Goal: Task Accomplishment & Management: Manage account settings

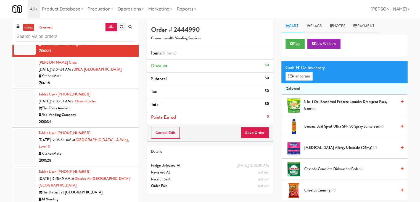
click at [119, 29] on link at bounding box center [121, 27] width 9 height 8
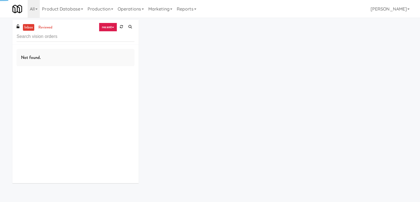
click at [111, 27] on link "recent" at bounding box center [108, 27] width 18 height 9
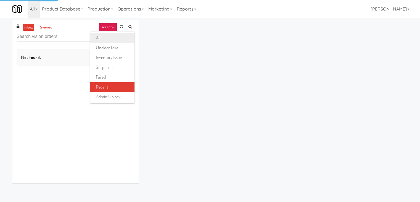
click at [112, 40] on link "all" at bounding box center [112, 38] width 44 height 10
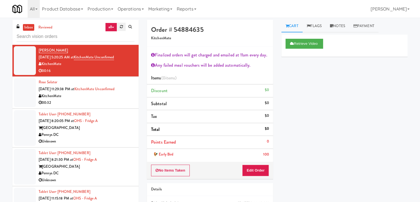
click at [121, 27] on icon at bounding box center [121, 27] width 3 height 4
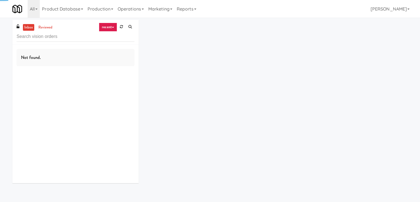
click at [106, 26] on link "recent" at bounding box center [108, 27] width 18 height 9
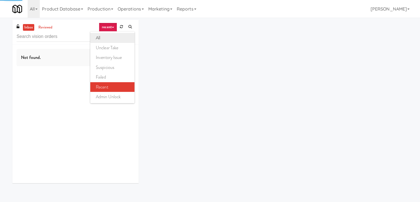
click at [108, 38] on link "all" at bounding box center [112, 38] width 44 height 10
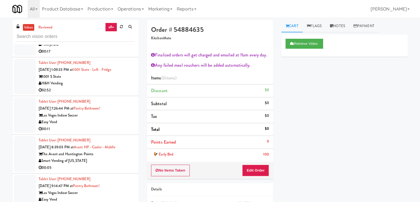
scroll to position [1947, 0]
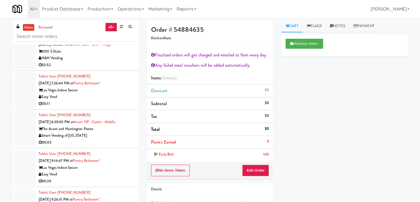
click at [113, 132] on div "Smart Vending of [US_STATE]" at bounding box center [87, 135] width 96 height 7
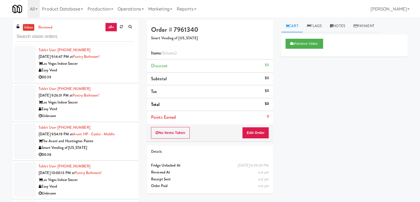
scroll to position [915, 0]
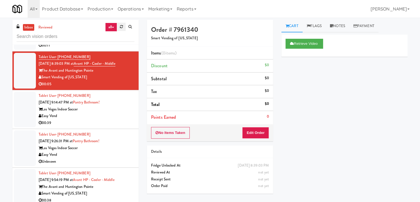
click at [121, 26] on icon at bounding box center [121, 27] width 3 height 4
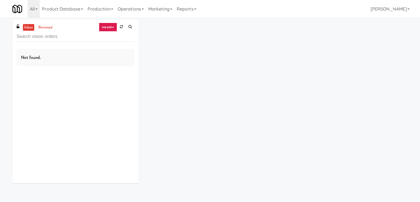
click at [111, 29] on link "recent" at bounding box center [108, 27] width 18 height 9
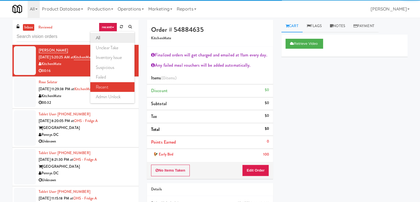
click at [109, 37] on link "all" at bounding box center [112, 38] width 44 height 10
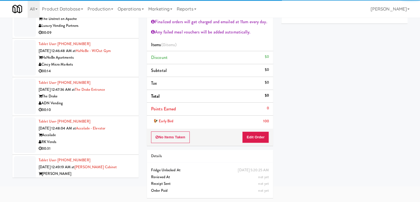
scroll to position [2942, 0]
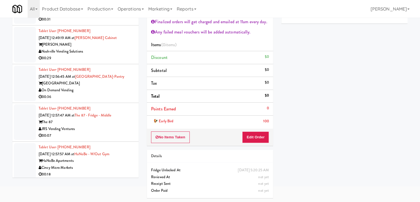
click at [107, 127] on div "JRS Vending Ventures" at bounding box center [87, 128] width 96 height 7
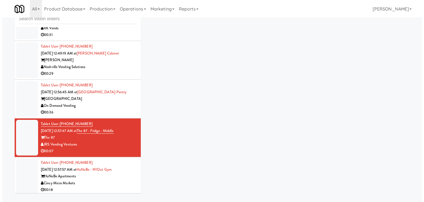
scroll to position [18, 0]
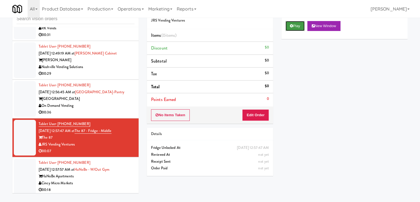
click at [300, 28] on button "Play" at bounding box center [295, 26] width 19 height 10
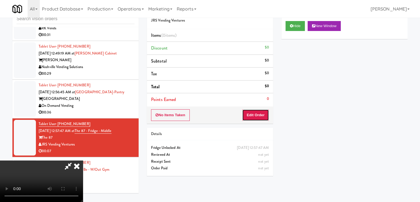
click at [258, 112] on button "Edit Order" at bounding box center [255, 115] width 27 height 12
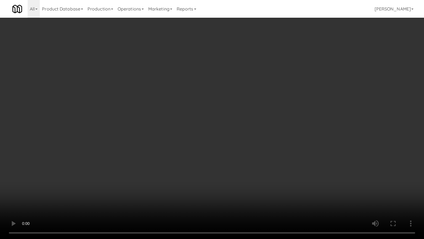
click at [276, 109] on video at bounding box center [212, 119] width 424 height 239
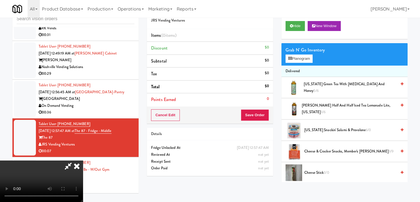
click at [301, 63] on div "Grab N' Go Inventory Planogram" at bounding box center [345, 54] width 126 height 22
click at [303, 60] on button "Planogram" at bounding box center [299, 58] width 27 height 8
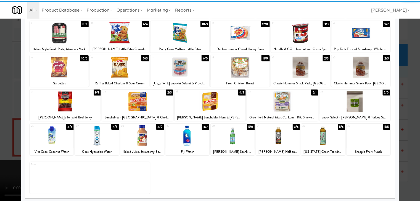
scroll to position [70, 0]
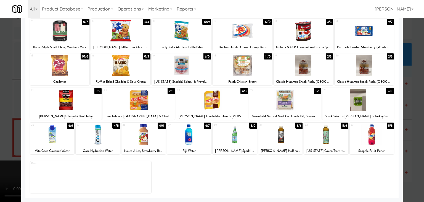
click at [244, 146] on div "30 5/0 [PERSON_NAME] Sparkling Natural Mineral Water" at bounding box center [235, 138] width 44 height 32
click at [9, 141] on div at bounding box center [212, 101] width 424 height 202
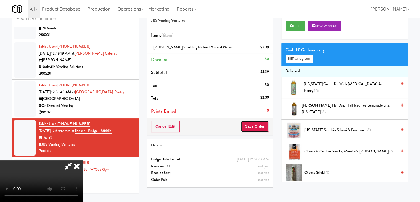
click at [260, 125] on button "Save Order" at bounding box center [255, 126] width 28 height 12
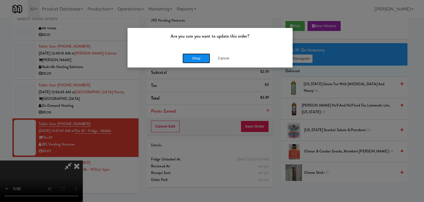
click at [202, 53] on button "Okay" at bounding box center [197, 58] width 28 height 10
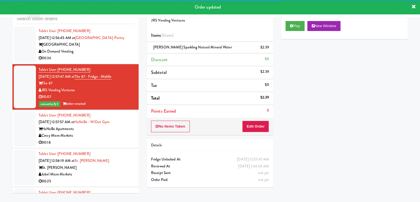
scroll to position [2998, 0]
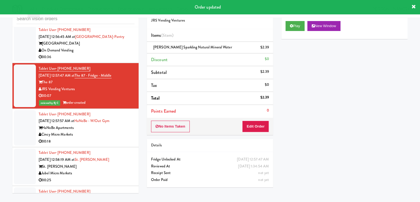
click at [114, 126] on div "HaNoBe Apartments" at bounding box center [87, 127] width 96 height 7
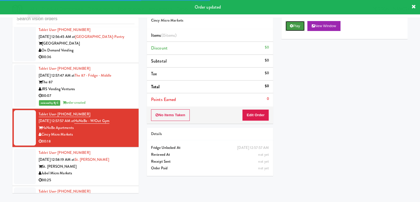
click at [297, 26] on button "Play" at bounding box center [295, 26] width 19 height 10
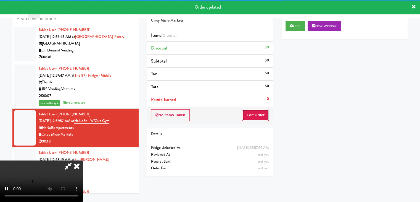
click at [256, 116] on button "Edit Order" at bounding box center [255, 115] width 27 height 12
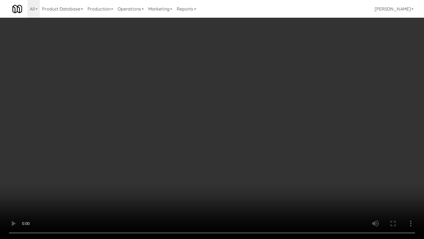
click at [239, 145] on video at bounding box center [212, 119] width 424 height 239
drag, startPoint x: 239, startPoint y: 145, endPoint x: 232, endPoint y: 149, distance: 7.8
click at [238, 146] on video at bounding box center [212, 119] width 424 height 239
click at [235, 141] on video at bounding box center [212, 119] width 424 height 239
drag, startPoint x: 235, startPoint y: 141, endPoint x: 278, endPoint y: 77, distance: 77.4
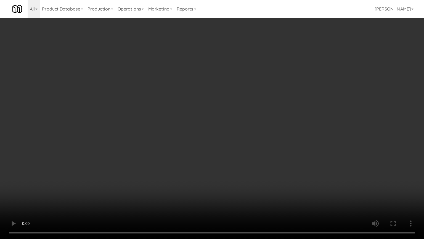
click at [236, 138] on video at bounding box center [212, 119] width 424 height 239
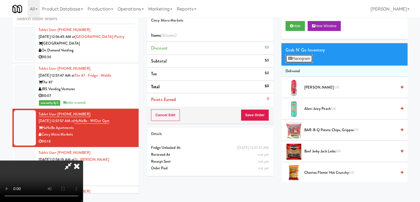
click at [303, 59] on button "Planogram" at bounding box center [299, 58] width 27 height 8
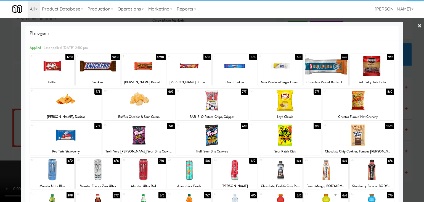
drag, startPoint x: 367, startPoint y: 135, endPoint x: 400, endPoint y: 143, distance: 33.9
click at [373, 136] on div at bounding box center [359, 134] width 72 height 21
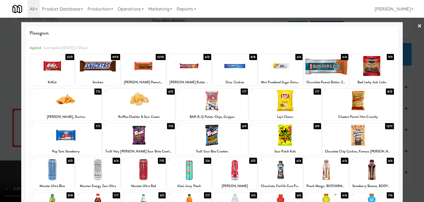
click at [406, 148] on div at bounding box center [212, 101] width 424 height 202
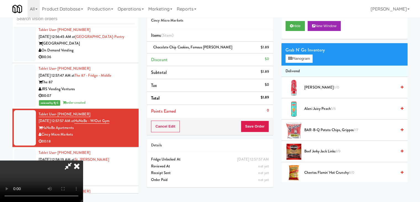
click at [83, 160] on video at bounding box center [41, 180] width 83 height 41
click at [313, 56] on button "Planogram" at bounding box center [299, 58] width 27 height 8
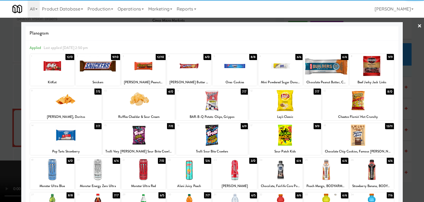
click at [60, 72] on div at bounding box center [52, 65] width 44 height 21
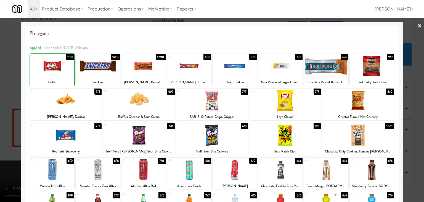
click at [0, 87] on div at bounding box center [212, 101] width 424 height 202
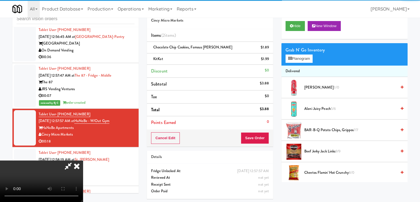
drag, startPoint x: 151, startPoint y: 121, endPoint x: 180, endPoint y: 127, distance: 29.1
click at [83, 160] on video at bounding box center [41, 180] width 83 height 41
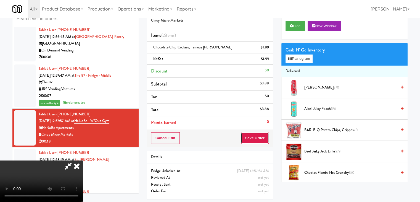
click at [257, 142] on button "Save Order" at bounding box center [255, 138] width 28 height 12
drag, startPoint x: 258, startPoint y: 141, endPoint x: 259, endPoint y: 138, distance: 3.2
click at [259, 139] on button "Save Order" at bounding box center [255, 138] width 28 height 12
click at [260, 138] on body "Are you sure you want to update this order? Okay Cancel Okay Are you sure you w…" at bounding box center [210, 101] width 420 height 202
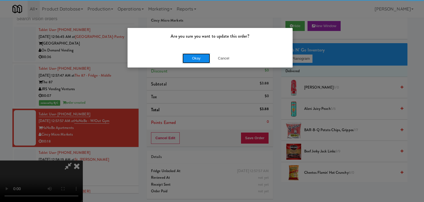
click at [197, 57] on button "Okay" at bounding box center [197, 58] width 28 height 10
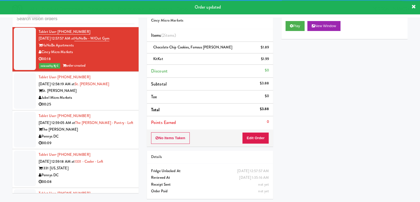
scroll to position [3081, 0]
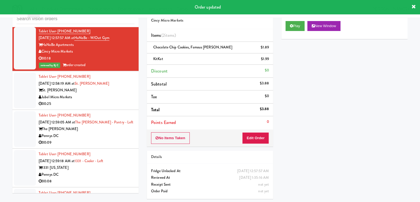
drag, startPoint x: 118, startPoint y: 93, endPoint x: 114, endPoint y: 98, distance: 6.1
click at [118, 94] on div "Jubel Micro Markets" at bounding box center [87, 97] width 96 height 7
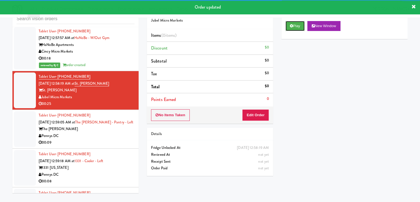
drag, startPoint x: 292, startPoint y: 27, endPoint x: 278, endPoint y: 72, distance: 47.6
click at [291, 29] on button "Play" at bounding box center [295, 26] width 19 height 10
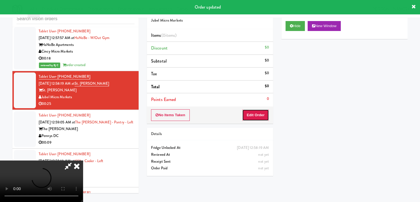
click at [256, 115] on button "Edit Order" at bounding box center [255, 115] width 27 height 12
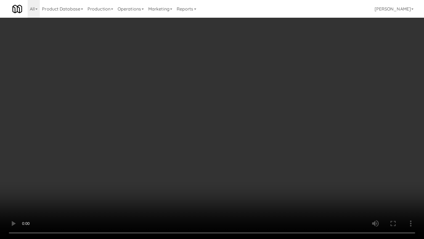
click at [201, 150] on video at bounding box center [212, 119] width 424 height 239
click at [200, 157] on video at bounding box center [212, 119] width 424 height 239
click at [216, 157] on video at bounding box center [212, 119] width 424 height 239
click at [187, 135] on video at bounding box center [212, 119] width 424 height 239
click at [217, 102] on video at bounding box center [212, 119] width 424 height 239
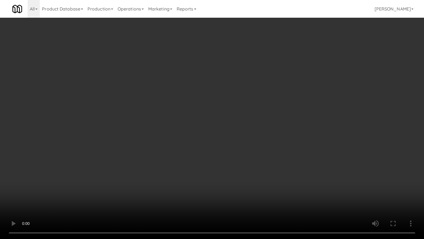
drag, startPoint x: 219, startPoint y: 103, endPoint x: 220, endPoint y: 115, distance: 12.2
click at [220, 104] on video at bounding box center [212, 119] width 424 height 239
click at [226, 113] on video at bounding box center [212, 119] width 424 height 239
click at [233, 113] on video at bounding box center [212, 119] width 424 height 239
click at [233, 112] on video at bounding box center [212, 119] width 424 height 239
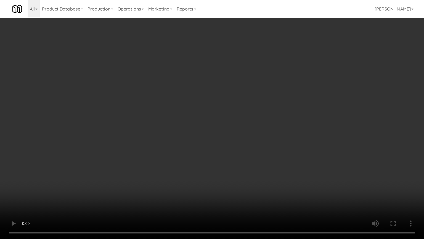
click at [233, 112] on video at bounding box center [212, 119] width 424 height 239
click at [235, 117] on video at bounding box center [212, 119] width 424 height 239
click at [238, 116] on video at bounding box center [212, 119] width 424 height 239
click at [238, 117] on video at bounding box center [212, 119] width 424 height 239
click at [240, 117] on video at bounding box center [212, 119] width 424 height 239
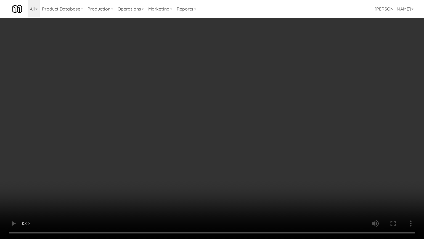
click at [240, 117] on video at bounding box center [212, 119] width 424 height 239
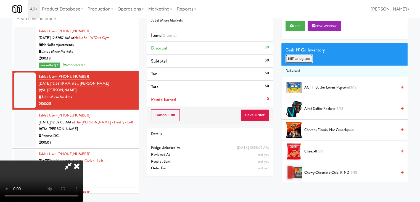
click at [305, 58] on button "Planogram" at bounding box center [299, 58] width 27 height 8
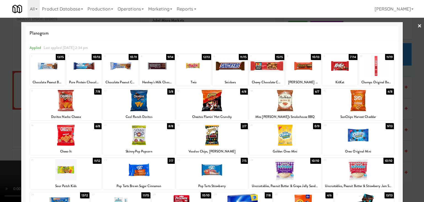
click at [73, 101] on div at bounding box center [66, 100] width 72 height 21
drag, startPoint x: 120, startPoint y: 103, endPoint x: 130, endPoint y: 104, distance: 9.7
click at [121, 103] on div at bounding box center [139, 100] width 72 height 21
drag, startPoint x: 202, startPoint y: 100, endPoint x: 194, endPoint y: 101, distance: 8.4
click at [202, 100] on div at bounding box center [212, 100] width 72 height 21
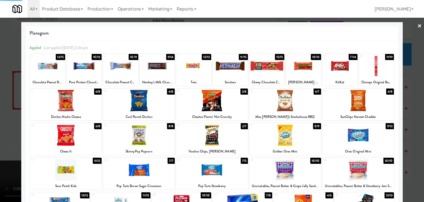
drag, startPoint x: 0, startPoint y: 116, endPoint x: 135, endPoint y: 124, distance: 135.4
click at [1, 116] on div at bounding box center [212, 101] width 424 height 202
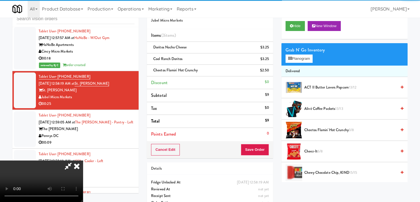
click at [83, 160] on video at bounding box center [41, 180] width 83 height 41
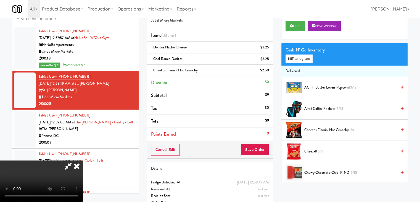
click at [83, 160] on video at bounding box center [41, 180] width 83 height 41
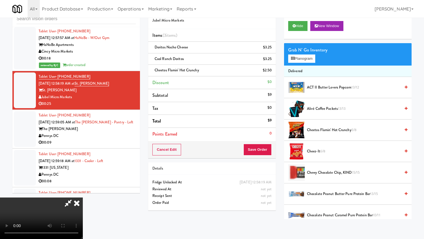
click at [83, 197] on video at bounding box center [41, 217] width 83 height 41
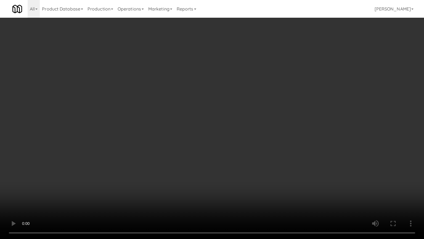
click at [235, 137] on video at bounding box center [212, 119] width 424 height 239
click at [227, 146] on video at bounding box center [212, 119] width 424 height 239
click at [231, 143] on video at bounding box center [212, 119] width 424 height 239
click at [230, 142] on video at bounding box center [212, 119] width 424 height 239
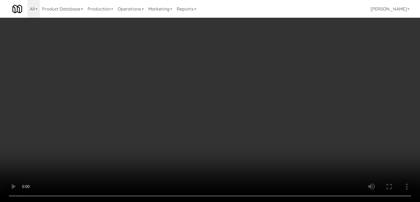
click at [306, 59] on button "Planogram" at bounding box center [299, 58] width 27 height 8
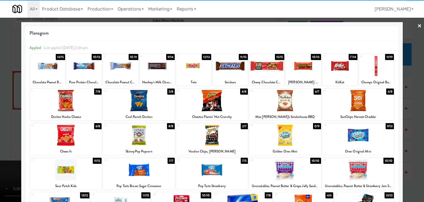
drag, startPoint x: 284, startPoint y: 103, endPoint x: 336, endPoint y: 102, distance: 52.5
click at [285, 102] on div at bounding box center [286, 100] width 72 height 21
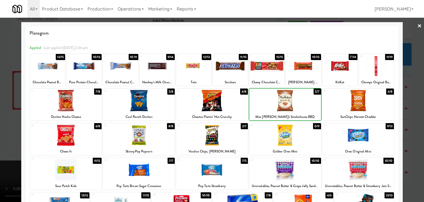
click at [359, 102] on div at bounding box center [359, 100] width 72 height 21
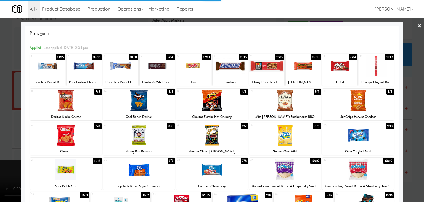
click at [412, 116] on div at bounding box center [212, 101] width 424 height 202
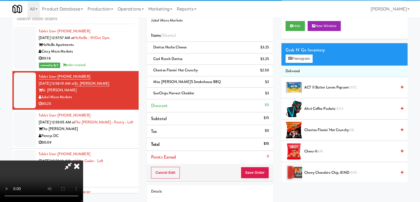
click at [83, 160] on video at bounding box center [41, 180] width 83 height 41
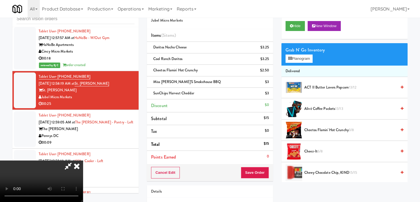
click at [83, 160] on video at bounding box center [41, 180] width 83 height 41
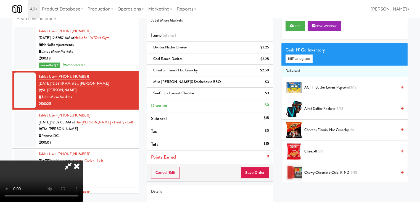
click at [83, 160] on video at bounding box center [41, 180] width 83 height 41
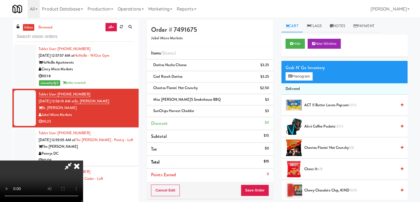
scroll to position [22, 0]
click at [83, 160] on video at bounding box center [41, 180] width 83 height 41
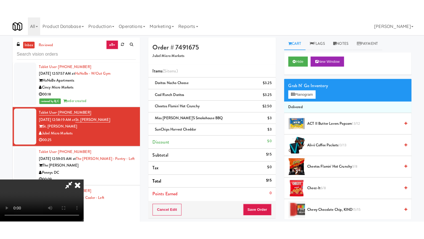
scroll to position [78, 0]
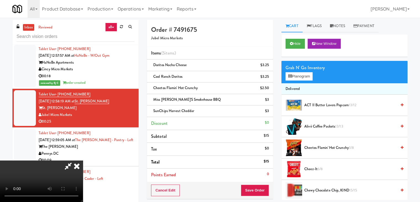
click at [83, 160] on video at bounding box center [41, 180] width 83 height 41
drag, startPoint x: 169, startPoint y: 91, endPoint x: 173, endPoint y: 93, distance: 4.5
click at [83, 160] on video at bounding box center [41, 180] width 83 height 41
click at [297, 77] on button "Planogram" at bounding box center [299, 76] width 27 height 8
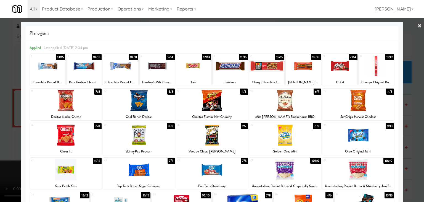
click at [71, 173] on div at bounding box center [66, 169] width 72 height 21
drag, startPoint x: 0, startPoint y: 159, endPoint x: 39, endPoint y: 156, distance: 39.4
click at [0, 159] on div at bounding box center [212, 101] width 424 height 202
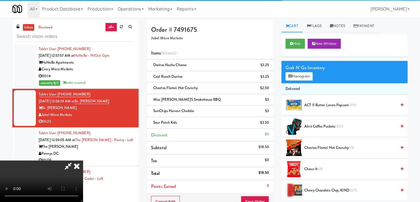
click at [83, 160] on video at bounding box center [41, 180] width 83 height 41
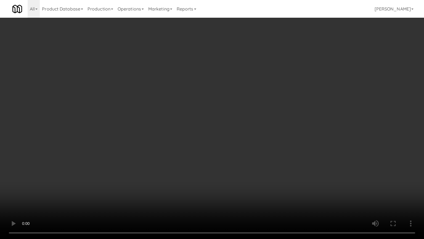
drag, startPoint x: 225, startPoint y: 185, endPoint x: 222, endPoint y: 187, distance: 4.0
click at [224, 185] on video at bounding box center [212, 119] width 424 height 239
click at [228, 186] on video at bounding box center [212, 119] width 424 height 239
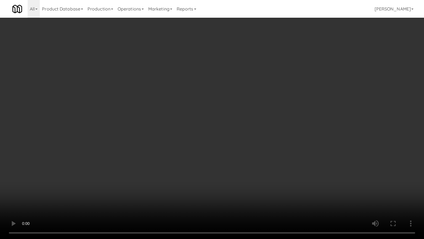
click at [228, 186] on video at bounding box center [212, 119] width 424 height 239
click at [269, 148] on video at bounding box center [212, 119] width 424 height 239
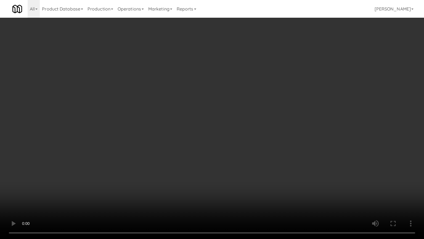
drag, startPoint x: 270, startPoint y: 145, endPoint x: 271, endPoint y: 141, distance: 3.8
click at [271, 141] on video at bounding box center [212, 119] width 424 height 239
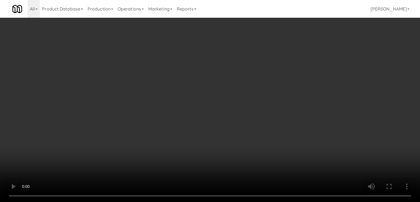
click at [211, 120] on video at bounding box center [210, 101] width 420 height 202
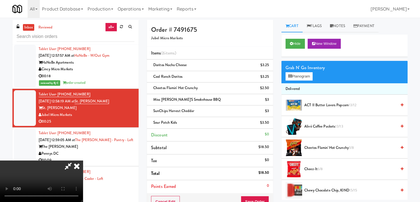
click at [83, 160] on video at bounding box center [41, 180] width 83 height 41
click at [305, 77] on button "Planogram" at bounding box center [299, 76] width 27 height 8
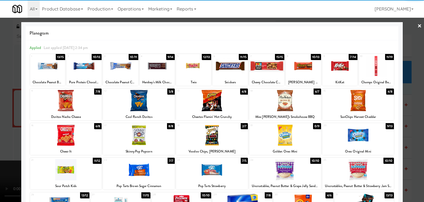
drag, startPoint x: 276, startPoint y: 172, endPoint x: 286, endPoint y: 166, distance: 11.0
click at [279, 168] on div at bounding box center [286, 169] width 72 height 21
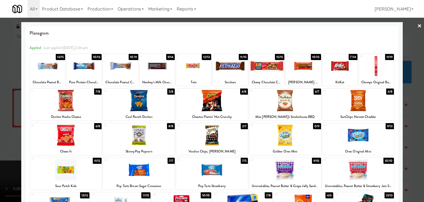
drag, startPoint x: 354, startPoint y: 141, endPoint x: 356, endPoint y: 144, distance: 3.5
click at [354, 141] on div at bounding box center [359, 134] width 72 height 21
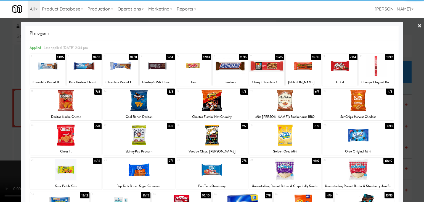
click at [0, 125] on div at bounding box center [212, 101] width 424 height 202
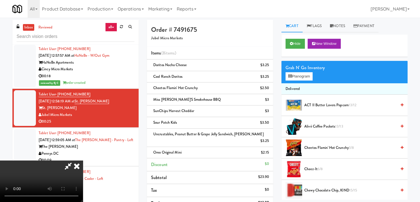
click at [83, 160] on video at bounding box center [41, 180] width 83 height 41
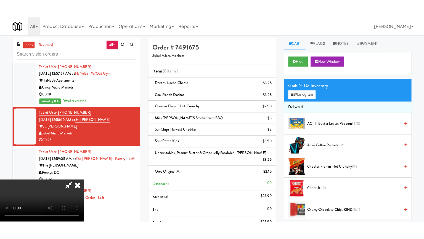
scroll to position [55, 0]
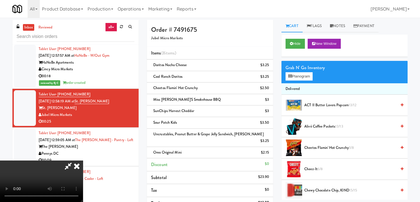
click at [83, 160] on video at bounding box center [41, 180] width 83 height 41
drag, startPoint x: 179, startPoint y: 131, endPoint x: 163, endPoint y: 135, distance: 16.5
click at [83, 160] on video at bounding box center [41, 180] width 83 height 41
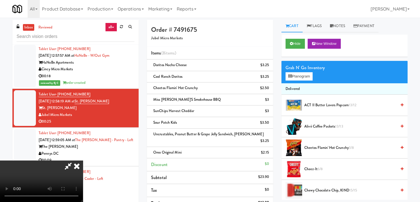
drag, startPoint x: 151, startPoint y: 135, endPoint x: 147, endPoint y: 137, distance: 4.1
click at [83, 160] on video at bounding box center [41, 180] width 83 height 41
click at [301, 76] on button "Planogram" at bounding box center [299, 76] width 27 height 8
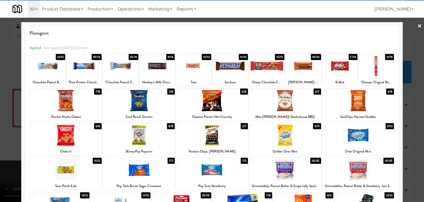
click at [78, 134] on div at bounding box center [66, 134] width 72 height 21
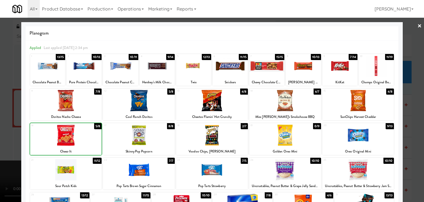
click at [0, 136] on div at bounding box center [212, 101] width 424 height 202
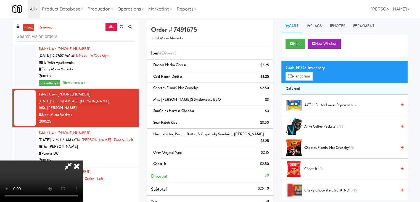
click at [83, 160] on video at bounding box center [41, 180] width 83 height 41
drag, startPoint x: 155, startPoint y: 141, endPoint x: 187, endPoint y: 165, distance: 40.5
click at [83, 160] on video at bounding box center [41, 180] width 83 height 41
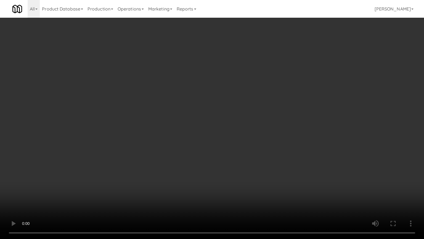
click at [195, 165] on video at bounding box center [212, 119] width 424 height 239
click at [234, 175] on video at bounding box center [212, 119] width 424 height 239
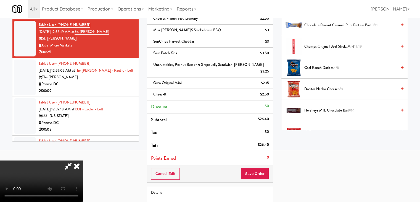
scroll to position [98, 0]
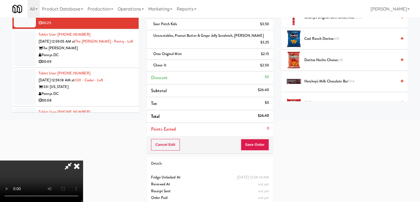
click at [261, 140] on div "Cancel Edit Save Order" at bounding box center [210, 144] width 126 height 17
click at [262, 139] on button "Save Order" at bounding box center [255, 145] width 28 height 12
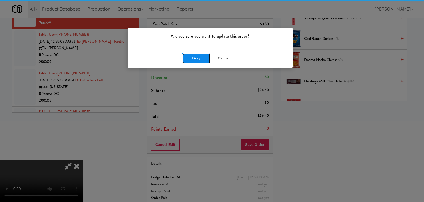
click at [202, 61] on button "Okay" at bounding box center [197, 58] width 28 height 10
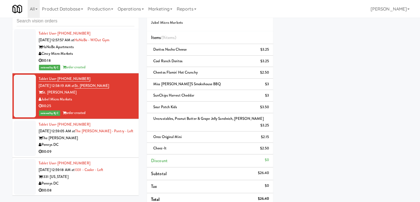
scroll to position [3081, 0]
drag, startPoint x: 89, startPoint y: 75, endPoint x: 57, endPoint y: 75, distance: 31.8
click at [57, 75] on div "Tablet User · (501) 920-5253 [DATE] 12:58:19 AM at [GEOGRAPHIC_DATA][PERSON_NAM…" at bounding box center [87, 95] width 96 height 41
copy span "[PHONE_NUMBER]"
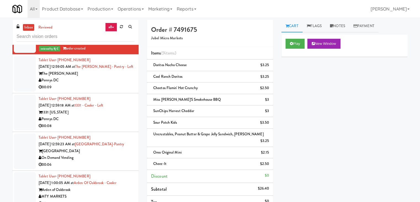
scroll to position [3164, 0]
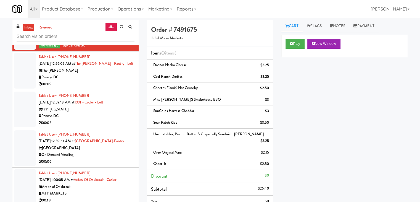
click at [108, 76] on div "Pennys DC" at bounding box center [87, 77] width 96 height 7
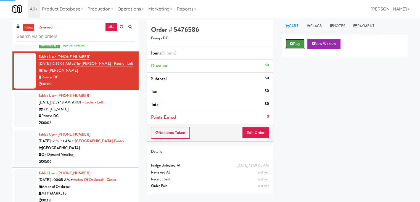
click at [292, 44] on icon at bounding box center [291, 44] width 3 height 4
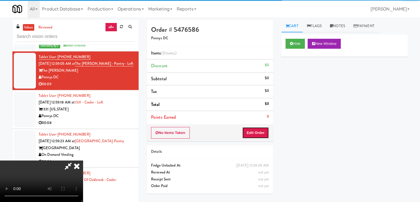
click at [259, 131] on button "Edit Order" at bounding box center [255, 133] width 27 height 12
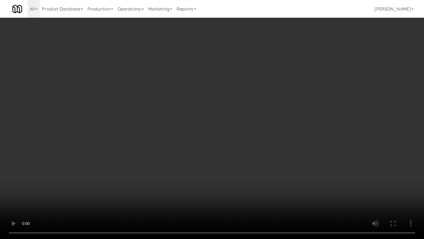
click at [240, 141] on video at bounding box center [212, 119] width 424 height 239
click at [240, 138] on video at bounding box center [212, 119] width 424 height 239
click at [245, 166] on video at bounding box center [212, 119] width 424 height 239
click at [248, 168] on video at bounding box center [212, 119] width 424 height 239
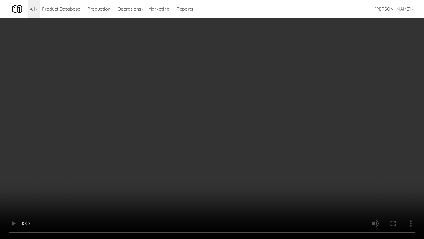
click at [247, 170] on video at bounding box center [212, 119] width 424 height 239
click at [239, 166] on video at bounding box center [212, 119] width 424 height 239
click at [231, 165] on video at bounding box center [212, 119] width 424 height 239
click at [234, 156] on video at bounding box center [212, 119] width 424 height 239
click at [233, 155] on video at bounding box center [212, 119] width 424 height 239
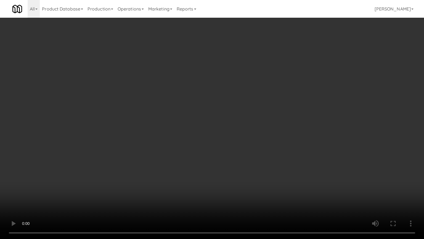
click at [233, 154] on video at bounding box center [212, 119] width 424 height 239
drag, startPoint x: 232, startPoint y: 154, endPoint x: 228, endPoint y: 156, distance: 4.5
click at [231, 154] on video at bounding box center [212, 119] width 424 height 239
click at [233, 149] on video at bounding box center [212, 119] width 424 height 239
drag, startPoint x: 233, startPoint y: 149, endPoint x: 278, endPoint y: 77, distance: 85.3
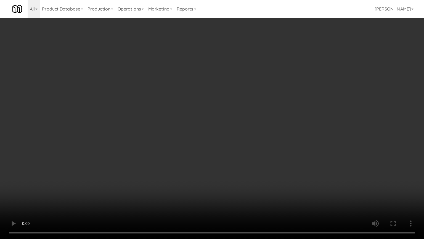
click at [236, 141] on video at bounding box center [212, 119] width 424 height 239
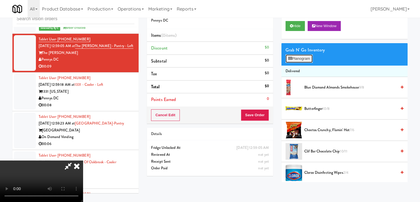
click at [301, 61] on button "Planogram" at bounding box center [299, 58] width 27 height 8
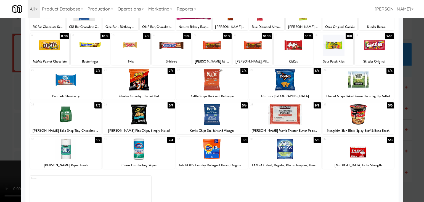
click at [146, 82] on div at bounding box center [139, 79] width 72 height 21
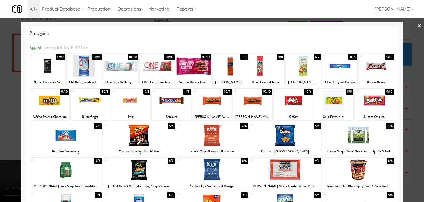
click at [122, 100] on div at bounding box center [130, 100] width 39 height 21
drag, startPoint x: 0, startPoint y: 93, endPoint x: 33, endPoint y: 90, distance: 33.5
click at [1, 91] on div at bounding box center [212, 101] width 424 height 202
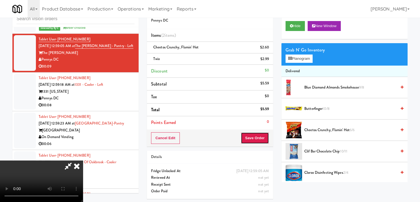
click at [259, 138] on button "Save Order" at bounding box center [255, 138] width 28 height 12
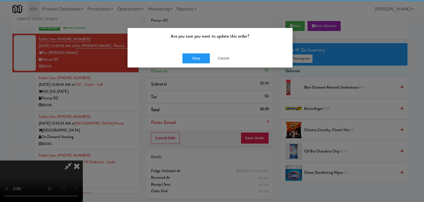
click at [197, 65] on div "Okay Cancel" at bounding box center [210, 58] width 165 height 19
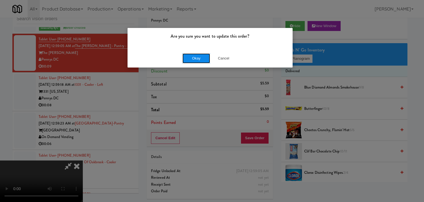
click at [199, 59] on button "Okay" at bounding box center [197, 58] width 28 height 10
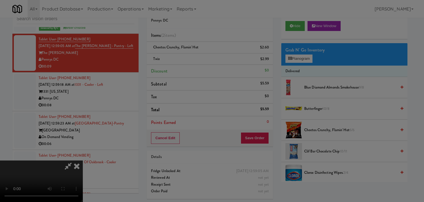
click at [199, 53] on button "Okay" at bounding box center [197, 48] width 28 height 10
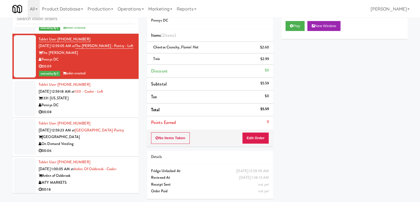
click at [78, 103] on div "Pennys DC" at bounding box center [87, 105] width 96 height 7
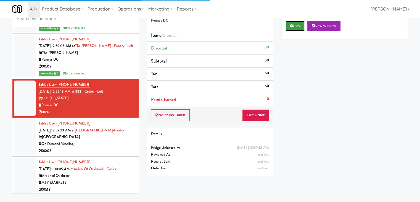
click at [300, 24] on button "Play" at bounding box center [295, 26] width 19 height 10
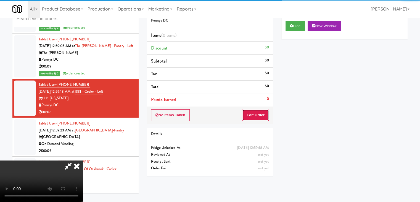
click at [254, 112] on button "Edit Order" at bounding box center [255, 115] width 27 height 12
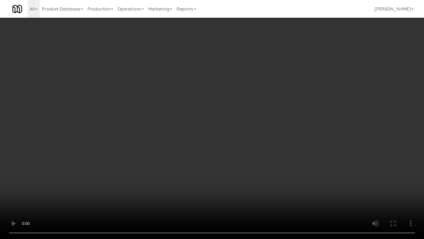
click at [261, 169] on video at bounding box center [212, 119] width 424 height 239
click at [261, 172] on video at bounding box center [212, 119] width 424 height 239
click at [262, 172] on video at bounding box center [212, 119] width 424 height 239
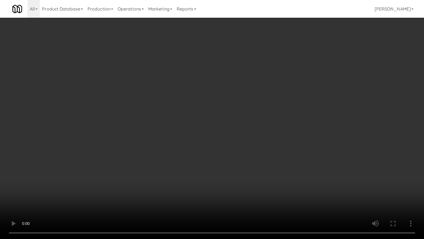
click at [262, 172] on video at bounding box center [212, 119] width 424 height 239
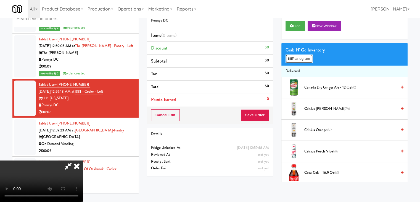
click at [309, 59] on button "Planogram" at bounding box center [299, 58] width 27 height 8
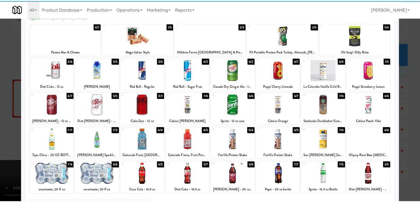
scroll to position [70, 0]
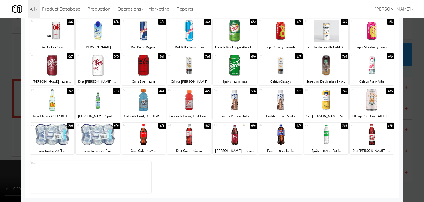
click at [373, 134] on div at bounding box center [372, 134] width 44 height 21
click at [189, 135] on div at bounding box center [189, 134] width 44 height 21
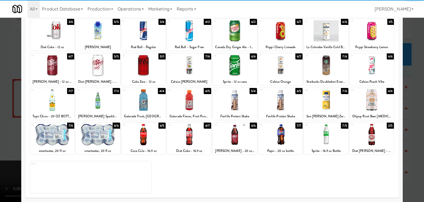
click at [0, 145] on div at bounding box center [212, 101] width 424 height 202
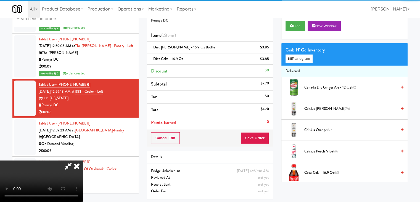
click at [0, 160] on video at bounding box center [41, 180] width 83 height 41
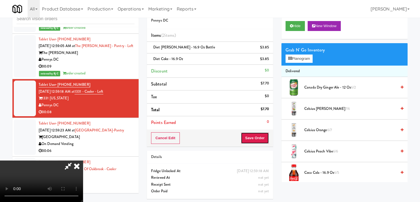
click at [260, 134] on button "Save Order" at bounding box center [255, 138] width 28 height 12
click at [262, 134] on button "Save Order" at bounding box center [255, 138] width 28 height 12
click at [262, 134] on body "Are you sure you want to update this order? Okay Cancel Okay Are you sure you w…" at bounding box center [210, 101] width 420 height 202
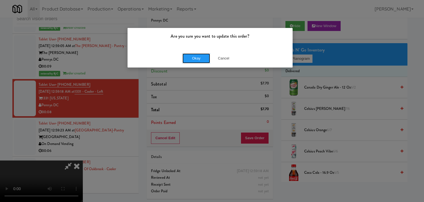
click at [194, 59] on button "Okay" at bounding box center [197, 58] width 28 height 10
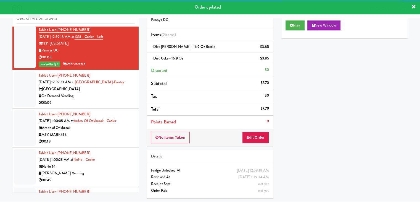
scroll to position [3219, 0]
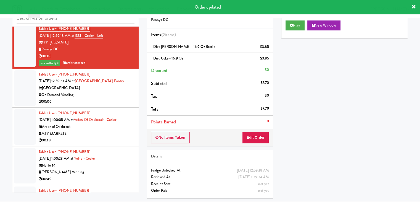
drag, startPoint x: 106, startPoint y: 97, endPoint x: 128, endPoint y: 96, distance: 22.4
click at [106, 98] on div "00:06" at bounding box center [87, 101] width 96 height 7
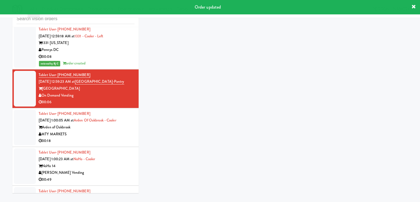
scroll to position [18, 0]
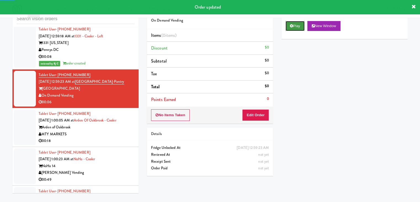
click at [298, 24] on button "Play" at bounding box center [295, 26] width 19 height 10
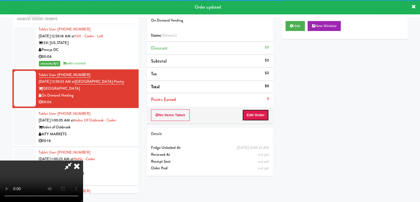
click at [256, 112] on button "Edit Order" at bounding box center [255, 115] width 27 height 12
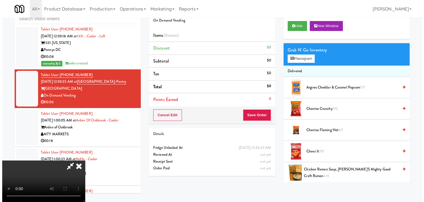
scroll to position [0, 0]
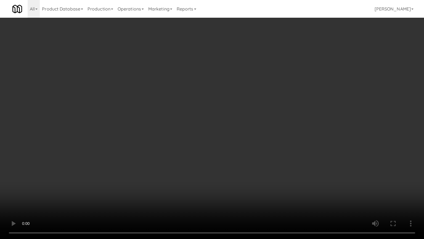
click at [246, 123] on video at bounding box center [212, 119] width 424 height 239
drag, startPoint x: 246, startPoint y: 123, endPoint x: 282, endPoint y: 72, distance: 62.1
click at [246, 123] on video at bounding box center [212, 119] width 424 height 239
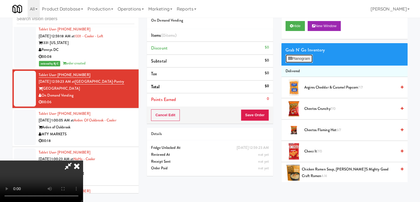
click at [300, 59] on button "Planogram" at bounding box center [299, 58] width 27 height 8
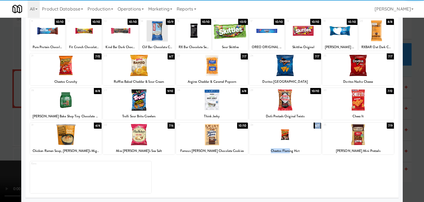
drag, startPoint x: 288, startPoint y: 149, endPoint x: 289, endPoint y: 145, distance: 4.0
click at [289, 145] on div "34 6/7 Cheetos Flaming Hot" at bounding box center [286, 138] width 72 height 32
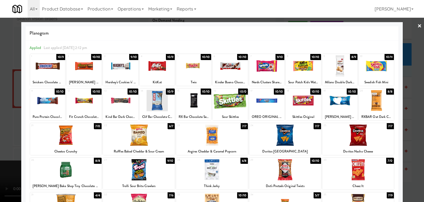
click at [238, 58] on div "10/10" at bounding box center [242, 57] width 11 height 6
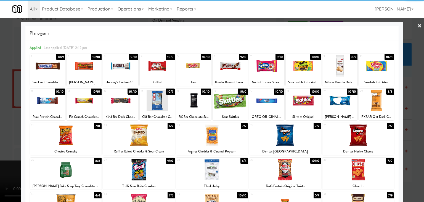
click at [0, 101] on div at bounding box center [212, 101] width 424 height 202
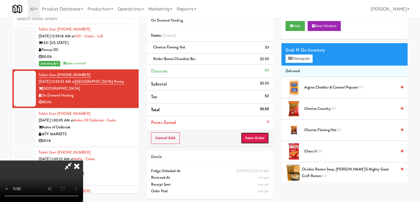
click at [254, 135] on button "Save Order" at bounding box center [255, 138] width 28 height 12
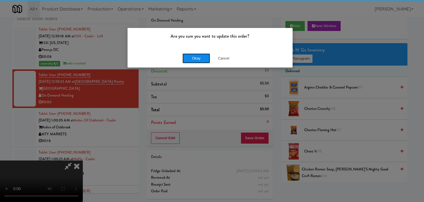
click at [200, 57] on button "Okay" at bounding box center [197, 58] width 28 height 10
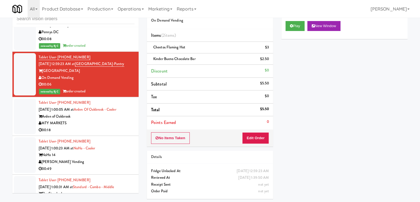
scroll to position [3246, 0]
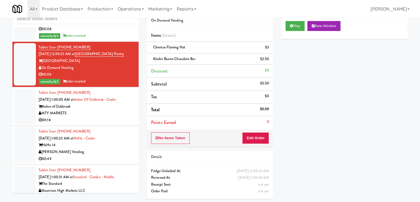
click at [107, 117] on div "00:18" at bounding box center [87, 120] width 96 height 7
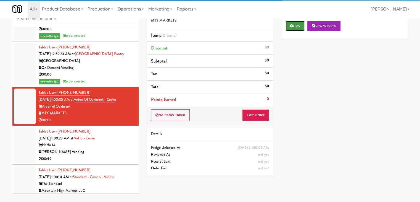
click at [298, 23] on button "Play" at bounding box center [295, 26] width 19 height 10
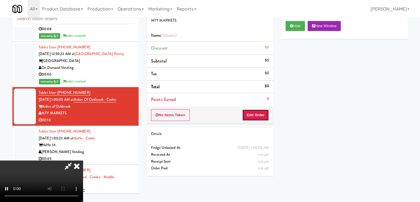
click at [260, 112] on button "Edit Order" at bounding box center [255, 115] width 27 height 12
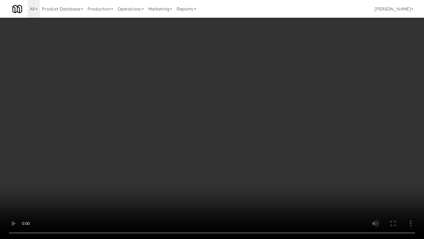
click at [237, 133] on video at bounding box center [212, 119] width 424 height 239
click at [231, 136] on video at bounding box center [212, 119] width 424 height 239
click at [250, 127] on video at bounding box center [212, 119] width 424 height 239
drag, startPoint x: 250, startPoint y: 127, endPoint x: 273, endPoint y: 92, distance: 42.0
click at [252, 127] on video at bounding box center [212, 119] width 424 height 239
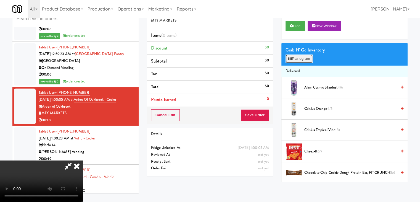
click at [299, 59] on button "Planogram" at bounding box center [299, 58] width 27 height 8
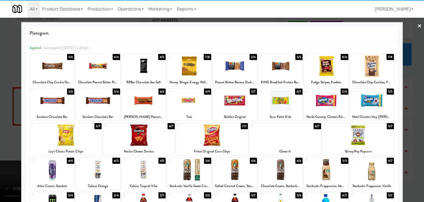
click at [234, 103] on div at bounding box center [235, 100] width 44 height 21
drag, startPoint x: 375, startPoint y: 101, endPoint x: 405, endPoint y: 118, distance: 34.0
click at [376, 101] on div at bounding box center [372, 100] width 44 height 21
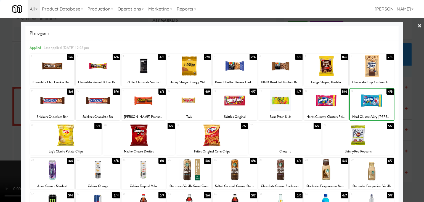
click at [413, 124] on div at bounding box center [212, 101] width 424 height 202
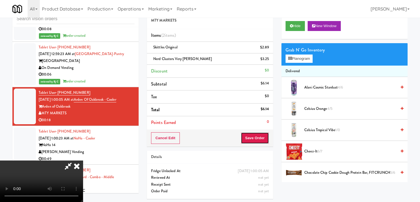
click at [258, 141] on button "Save Order" at bounding box center [255, 138] width 28 height 12
click at [258, 140] on body "Are you sure you want to update this order? Okay Cancel Okay Are you sure you w…" at bounding box center [210, 101] width 420 height 202
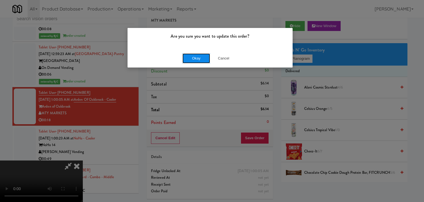
click at [200, 57] on button "Okay" at bounding box center [197, 58] width 28 height 10
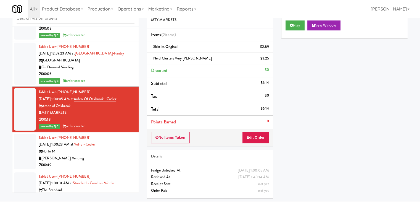
drag, startPoint x: 115, startPoint y: 154, endPoint x: 153, endPoint y: 138, distance: 41.7
click at [115, 155] on div "[PERSON_NAME] Vending" at bounding box center [87, 158] width 96 height 7
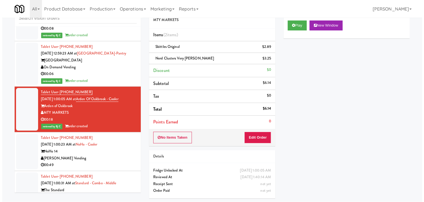
scroll to position [18, 0]
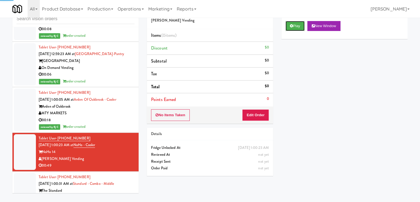
drag, startPoint x: 303, startPoint y: 25, endPoint x: 280, endPoint y: 82, distance: 61.1
click at [302, 27] on button "Play" at bounding box center [295, 26] width 19 height 10
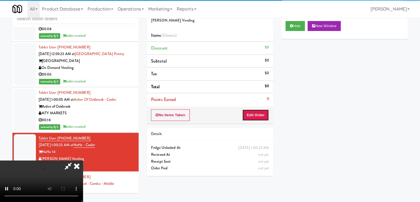
click at [255, 113] on button "Edit Order" at bounding box center [255, 115] width 27 height 12
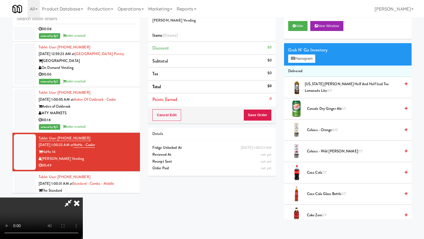
click at [83, 197] on video at bounding box center [41, 217] width 83 height 41
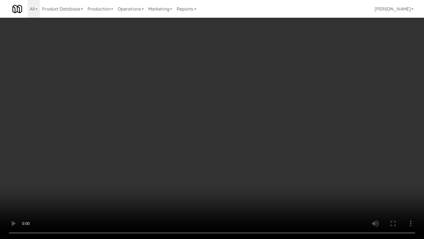
drag, startPoint x: 236, startPoint y: 123, endPoint x: 235, endPoint y: 129, distance: 6.7
click at [236, 123] on video at bounding box center [212, 119] width 424 height 239
click at [237, 129] on video at bounding box center [212, 119] width 424 height 239
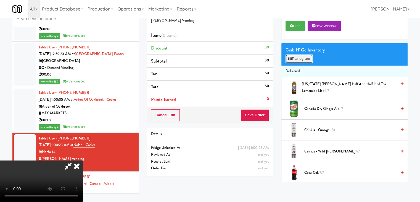
click at [304, 59] on button "Planogram" at bounding box center [299, 58] width 27 height 8
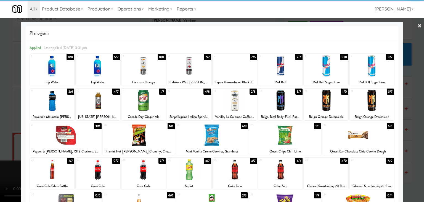
click at [98, 106] on div at bounding box center [98, 100] width 44 height 21
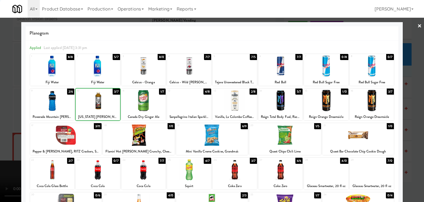
drag, startPoint x: 0, startPoint y: 133, endPoint x: 61, endPoint y: 130, distance: 60.9
click at [1, 132] on div at bounding box center [212, 101] width 424 height 202
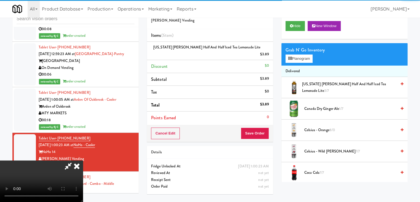
click at [83, 160] on video at bounding box center [41, 180] width 83 height 41
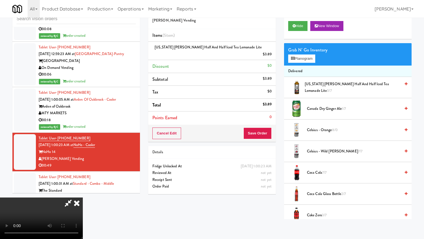
click at [83, 197] on video at bounding box center [41, 217] width 83 height 41
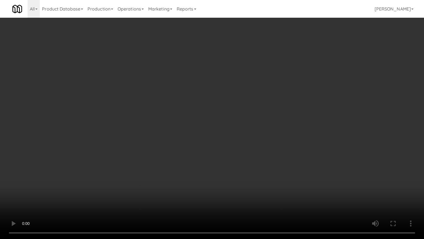
click at [228, 147] on video at bounding box center [212, 119] width 424 height 239
click at [228, 148] on video at bounding box center [212, 119] width 424 height 239
click at [230, 162] on video at bounding box center [212, 119] width 424 height 239
click at [229, 162] on video at bounding box center [212, 119] width 424 height 239
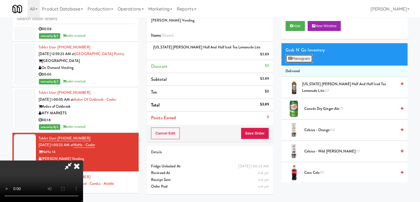
click at [303, 57] on button "Planogram" at bounding box center [299, 58] width 27 height 8
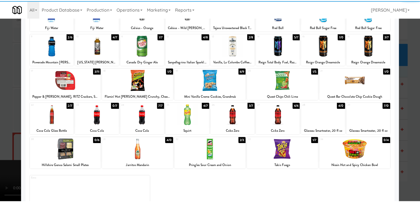
scroll to position [55, 0]
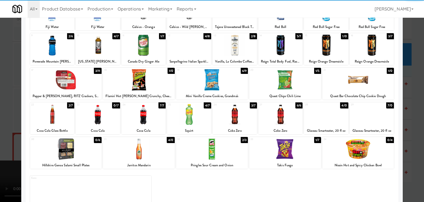
click at [237, 114] on div at bounding box center [235, 114] width 44 height 21
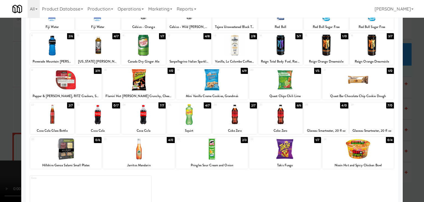
drag, startPoint x: 0, startPoint y: 137, endPoint x: 19, endPoint y: 135, distance: 19.3
click at [0, 137] on div at bounding box center [212, 101] width 424 height 202
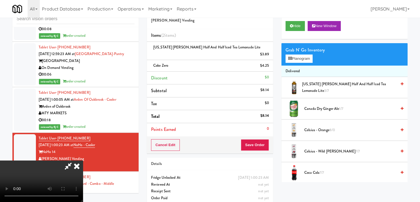
click at [83, 160] on video at bounding box center [41, 180] width 83 height 41
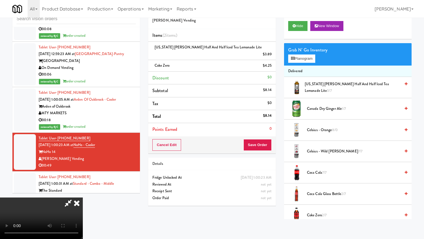
click at [83, 197] on video at bounding box center [41, 217] width 83 height 41
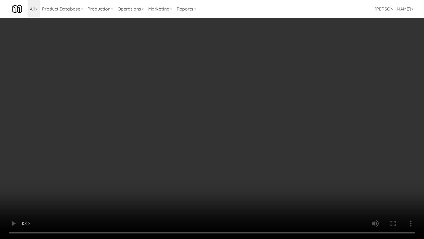
click at [219, 154] on video at bounding box center [212, 119] width 424 height 239
click at [198, 141] on video at bounding box center [212, 119] width 424 height 239
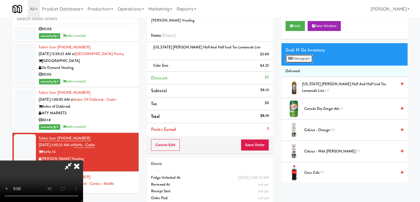
drag, startPoint x: 286, startPoint y: 57, endPoint x: 288, endPoint y: 59, distance: 2.9
click at [287, 57] on button "Planogram" at bounding box center [299, 58] width 27 height 8
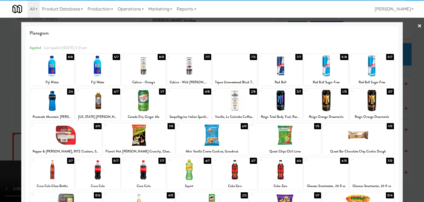
click at [61, 98] on div at bounding box center [52, 100] width 44 height 21
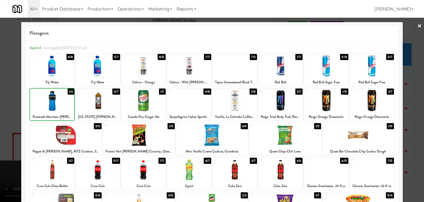
drag, startPoint x: 0, startPoint y: 104, endPoint x: 25, endPoint y: 103, distance: 25.4
click at [0, 104] on div at bounding box center [212, 101] width 424 height 202
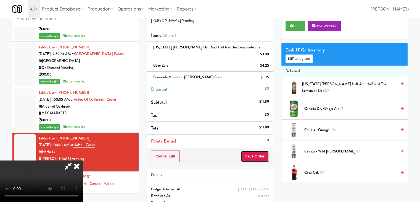
click at [263, 150] on button "Save Order" at bounding box center [255, 156] width 28 height 12
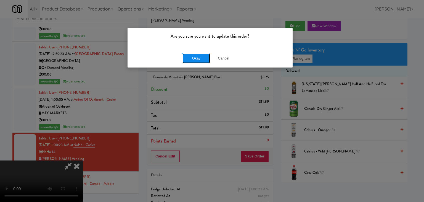
click at [202, 58] on button "Okay" at bounding box center [197, 58] width 28 height 10
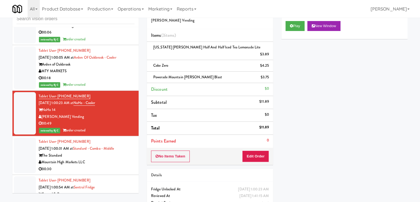
scroll to position [3357, 0]
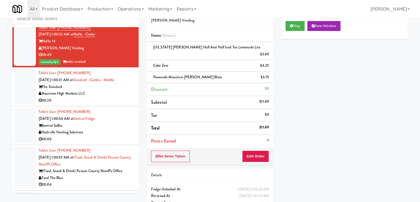
click at [127, 90] on div "Mountain High Markets LLC" at bounding box center [87, 93] width 96 height 7
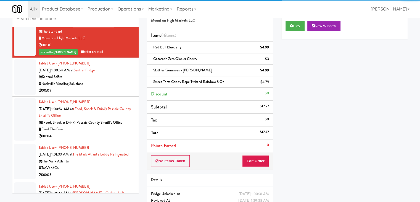
scroll to position [3468, 0]
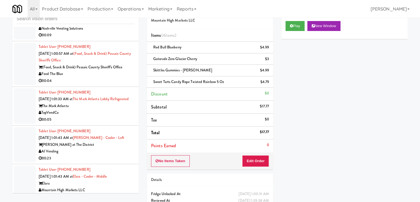
click at [116, 74] on div "Feed The Blue" at bounding box center [87, 73] width 96 height 7
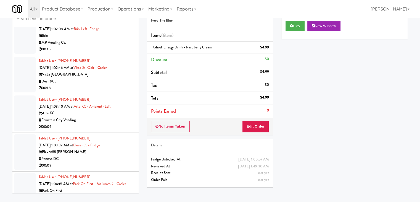
scroll to position [3661, 0]
click at [116, 120] on div "Fountain City Vending" at bounding box center [87, 119] width 96 height 7
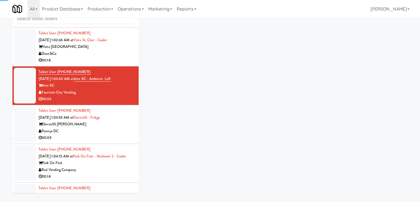
scroll to position [3744, 0]
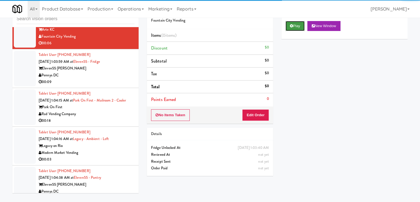
drag, startPoint x: 297, startPoint y: 27, endPoint x: 277, endPoint y: 64, distance: 42.8
click at [297, 27] on button "Play" at bounding box center [295, 26] width 19 height 10
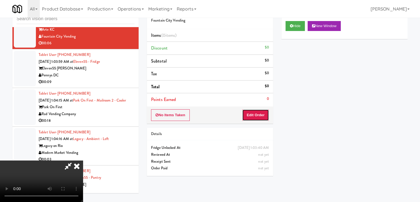
click at [252, 113] on button "Edit Order" at bounding box center [255, 115] width 27 height 12
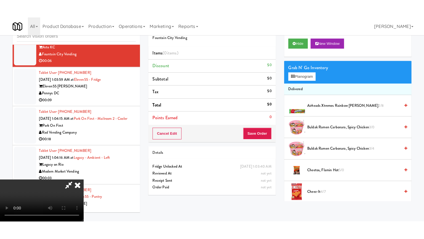
scroll to position [78, 0]
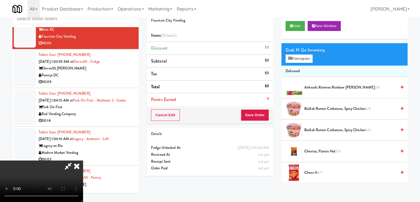
click at [83, 179] on video at bounding box center [41, 180] width 83 height 41
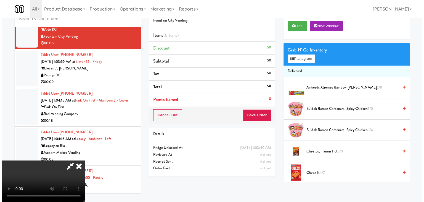
scroll to position [0, 0]
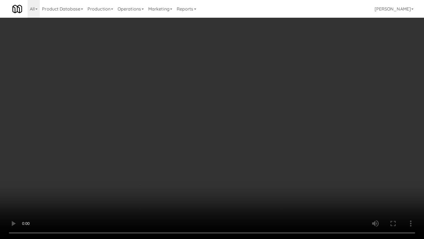
click at [221, 147] on video at bounding box center [212, 119] width 424 height 239
click at [227, 119] on video at bounding box center [212, 119] width 424 height 239
drag, startPoint x: 227, startPoint y: 119, endPoint x: 272, endPoint y: 70, distance: 66.7
click at [227, 118] on video at bounding box center [212, 119] width 424 height 239
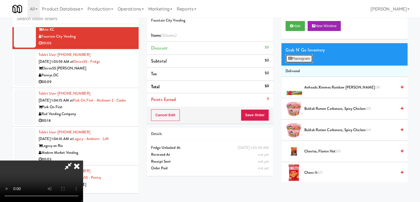
click at [303, 57] on button "Planogram" at bounding box center [299, 58] width 27 height 8
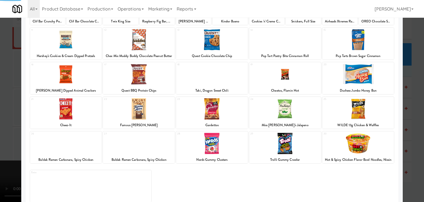
scroll to position [70, 0]
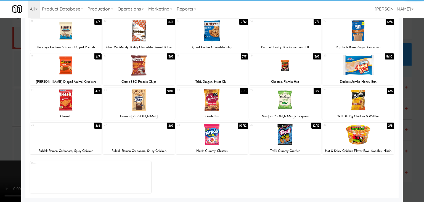
click at [289, 134] on div at bounding box center [286, 134] width 72 height 21
drag, startPoint x: 0, startPoint y: 137, endPoint x: 44, endPoint y: 135, distance: 44.5
click at [0, 136] on div at bounding box center [212, 101] width 424 height 202
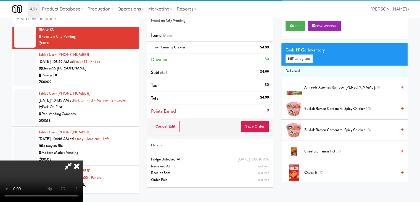
click at [83, 160] on video at bounding box center [41, 180] width 83 height 41
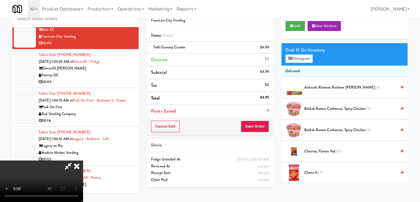
click at [83, 160] on video at bounding box center [41, 180] width 83 height 41
click at [297, 62] on button "Planogram" at bounding box center [299, 58] width 27 height 8
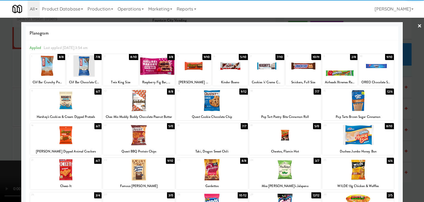
click at [118, 68] on div at bounding box center [120, 65] width 35 height 21
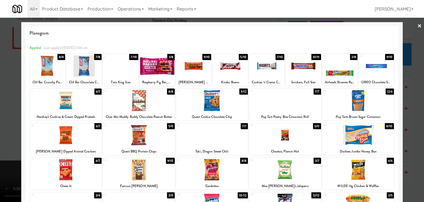
click at [0, 99] on div at bounding box center [212, 101] width 424 height 202
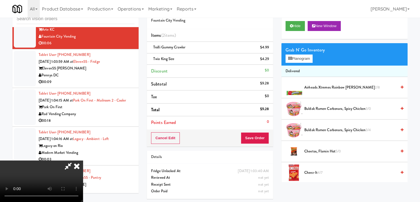
drag, startPoint x: 142, startPoint y: 100, endPoint x: 149, endPoint y: 102, distance: 7.8
click at [83, 160] on video at bounding box center [41, 180] width 83 height 41
click at [254, 140] on button "Save Order" at bounding box center [255, 138] width 28 height 12
click at [254, 139] on button "Save Order" at bounding box center [255, 138] width 28 height 12
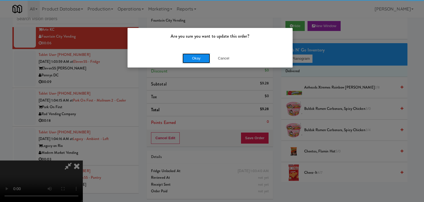
click at [202, 59] on button "Okay" at bounding box center [197, 58] width 28 height 10
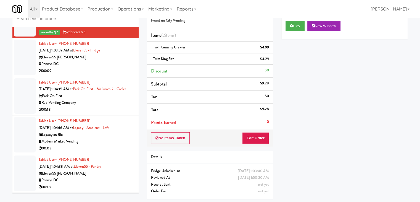
scroll to position [3771, 0]
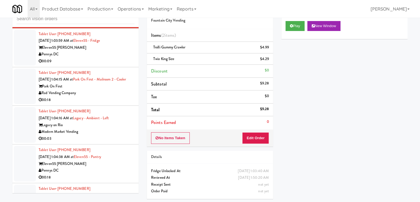
drag, startPoint x: 105, startPoint y: 60, endPoint x: 105, endPoint y: 65, distance: 4.4
click at [105, 58] on div "Pennys DC" at bounding box center [87, 54] width 96 height 7
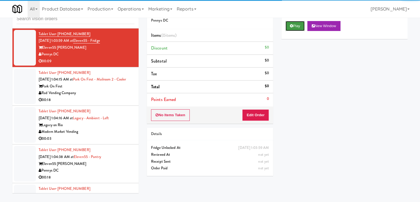
click at [301, 25] on button "Play" at bounding box center [295, 26] width 19 height 10
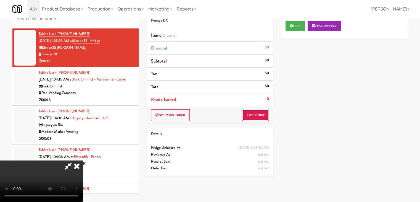
click at [256, 113] on button "Edit Order" at bounding box center [255, 115] width 27 height 12
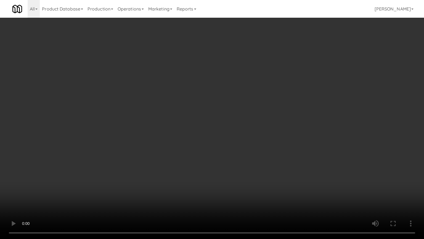
click at [225, 149] on video at bounding box center [212, 119] width 424 height 239
click at [225, 148] on video at bounding box center [212, 119] width 424 height 239
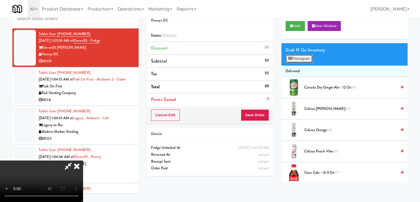
click at [309, 59] on button "Planogram" at bounding box center [299, 58] width 27 height 8
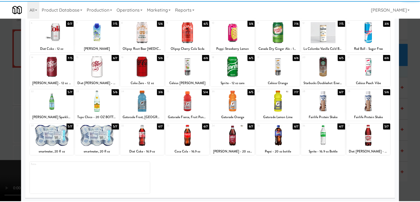
scroll to position [70, 0]
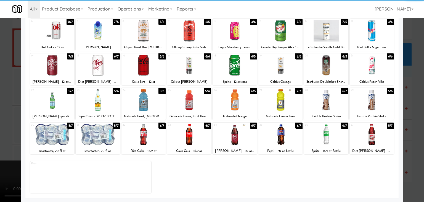
click at [330, 132] on div at bounding box center [326, 134] width 44 height 21
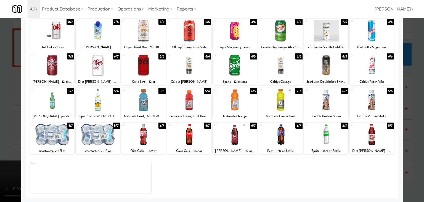
drag, startPoint x: 0, startPoint y: 142, endPoint x: 55, endPoint y: 136, distance: 55.0
click at [0, 142] on div at bounding box center [212, 101] width 424 height 202
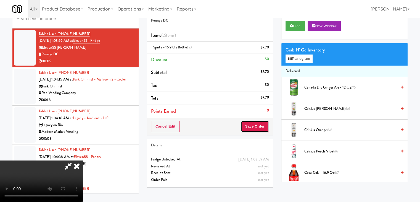
click at [268, 126] on button "Save Order" at bounding box center [255, 126] width 28 height 12
click at [267, 125] on button "Save Order" at bounding box center [255, 126] width 28 height 12
click at [266, 125] on button "Save Order" at bounding box center [255, 126] width 28 height 12
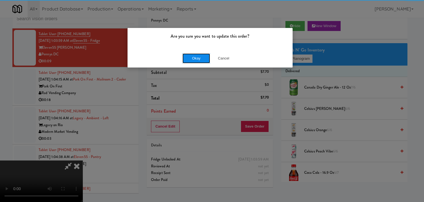
click at [205, 60] on button "Okay" at bounding box center [197, 58] width 28 height 10
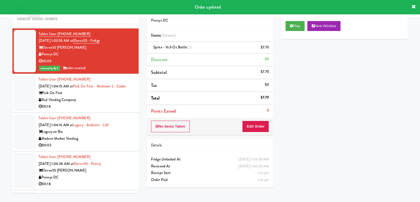
drag, startPoint x: 115, startPoint y: 103, endPoint x: 112, endPoint y: 107, distance: 6.1
click at [116, 96] on div "Park On First" at bounding box center [87, 93] width 96 height 7
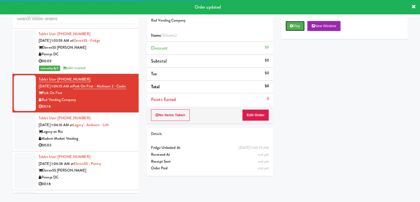
drag, startPoint x: 297, startPoint y: 23, endPoint x: 282, endPoint y: 64, distance: 43.2
click at [297, 23] on button "Play" at bounding box center [295, 26] width 19 height 10
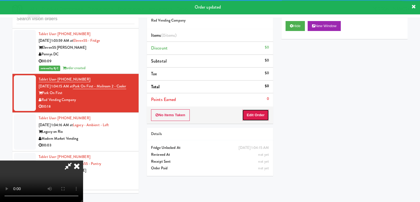
click at [259, 114] on button "Edit Order" at bounding box center [255, 115] width 27 height 12
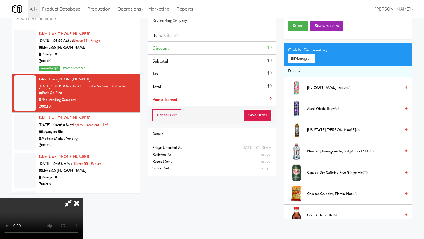
drag, startPoint x: 243, startPoint y: 154, endPoint x: 245, endPoint y: 152, distance: 3.1
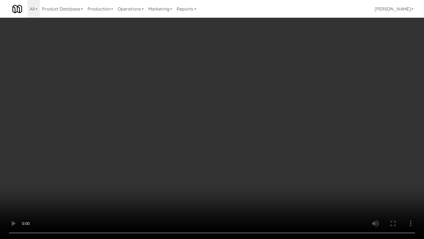
click at [243, 154] on video at bounding box center [212, 119] width 424 height 239
click at [246, 152] on video at bounding box center [212, 119] width 424 height 239
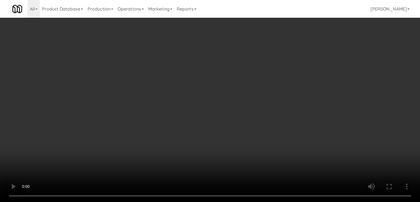
click at [297, 61] on button "Planogram" at bounding box center [299, 58] width 27 height 8
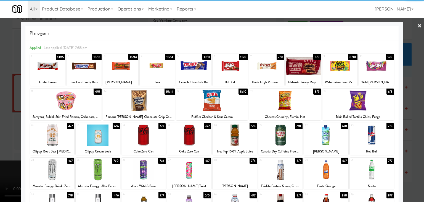
click at [231, 66] on div at bounding box center [230, 65] width 35 height 21
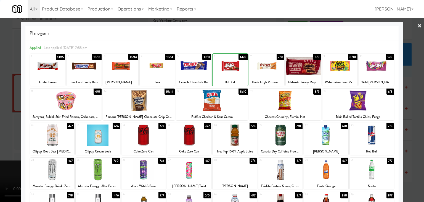
click at [0, 111] on div at bounding box center [212, 101] width 424 height 202
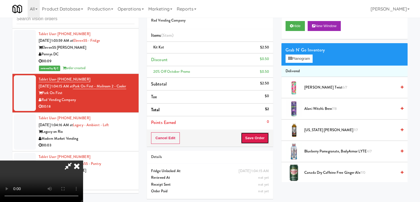
click at [258, 140] on button "Save Order" at bounding box center [255, 138] width 28 height 12
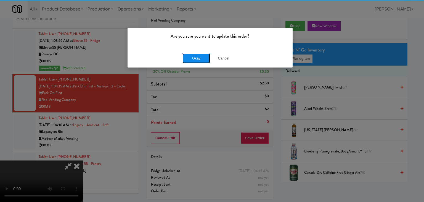
click at [197, 58] on button "Okay" at bounding box center [197, 58] width 28 height 10
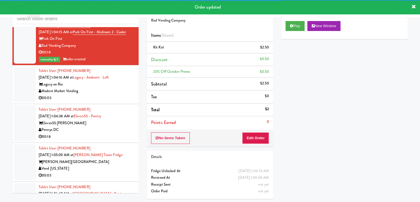
scroll to position [3827, 0]
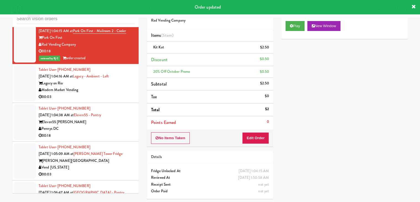
drag, startPoint x: 113, startPoint y: 104, endPoint x: 110, endPoint y: 106, distance: 4.5
click at [114, 100] on div "00:03" at bounding box center [87, 96] width 96 height 7
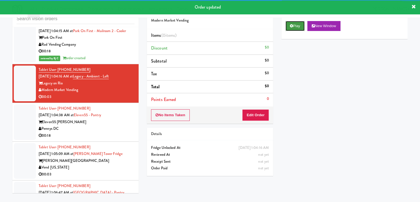
click at [292, 28] on button "Play" at bounding box center [295, 26] width 19 height 10
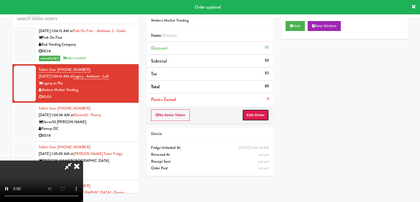
click at [258, 110] on button "Edit Order" at bounding box center [255, 115] width 27 height 12
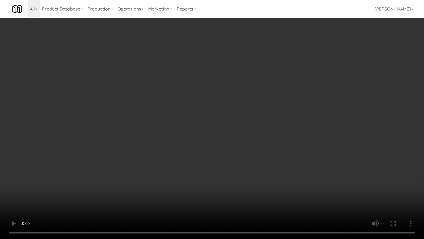
click at [250, 144] on video at bounding box center [212, 119] width 424 height 239
drag, startPoint x: 250, startPoint y: 144, endPoint x: 249, endPoint y: 140, distance: 3.6
click at [249, 140] on video at bounding box center [212, 119] width 424 height 239
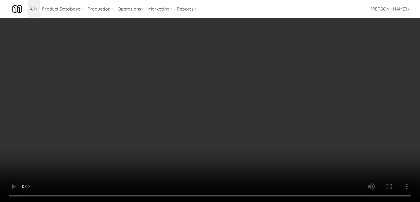
click at [303, 58] on button "Planogram" at bounding box center [299, 58] width 27 height 8
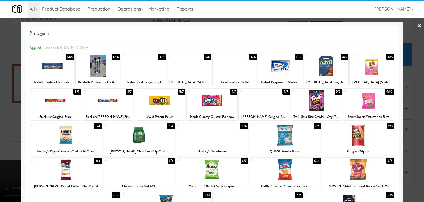
drag, startPoint x: 159, startPoint y: 101, endPoint x: 155, endPoint y: 101, distance: 4.1
click at [158, 101] on div at bounding box center [160, 100] width 51 height 21
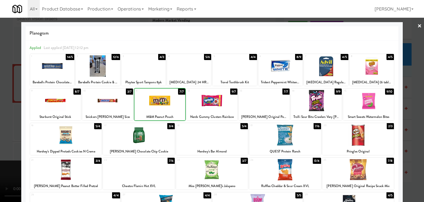
click at [2, 109] on div at bounding box center [212, 101] width 424 height 202
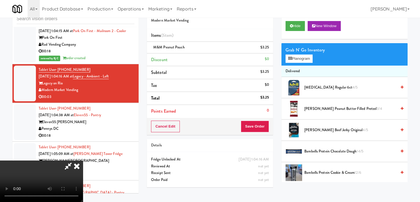
click at [83, 160] on video at bounding box center [41, 180] width 83 height 41
click at [270, 47] on link at bounding box center [268, 49] width 5 height 7
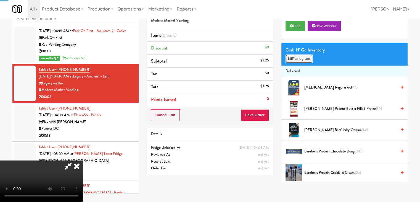
click at [295, 58] on button "Planogram" at bounding box center [299, 58] width 27 height 8
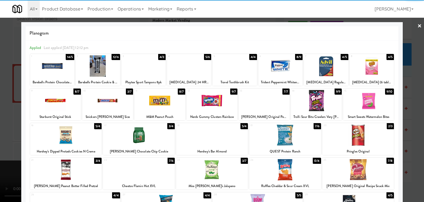
drag, startPoint x: 98, startPoint y: 101, endPoint x: 94, endPoint y: 101, distance: 4.4
click at [97, 101] on div at bounding box center [107, 100] width 51 height 21
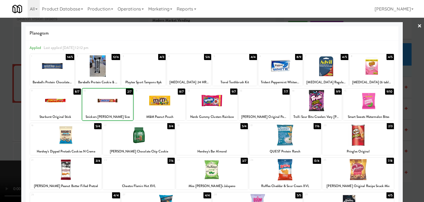
drag, startPoint x: 0, startPoint y: 102, endPoint x: 151, endPoint y: 103, distance: 150.9
click at [7, 101] on div at bounding box center [212, 101] width 424 height 202
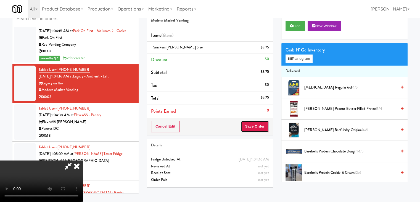
click at [267, 123] on button "Save Order" at bounding box center [255, 126] width 28 height 12
click at [266, 124] on button "Save Order" at bounding box center [255, 126] width 28 height 12
click at [264, 124] on button "Save Order" at bounding box center [255, 126] width 28 height 12
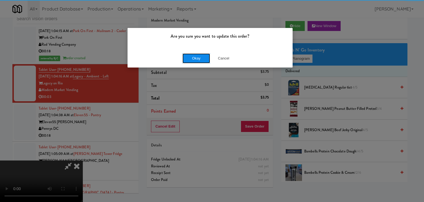
click at [195, 56] on button "Okay" at bounding box center [197, 58] width 28 height 10
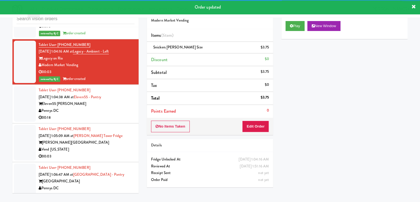
scroll to position [3882, 0]
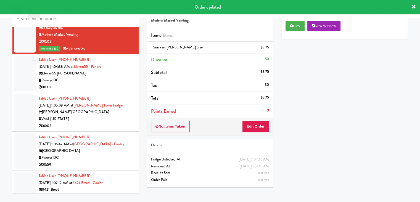
drag, startPoint x: 116, startPoint y: 90, endPoint x: 120, endPoint y: 90, distance: 4.2
click at [118, 84] on div "Pennys DC" at bounding box center [87, 80] width 96 height 7
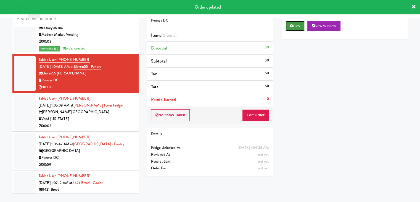
click at [300, 25] on button "Play" at bounding box center [295, 26] width 19 height 10
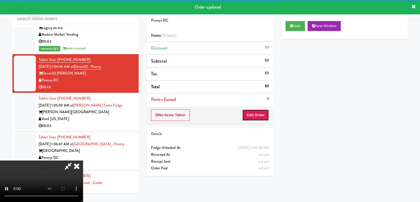
click at [253, 117] on button "Edit Order" at bounding box center [255, 115] width 27 height 12
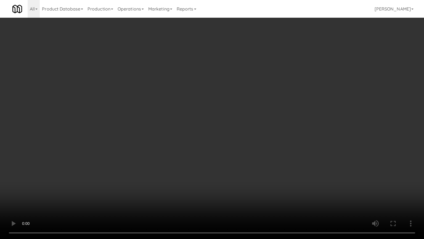
click at [225, 125] on video at bounding box center [212, 119] width 424 height 239
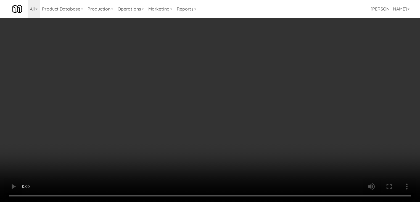
click at [302, 58] on button "Planogram" at bounding box center [299, 58] width 27 height 8
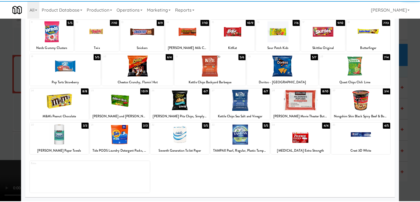
scroll to position [70, 0]
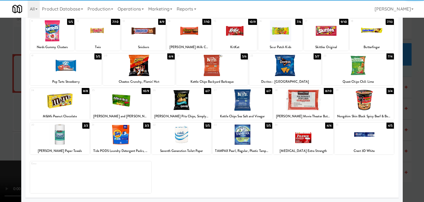
drag, startPoint x: 138, startPoint y: 72, endPoint x: 35, endPoint y: 103, distance: 107.3
click at [134, 72] on div at bounding box center [139, 65] width 72 height 21
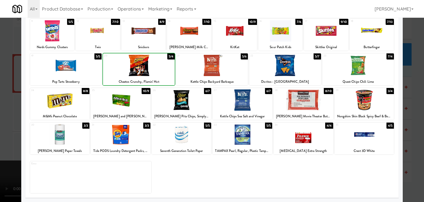
click at [0, 109] on div at bounding box center [212, 101] width 424 height 202
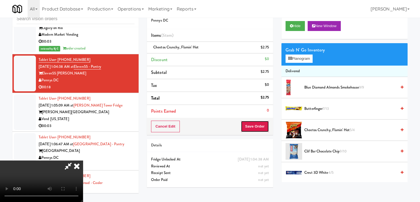
click at [264, 128] on button "Save Order" at bounding box center [255, 126] width 28 height 12
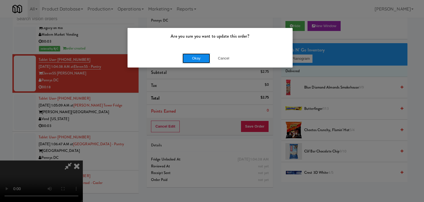
click at [186, 54] on button "Okay" at bounding box center [197, 58] width 28 height 10
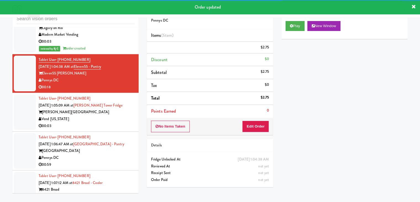
scroll to position [3937, 0]
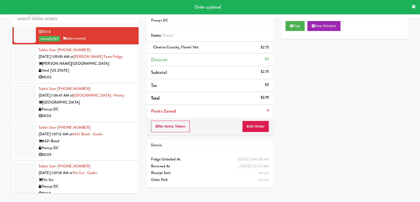
drag, startPoint x: 104, startPoint y: 82, endPoint x: 108, endPoint y: 85, distance: 4.8
click at [107, 81] on div "Tablet User · (909) 815-6019 [DATE] 1:05:09 AM at [PERSON_NAME][GEOGRAPHIC_DATA…" at bounding box center [87, 64] width 96 height 34
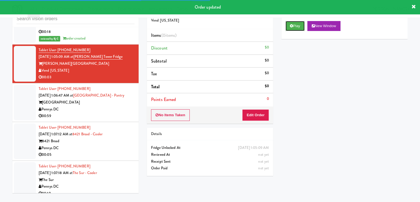
click at [294, 30] on button "Play" at bounding box center [295, 26] width 19 height 10
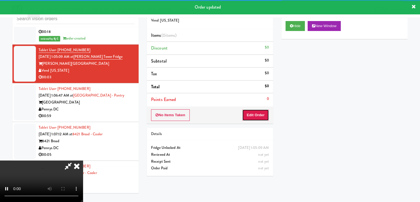
click at [258, 114] on button "Edit Order" at bounding box center [255, 115] width 27 height 12
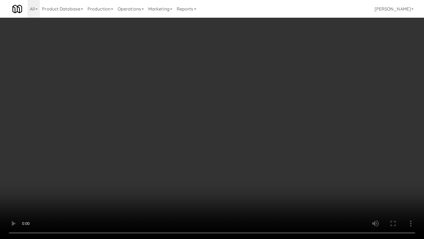
click at [233, 149] on video at bounding box center [212, 119] width 424 height 239
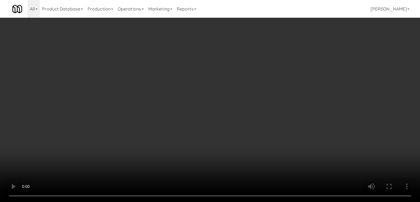
click at [305, 58] on button "Planogram" at bounding box center [299, 58] width 27 height 8
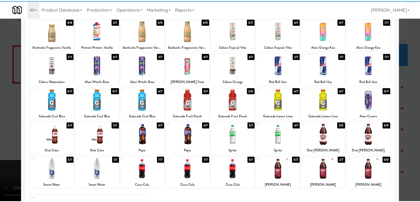
scroll to position [70, 0]
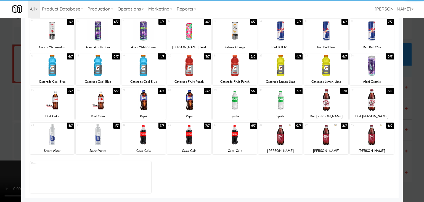
drag, startPoint x: 322, startPoint y: 134, endPoint x: 310, endPoint y: 136, distance: 12.0
click at [318, 134] on div at bounding box center [326, 134] width 44 height 21
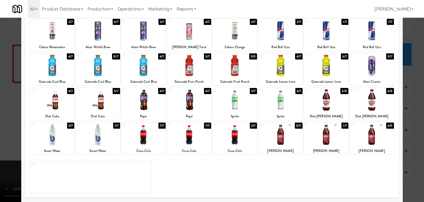
drag, startPoint x: 0, startPoint y: 151, endPoint x: 36, endPoint y: 147, distance: 35.9
click at [1, 151] on div at bounding box center [212, 101] width 424 height 202
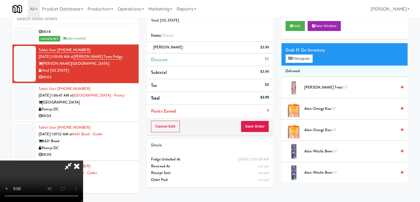
click at [83, 160] on video at bounding box center [41, 180] width 83 height 41
click at [253, 125] on button "Save Order" at bounding box center [255, 126] width 28 height 12
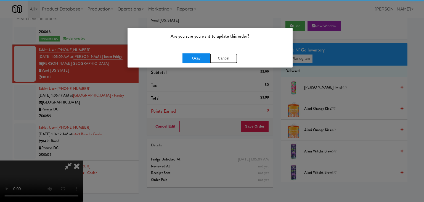
drag, startPoint x: 210, startPoint y: 56, endPoint x: 201, endPoint y: 56, distance: 8.6
click at [207, 56] on div "Okay Cancel" at bounding box center [210, 58] width 55 height 10
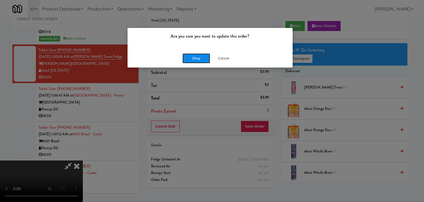
click at [201, 56] on button "Okay" at bounding box center [197, 58] width 28 height 10
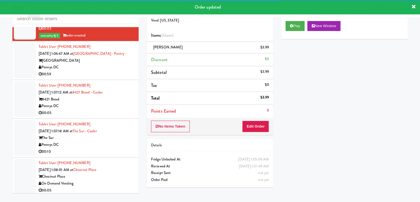
scroll to position [3993, 0]
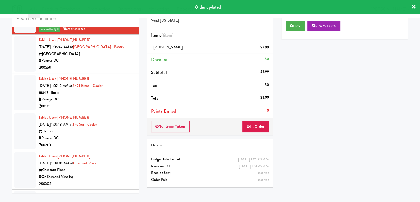
drag, startPoint x: 119, startPoint y: 69, endPoint x: 121, endPoint y: 75, distance: 6.3
click at [119, 64] on div "Pennys DC" at bounding box center [87, 60] width 96 height 7
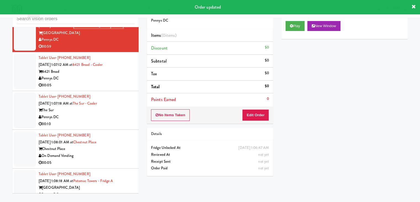
scroll to position [4048, 0]
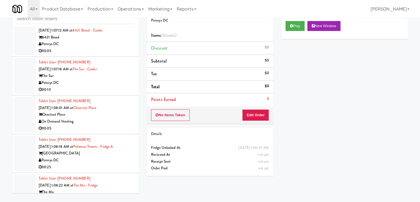
click at [123, 120] on div "Tablet User · (630) 479-7590 [DATE] 1:08:01 AM at [GEOGRAPHIC_DATA] On Demand V…" at bounding box center [87, 115] width 96 height 34
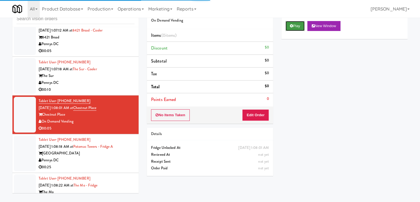
click at [297, 30] on button "Play" at bounding box center [295, 26] width 19 height 10
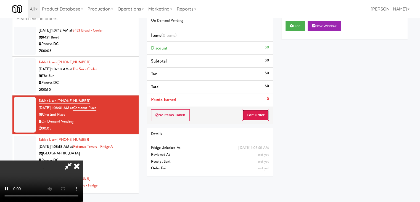
drag, startPoint x: 265, startPoint y: 112, endPoint x: 263, endPoint y: 104, distance: 7.7
click at [265, 112] on button "Edit Order" at bounding box center [255, 115] width 27 height 12
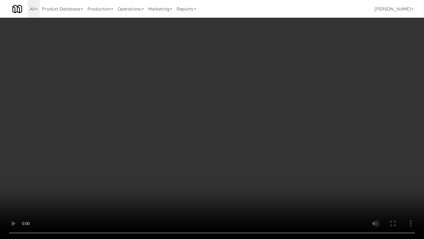
click at [248, 150] on video at bounding box center [212, 119] width 424 height 239
drag, startPoint x: 248, startPoint y: 150, endPoint x: 283, endPoint y: 93, distance: 66.9
click at [249, 149] on video at bounding box center [212, 119] width 424 height 239
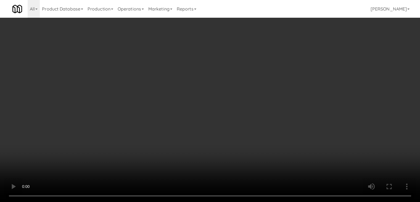
click at [304, 61] on button "Planogram" at bounding box center [299, 58] width 27 height 8
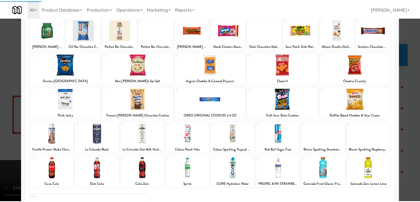
scroll to position [70, 0]
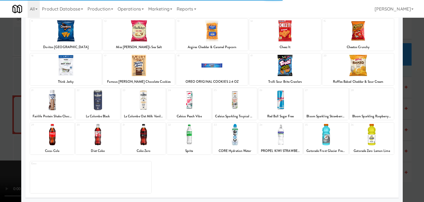
click at [334, 137] on div at bounding box center [326, 134] width 44 height 21
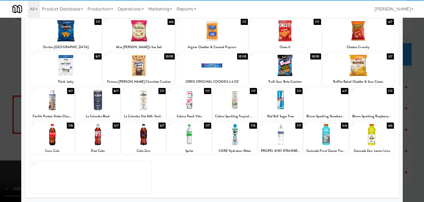
drag, startPoint x: 418, startPoint y: 135, endPoint x: 380, endPoint y: 136, distance: 38.4
click at [419, 135] on div at bounding box center [212, 101] width 424 height 202
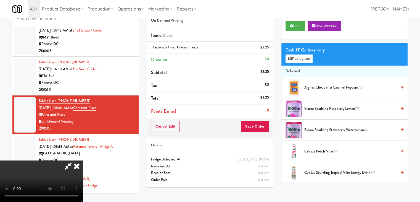
drag, startPoint x: 272, startPoint y: 127, endPoint x: 267, endPoint y: 126, distance: 4.7
click at [268, 126] on div "Cancel Edit Save Order" at bounding box center [210, 126] width 126 height 17
click at [267, 126] on button "Save Order" at bounding box center [255, 126] width 28 height 12
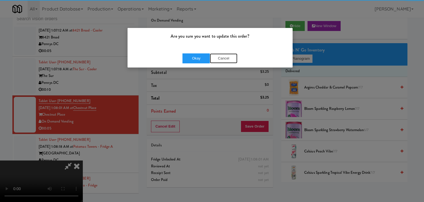
click at [211, 63] on button "Cancel" at bounding box center [224, 58] width 28 height 10
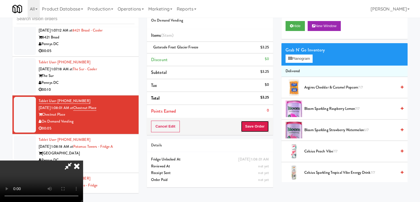
click at [254, 124] on button "Save Order" at bounding box center [255, 126] width 28 height 12
click at [255, 125] on button "Save Order" at bounding box center [255, 126] width 28 height 12
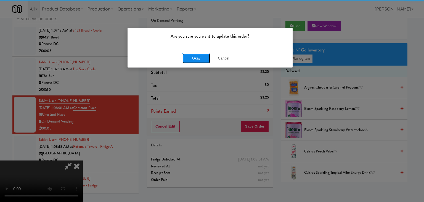
click at [195, 59] on button "Okay" at bounding box center [197, 58] width 28 height 10
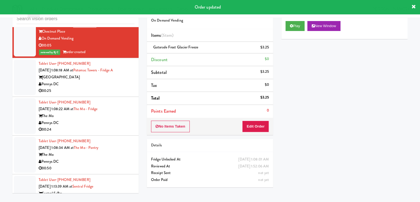
drag, startPoint x: 102, startPoint y: 97, endPoint x: 101, endPoint y: 101, distance: 4.0
click at [102, 88] on div "Pennys DC" at bounding box center [87, 84] width 96 height 7
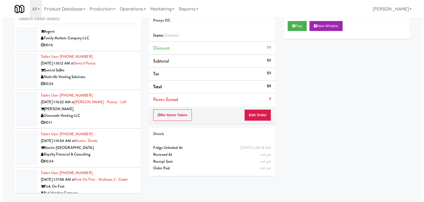
scroll to position [4379, 0]
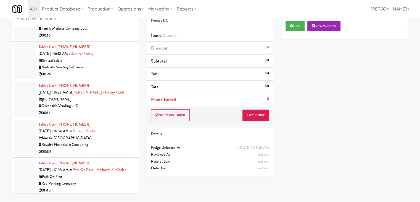
drag, startPoint x: 111, startPoint y: 119, endPoint x: 114, endPoint y: 120, distance: 2.9
click at [112, 109] on div "Oceanside Vending LLC" at bounding box center [87, 106] width 96 height 7
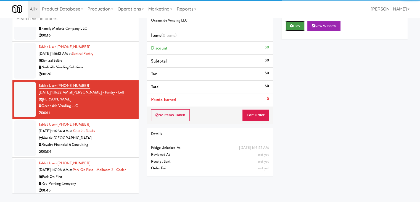
click at [298, 26] on button "Play" at bounding box center [295, 26] width 19 height 10
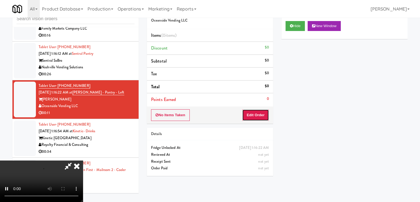
click at [259, 113] on button "Edit Order" at bounding box center [255, 115] width 27 height 12
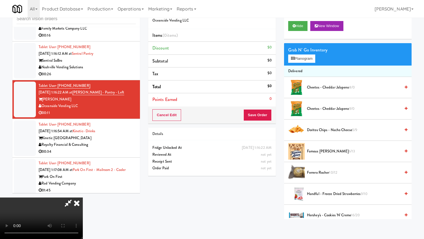
click at [83, 197] on video at bounding box center [41, 217] width 83 height 41
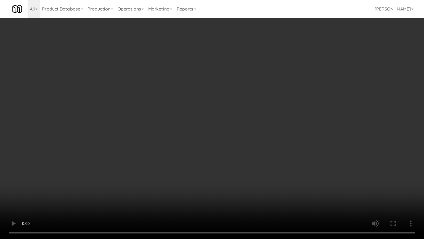
click at [223, 167] on video at bounding box center [212, 119] width 424 height 239
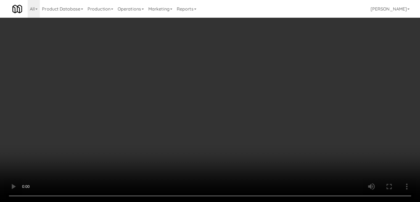
click at [195, 143] on video at bounding box center [210, 101] width 420 height 202
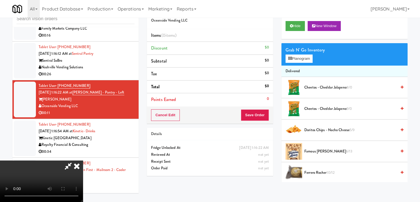
click at [83, 160] on video at bounding box center [41, 180] width 83 height 41
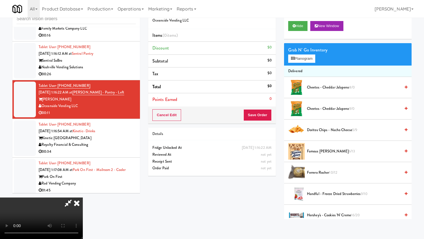
click at [83, 197] on video at bounding box center [41, 217] width 83 height 41
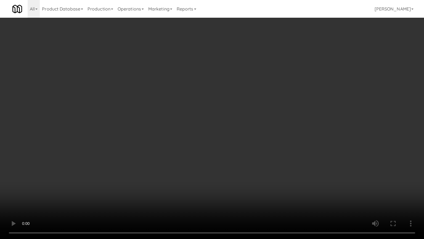
click at [237, 160] on video at bounding box center [212, 119] width 424 height 239
click at [240, 155] on video at bounding box center [212, 119] width 424 height 239
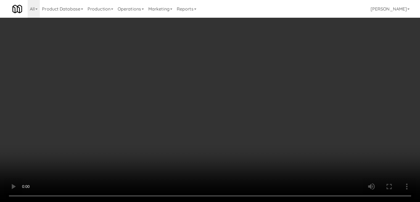
click at [294, 61] on button "Planogram" at bounding box center [299, 58] width 27 height 8
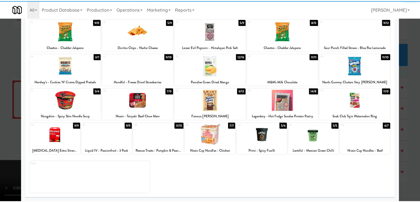
scroll to position [70, 0]
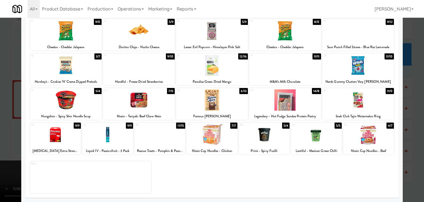
click at [152, 101] on div at bounding box center [139, 99] width 72 height 21
click at [0, 114] on div at bounding box center [212, 101] width 424 height 202
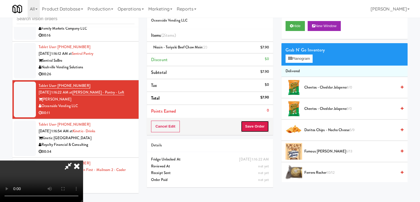
click at [260, 125] on button "Save Order" at bounding box center [255, 126] width 28 height 12
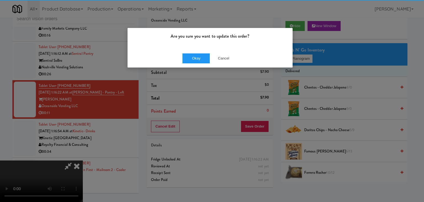
click at [204, 63] on div "Okay Cancel" at bounding box center [210, 58] width 165 height 19
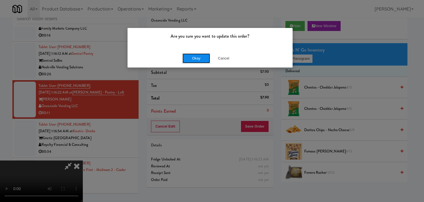
click at [201, 61] on button "Okay" at bounding box center [197, 58] width 28 height 10
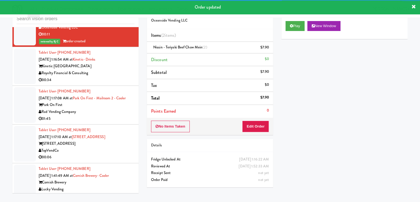
scroll to position [4462, 0]
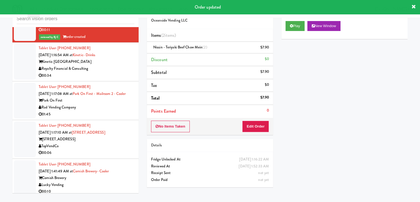
drag, startPoint x: 113, startPoint y: 78, endPoint x: 111, endPoint y: 80, distance: 3.2
click at [114, 72] on div "Royalty Financial & Consulting" at bounding box center [87, 68] width 96 height 7
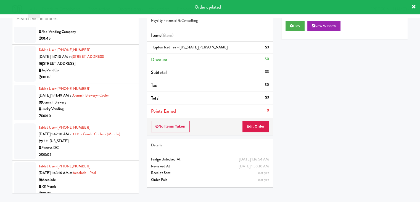
scroll to position [4545, 0]
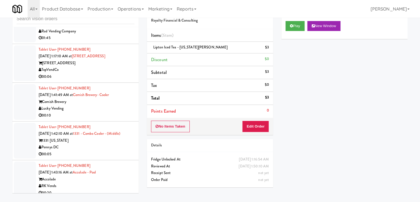
click at [128, 73] on div "TopVendCo" at bounding box center [87, 69] width 96 height 7
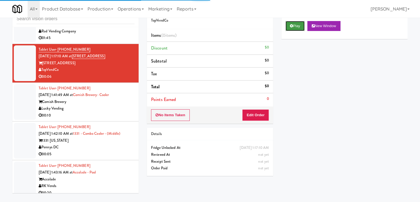
click at [293, 22] on button "Play" at bounding box center [295, 26] width 19 height 10
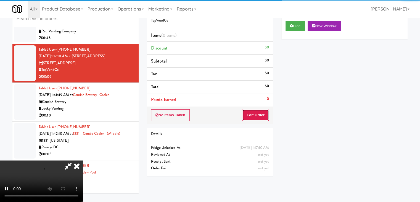
click at [252, 110] on button "Edit Order" at bounding box center [255, 115] width 27 height 12
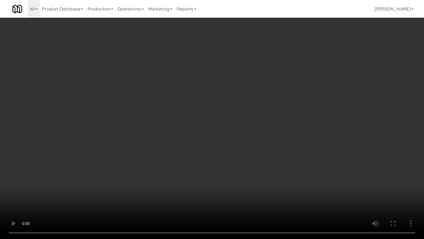
click at [241, 151] on video at bounding box center [212, 119] width 424 height 239
click at [240, 136] on video at bounding box center [212, 119] width 424 height 239
click at [241, 138] on video at bounding box center [212, 119] width 424 height 239
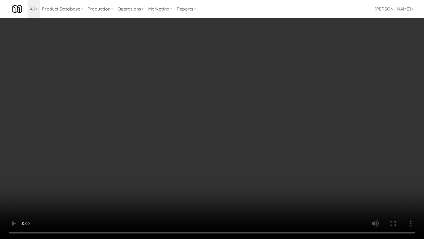
click at [240, 139] on video at bounding box center [212, 119] width 424 height 239
drag, startPoint x: 240, startPoint y: 139, endPoint x: 237, endPoint y: 145, distance: 7.3
click at [240, 139] on video at bounding box center [212, 119] width 424 height 239
click at [240, 141] on video at bounding box center [212, 119] width 424 height 239
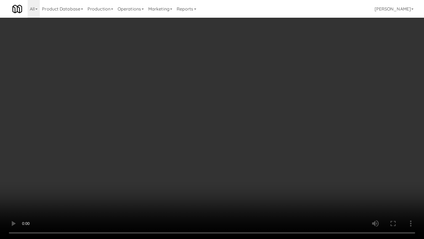
click at [241, 141] on video at bounding box center [212, 119] width 424 height 239
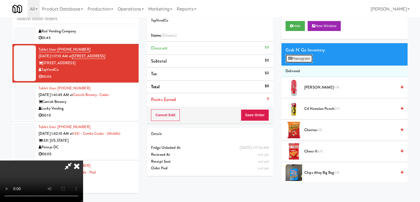
click at [298, 58] on button "Planogram" at bounding box center [299, 58] width 27 height 8
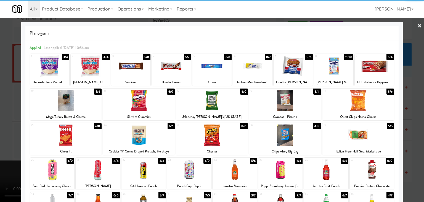
click at [212, 68] on div at bounding box center [212, 65] width 39 height 21
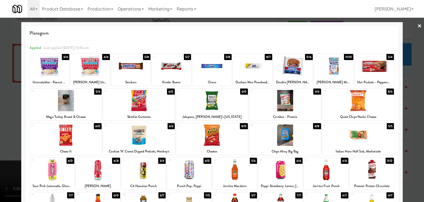
click at [315, 69] on div at bounding box center [333, 65] width 39 height 21
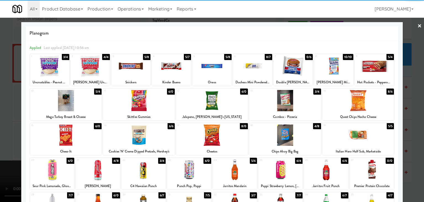
click at [0, 95] on div at bounding box center [212, 101] width 424 height 202
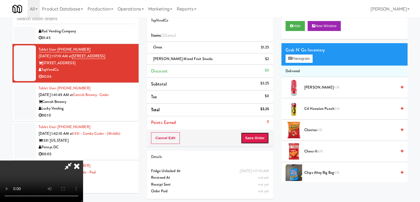
click at [256, 134] on button "Save Order" at bounding box center [255, 138] width 28 height 12
click at [255, 135] on button "Save Order" at bounding box center [255, 138] width 28 height 12
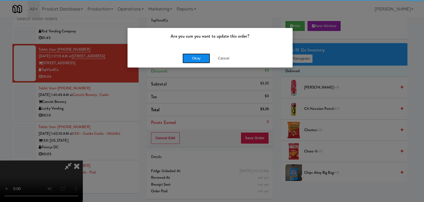
click at [192, 56] on button "Okay" at bounding box center [197, 58] width 28 height 10
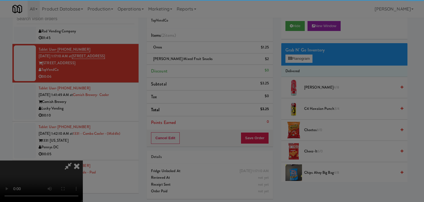
click at [193, 57] on div "Okay Cancel" at bounding box center [210, 48] width 165 height 19
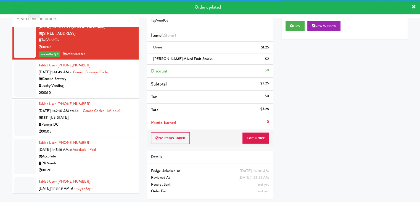
scroll to position [4601, 0]
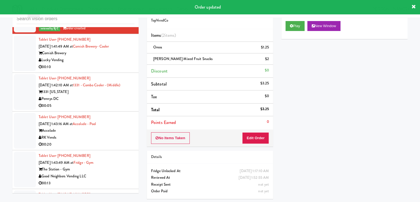
click at [108, 70] on div "00:10" at bounding box center [87, 67] width 96 height 7
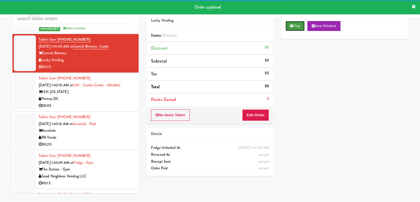
click at [293, 27] on button "Play" at bounding box center [295, 26] width 19 height 10
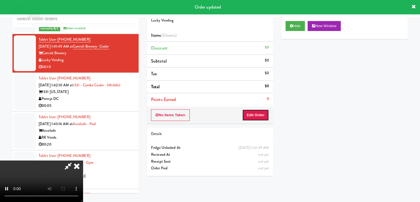
click at [257, 112] on button "Edit Order" at bounding box center [255, 115] width 27 height 12
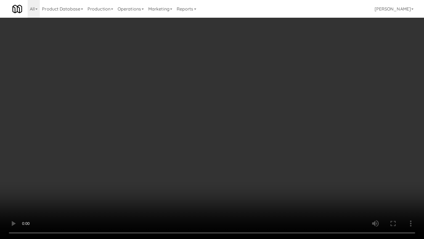
click at [241, 153] on video at bounding box center [212, 119] width 424 height 239
click at [243, 149] on video at bounding box center [212, 119] width 424 height 239
drag, startPoint x: 243, startPoint y: 149, endPoint x: 274, endPoint y: 91, distance: 66.1
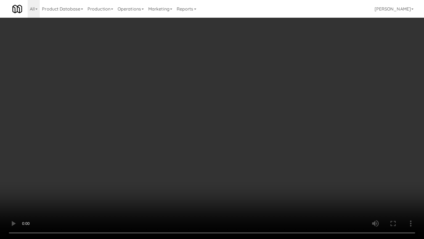
click at [243, 149] on video at bounding box center [212, 119] width 424 height 239
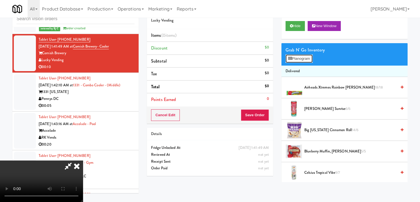
click at [308, 58] on button "Planogram" at bounding box center [299, 58] width 27 height 8
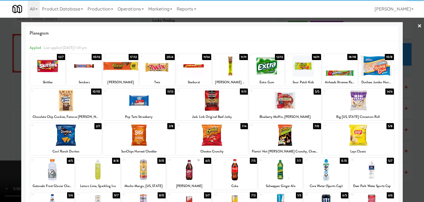
drag, startPoint x: 157, startPoint y: 70, endPoint x: 137, endPoint y: 73, distance: 20.7
click at [157, 70] on div at bounding box center [157, 65] width 35 height 21
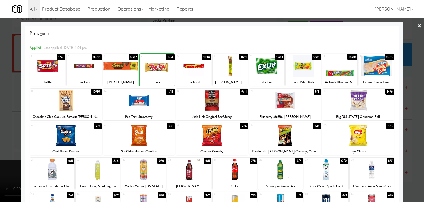
click at [0, 123] on div at bounding box center [212, 101] width 424 height 202
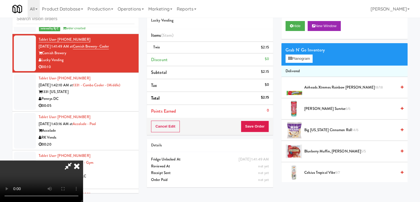
click at [83, 160] on video at bounding box center [41, 180] width 83 height 41
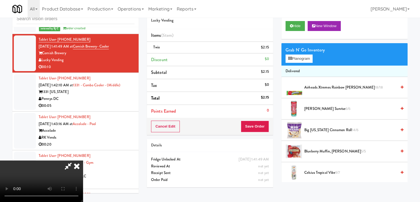
click at [83, 160] on video at bounding box center [41, 180] width 83 height 41
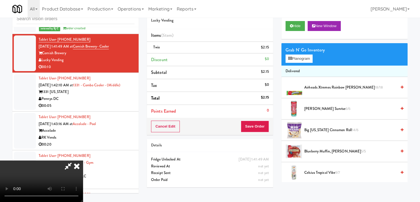
click at [83, 160] on video at bounding box center [41, 180] width 83 height 41
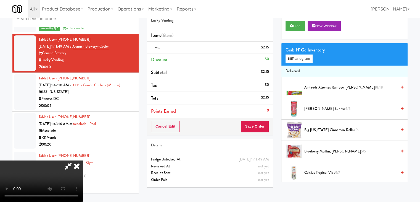
click at [83, 160] on video at bounding box center [41, 180] width 83 height 41
click at [291, 58] on icon at bounding box center [290, 59] width 4 height 4
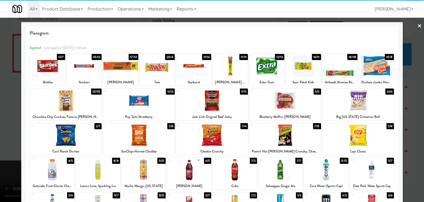
click at [48, 72] on div at bounding box center [47, 65] width 35 height 21
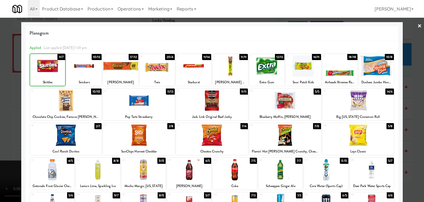
click at [2, 95] on div at bounding box center [212, 101] width 424 height 202
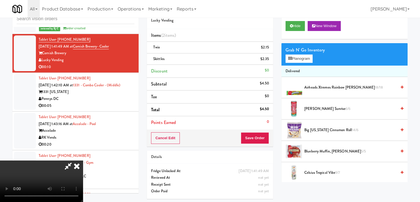
click at [83, 160] on video at bounding box center [41, 180] width 83 height 41
click at [264, 140] on button "Save Order" at bounding box center [255, 138] width 28 height 12
click at [264, 139] on button "Save Order" at bounding box center [255, 138] width 28 height 12
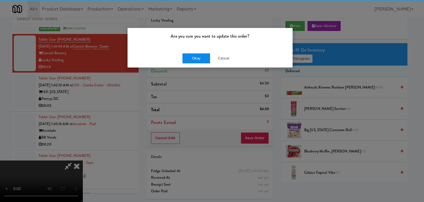
click at [195, 61] on div "Okay Cancel" at bounding box center [210, 58] width 165 height 19
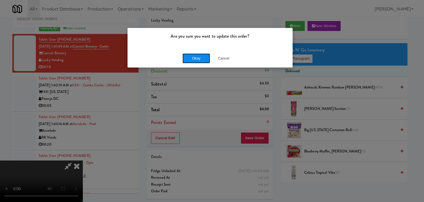
click at [197, 56] on button "Okay" at bounding box center [197, 58] width 28 height 10
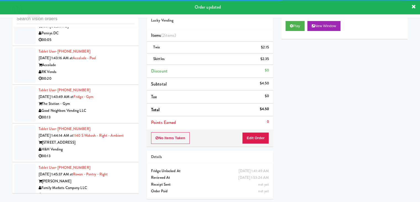
scroll to position [4683, 0]
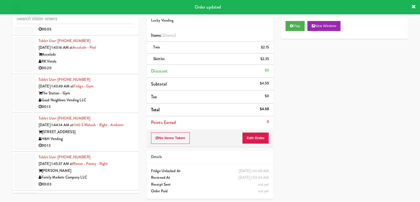
drag, startPoint x: 111, startPoint y: 45, endPoint x: 111, endPoint y: 49, distance: 4.2
click at [111, 33] on div "00:05" at bounding box center [87, 29] width 96 height 7
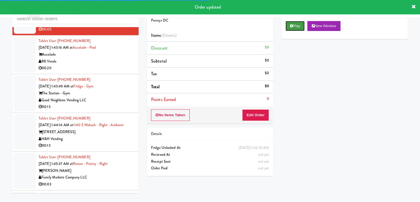
click at [295, 25] on button "Play" at bounding box center [295, 26] width 19 height 10
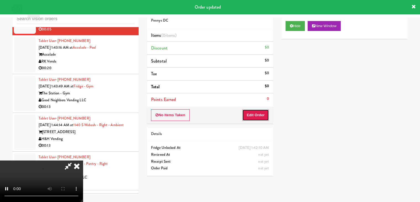
click at [253, 114] on button "Edit Order" at bounding box center [255, 115] width 27 height 12
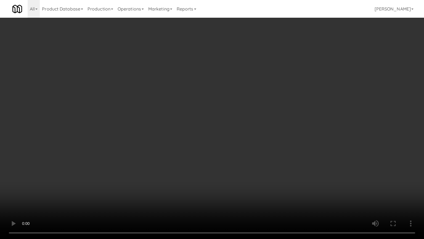
click at [200, 144] on video at bounding box center [212, 119] width 424 height 239
click at [200, 145] on video at bounding box center [212, 119] width 424 height 239
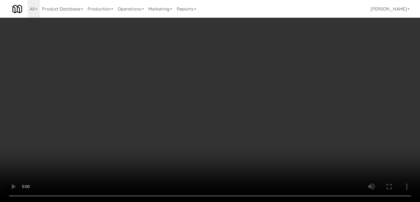
click at [310, 54] on button "Planogram" at bounding box center [299, 58] width 27 height 8
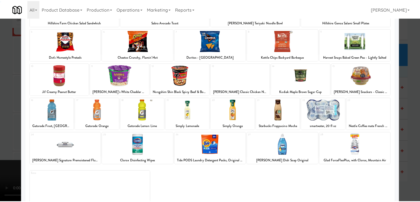
scroll to position [70, 0]
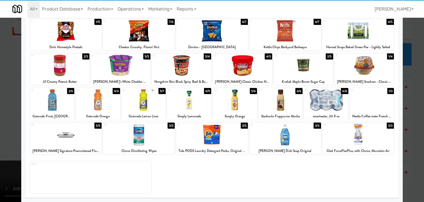
click at [94, 103] on div at bounding box center [98, 99] width 44 height 21
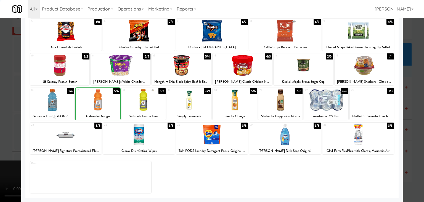
click at [2, 115] on div at bounding box center [212, 101] width 424 height 202
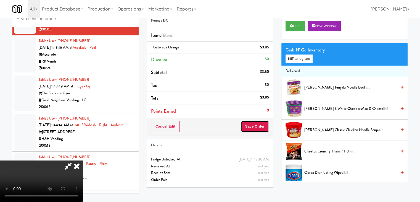
click at [257, 128] on button "Save Order" at bounding box center [255, 126] width 28 height 12
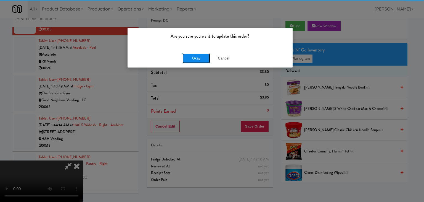
click at [193, 55] on button "Okay" at bounding box center [197, 58] width 28 height 10
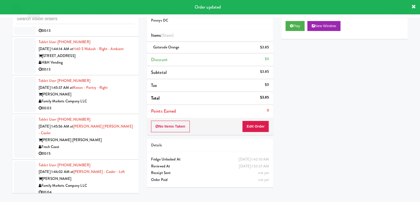
scroll to position [4801, 0]
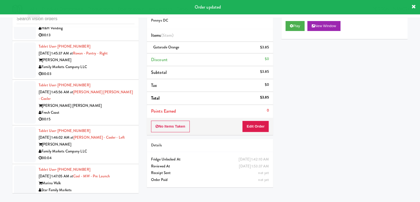
drag, startPoint x: 119, startPoint y: 96, endPoint x: 122, endPoint y: 98, distance: 3.9
click at [119, 77] on div "00:03" at bounding box center [87, 73] width 96 height 7
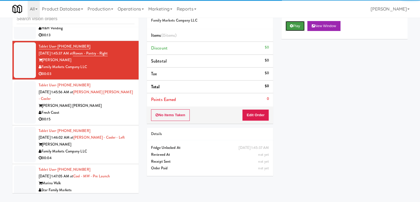
click at [293, 27] on icon at bounding box center [291, 26] width 3 height 4
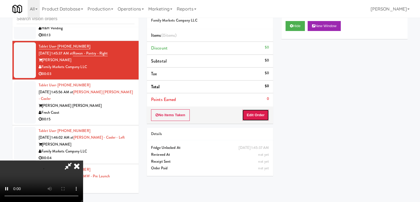
click at [256, 113] on button "Edit Order" at bounding box center [255, 115] width 27 height 12
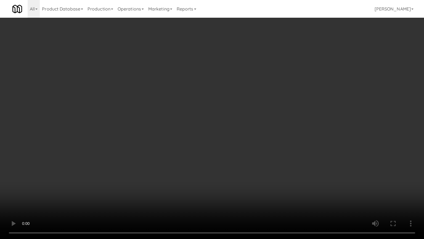
click at [232, 170] on video at bounding box center [212, 119] width 424 height 239
click at [250, 177] on video at bounding box center [212, 119] width 424 height 239
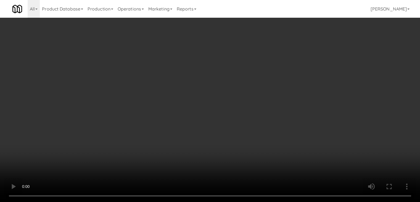
click at [294, 57] on button "Planogram" at bounding box center [299, 58] width 27 height 8
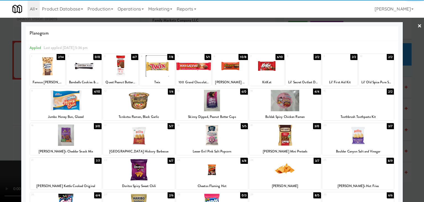
click at [48, 67] on div at bounding box center [47, 65] width 35 height 21
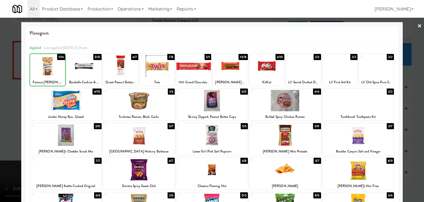
drag, startPoint x: 0, startPoint y: 86, endPoint x: 27, endPoint y: 90, distance: 27.6
click at [0, 86] on div at bounding box center [212, 101] width 424 height 202
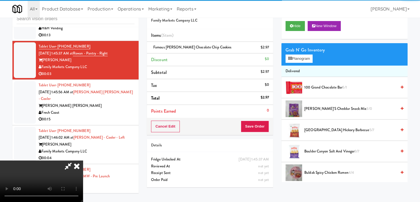
click at [83, 160] on video at bounding box center [41, 180] width 83 height 41
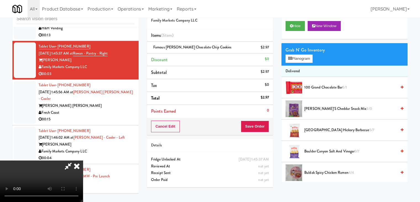
scroll to position [7, 0]
click at [255, 127] on button "Save Order" at bounding box center [255, 126] width 28 height 12
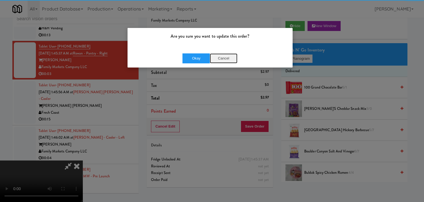
click at [229, 59] on button "Cancel" at bounding box center [224, 58] width 28 height 10
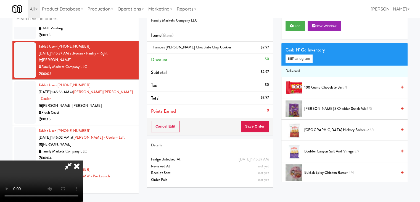
click at [83, 160] on video at bounding box center [41, 180] width 83 height 41
click at [263, 126] on button "Save Order" at bounding box center [255, 126] width 28 height 12
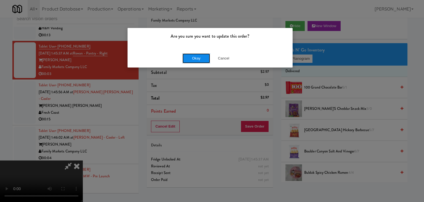
click at [195, 59] on button "Okay" at bounding box center [197, 58] width 28 height 10
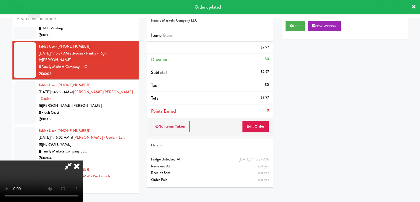
scroll to position [0, 0]
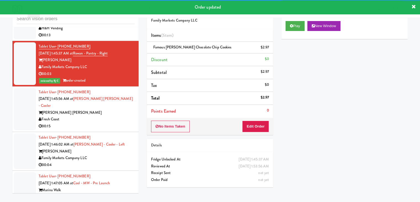
click at [117, 130] on div "00:15" at bounding box center [87, 126] width 96 height 7
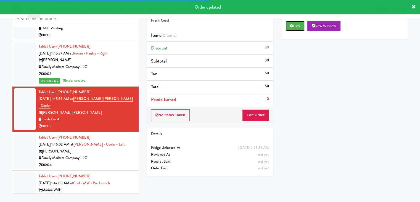
drag, startPoint x: 295, startPoint y: 26, endPoint x: 293, endPoint y: 39, distance: 13.4
click at [295, 26] on button "Play" at bounding box center [295, 26] width 19 height 10
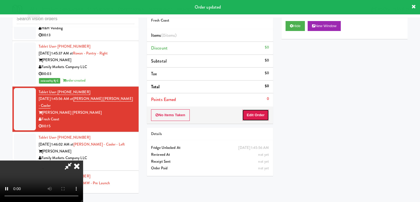
click at [259, 113] on button "Edit Order" at bounding box center [255, 115] width 27 height 12
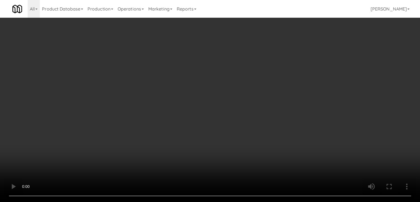
scroll to position [4877, 0]
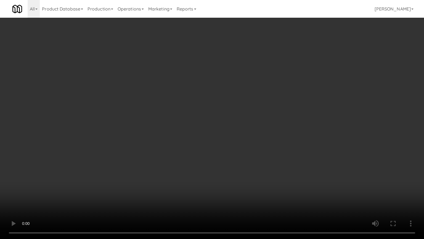
click at [234, 148] on video at bounding box center [212, 119] width 424 height 239
drag, startPoint x: 234, startPoint y: 148, endPoint x: 238, endPoint y: 114, distance: 34.2
click at [234, 148] on video at bounding box center [212, 119] width 424 height 239
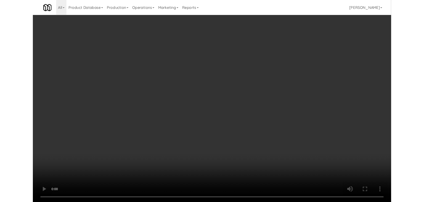
scroll to position [4883, 0]
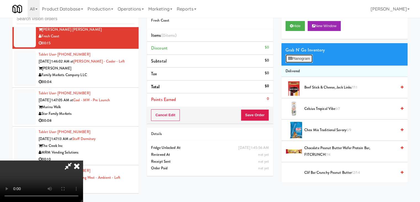
click at [305, 58] on button "Planogram" at bounding box center [299, 58] width 27 height 8
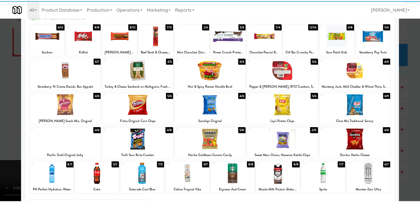
scroll to position [70, 0]
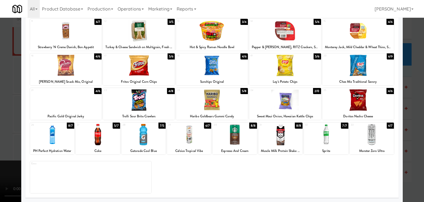
click at [101, 139] on div at bounding box center [98, 134] width 44 height 21
drag, startPoint x: 0, startPoint y: 140, endPoint x: 75, endPoint y: 136, distance: 75.6
click at [0, 140] on div at bounding box center [212, 101] width 424 height 202
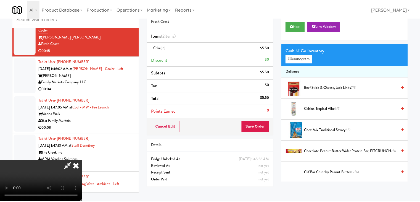
scroll to position [4883, 0]
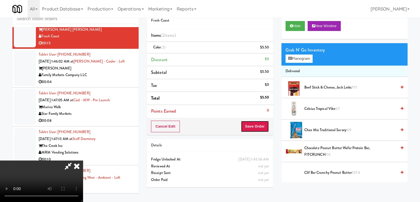
click at [263, 128] on button "Save Order" at bounding box center [255, 126] width 28 height 12
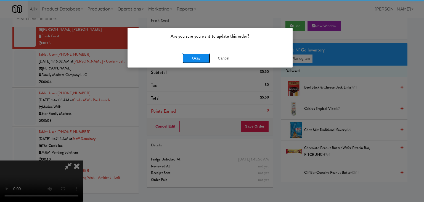
click at [188, 58] on button "Okay" at bounding box center [197, 58] width 28 height 10
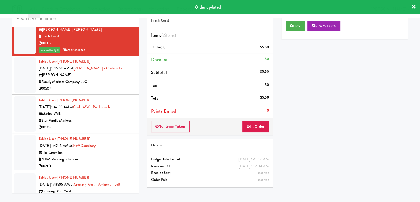
click at [120, 92] on div "00:04" at bounding box center [87, 88] width 96 height 7
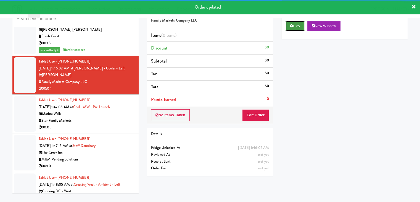
click at [295, 27] on button "Play" at bounding box center [295, 26] width 19 height 10
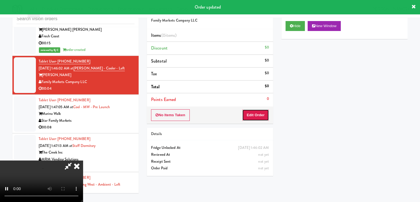
click at [257, 119] on button "Edit Order" at bounding box center [255, 115] width 27 height 12
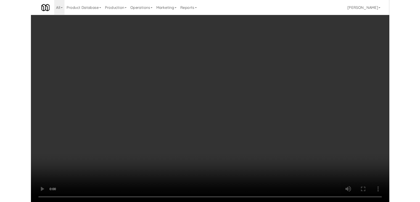
scroll to position [4877, 0]
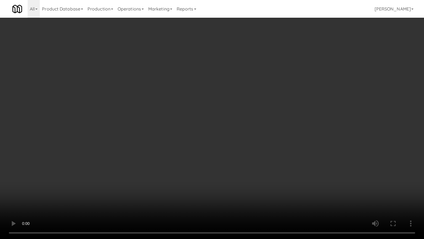
click at [234, 151] on video at bounding box center [212, 119] width 424 height 239
drag, startPoint x: 238, startPoint y: 151, endPoint x: 234, endPoint y: 153, distance: 4.7
click at [238, 151] on video at bounding box center [212, 119] width 424 height 239
drag, startPoint x: 243, startPoint y: 149, endPoint x: 246, endPoint y: 149, distance: 3.4
click at [245, 149] on video at bounding box center [212, 119] width 424 height 239
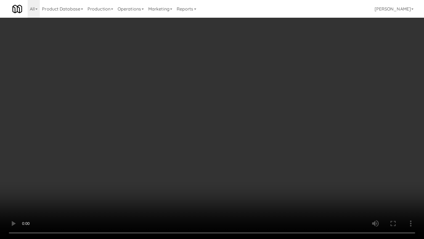
click at [246, 149] on video at bounding box center [212, 119] width 424 height 239
click at [246, 148] on video at bounding box center [212, 119] width 424 height 239
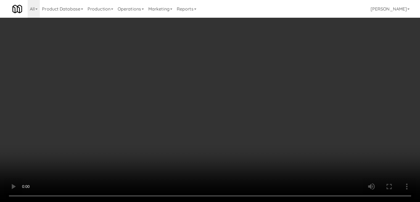
click at [308, 57] on button "Planogram" at bounding box center [299, 58] width 27 height 8
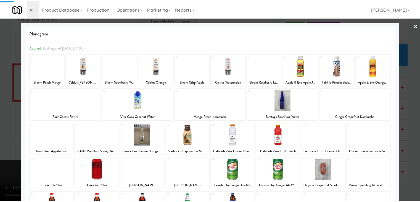
scroll to position [55, 0]
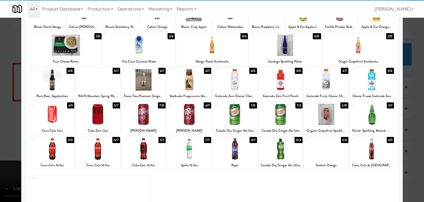
click at [149, 116] on div at bounding box center [144, 114] width 44 height 21
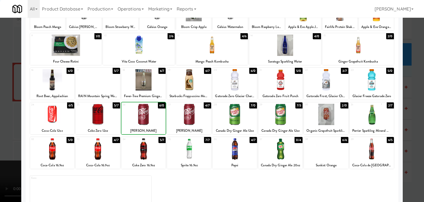
click at [0, 123] on div at bounding box center [212, 101] width 424 height 202
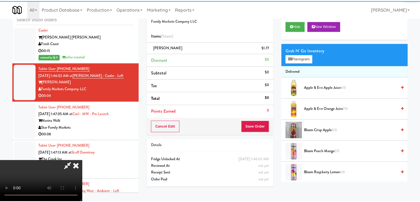
scroll to position [4883, 0]
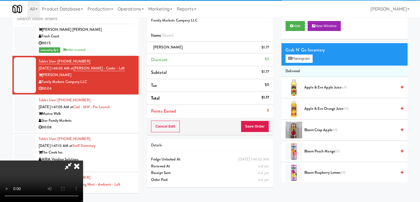
click at [83, 160] on video at bounding box center [41, 180] width 83 height 41
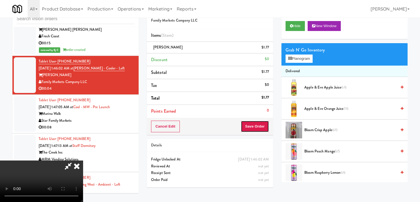
click at [258, 127] on button "Save Order" at bounding box center [255, 126] width 28 height 12
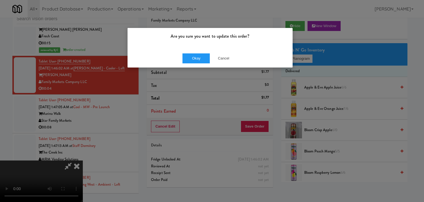
click at [226, 64] on div "Okay Cancel" at bounding box center [210, 58] width 165 height 19
click at [222, 57] on button "Cancel" at bounding box center [224, 58] width 28 height 10
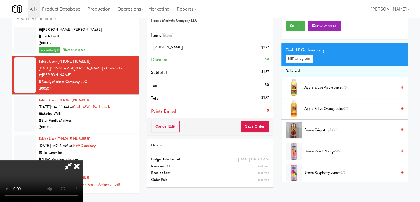
scroll to position [0, 0]
click at [83, 160] on video at bounding box center [41, 180] width 83 height 41
drag, startPoint x: 207, startPoint y: 139, endPoint x: 237, endPoint y: 134, distance: 30.2
click at [83, 160] on video at bounding box center [41, 180] width 83 height 41
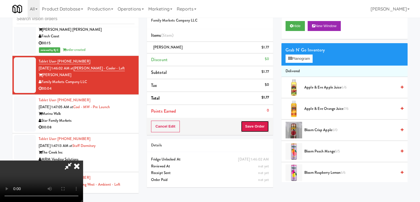
click at [262, 123] on button "Save Order" at bounding box center [255, 126] width 28 height 12
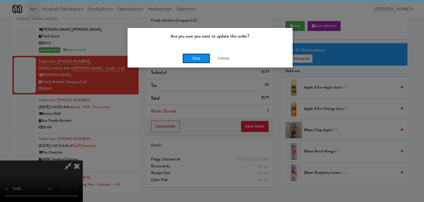
click at [203, 54] on button "Okay" at bounding box center [197, 58] width 28 height 10
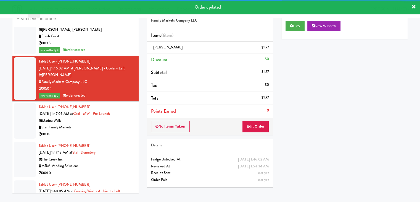
scroll to position [4939, 0]
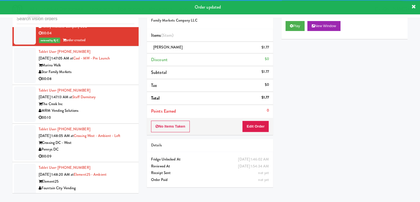
click at [103, 75] on div "Star Family Markets" at bounding box center [87, 72] width 96 height 7
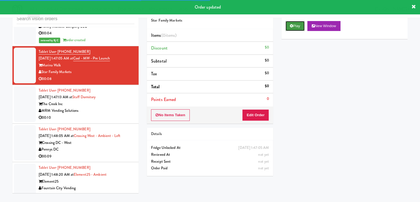
drag, startPoint x: 297, startPoint y: 26, endPoint x: 290, endPoint y: 44, distance: 20.1
click at [297, 25] on button "Play" at bounding box center [295, 26] width 19 height 10
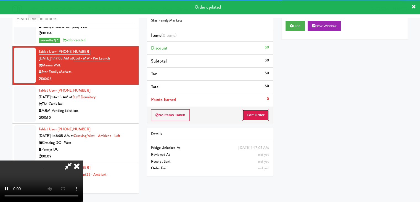
click at [255, 114] on button "Edit Order" at bounding box center [255, 115] width 27 height 12
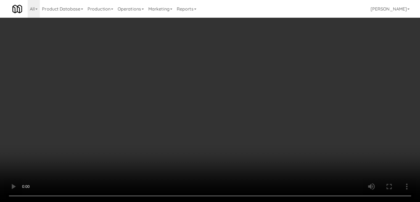
scroll to position [4932, 0]
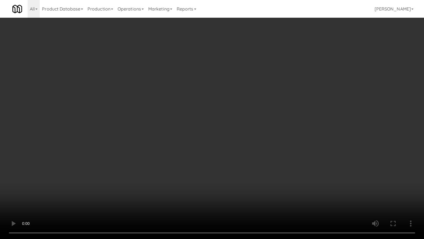
click at [259, 145] on video at bounding box center [212, 119] width 424 height 239
click at [262, 139] on video at bounding box center [212, 119] width 424 height 239
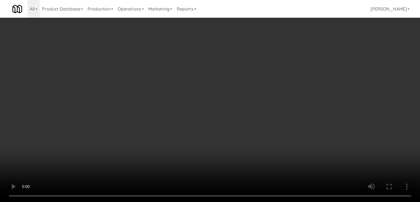
click at [307, 59] on button "Planogram" at bounding box center [299, 58] width 27 height 8
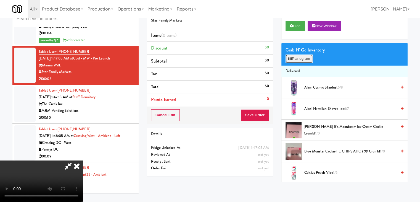
scroll to position [4932, 0]
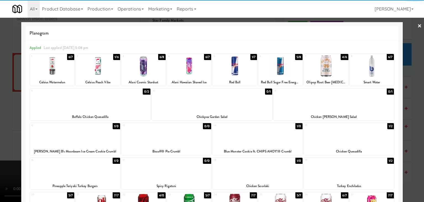
click at [318, 70] on div at bounding box center [326, 65] width 44 height 21
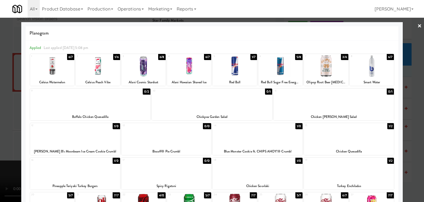
drag, startPoint x: 0, startPoint y: 126, endPoint x: 72, endPoint y: 125, distance: 71.9
click at [1, 126] on div at bounding box center [212, 101] width 424 height 202
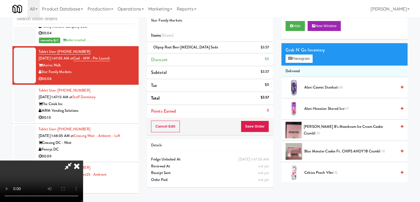
drag, startPoint x: 262, startPoint y: 120, endPoint x: 260, endPoint y: 124, distance: 4.8
click at [262, 120] on div "Cancel Edit Save Order" at bounding box center [210, 126] width 126 height 17
click at [260, 124] on button "Save Order" at bounding box center [255, 126] width 28 height 12
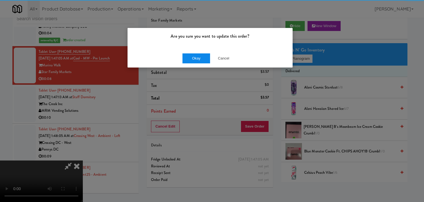
drag, startPoint x: 204, startPoint y: 52, endPoint x: 201, endPoint y: 56, distance: 5.1
click at [202, 53] on div "Okay Cancel" at bounding box center [210, 58] width 165 height 19
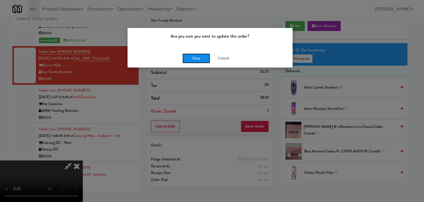
click at [201, 56] on button "Okay" at bounding box center [197, 58] width 28 height 10
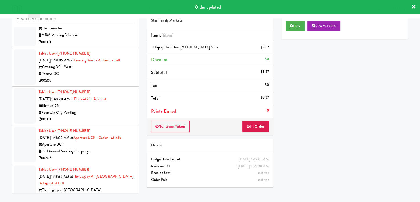
scroll to position [5022, 0]
click at [111, 116] on div "Fountain City Vending" at bounding box center [87, 112] width 96 height 7
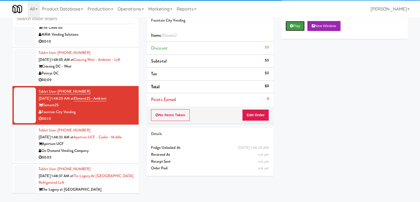
click at [294, 27] on button "Play" at bounding box center [295, 26] width 19 height 10
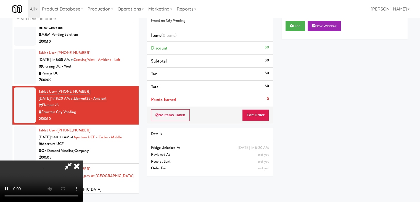
click at [257, 107] on div "No Items Taken Edit Order" at bounding box center [210, 114] width 126 height 17
click at [258, 112] on button "Edit Order" at bounding box center [255, 115] width 27 height 12
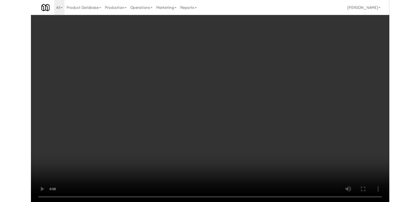
scroll to position [5015, 0]
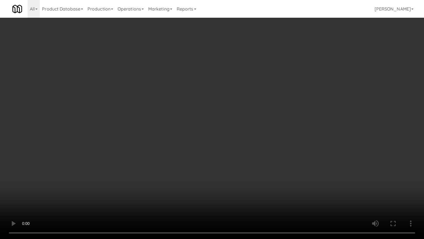
click at [246, 152] on video at bounding box center [212, 119] width 424 height 239
drag, startPoint x: 246, startPoint y: 152, endPoint x: 248, endPoint y: 127, distance: 25.5
click at [247, 152] on video at bounding box center [212, 119] width 424 height 239
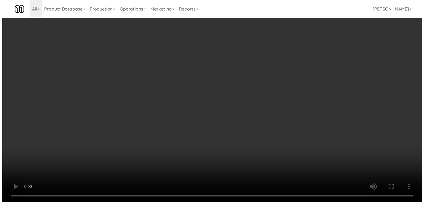
scroll to position [5022, 0]
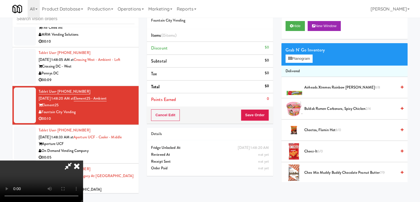
click at [83, 160] on video at bounding box center [41, 180] width 83 height 41
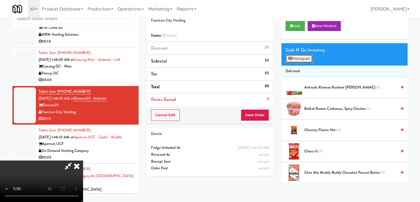
click at [307, 57] on button "Planogram" at bounding box center [299, 58] width 27 height 8
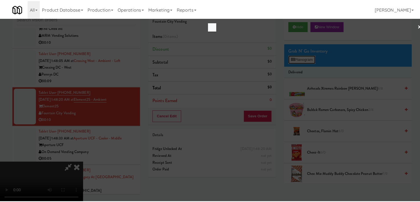
scroll to position [5015, 0]
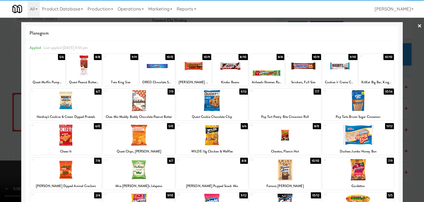
click at [333, 64] on div at bounding box center [340, 65] width 35 height 21
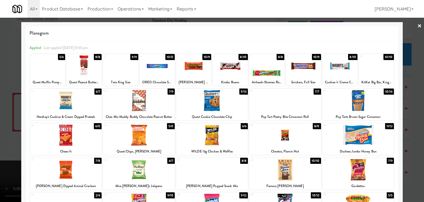
click at [0, 132] on div at bounding box center [212, 101] width 424 height 202
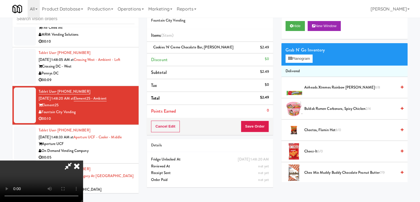
click at [83, 160] on video at bounding box center [41, 180] width 83 height 41
drag, startPoint x: 168, startPoint y: 134, endPoint x: 235, endPoint y: 193, distance: 88.7
click at [83, 160] on video at bounding box center [41, 180] width 83 height 41
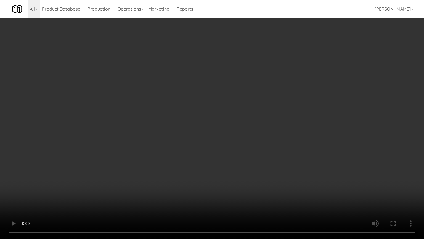
click at [212, 164] on video at bounding box center [212, 119] width 424 height 239
click at [246, 155] on video at bounding box center [212, 119] width 424 height 239
click at [250, 163] on video at bounding box center [212, 119] width 424 height 239
drag, startPoint x: 250, startPoint y: 163, endPoint x: 276, endPoint y: 112, distance: 56.6
click at [251, 161] on video at bounding box center [212, 119] width 424 height 239
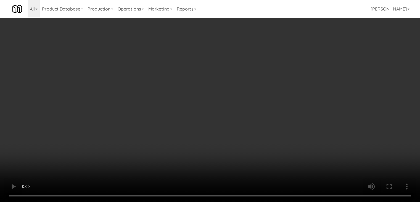
click at [311, 60] on button "Planogram" at bounding box center [299, 58] width 27 height 8
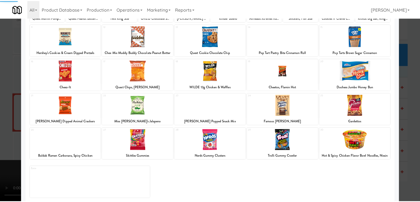
scroll to position [70, 0]
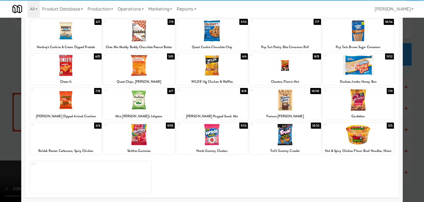
drag, startPoint x: 369, startPoint y: 98, endPoint x: 397, endPoint y: 110, distance: 30.8
click at [369, 98] on div at bounding box center [359, 99] width 72 height 21
click at [402, 116] on div at bounding box center [212, 101] width 424 height 202
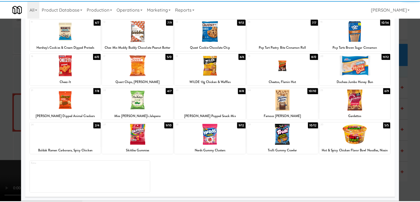
scroll to position [5022, 0]
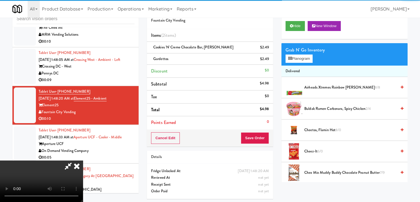
click at [83, 160] on video at bounding box center [41, 180] width 83 height 41
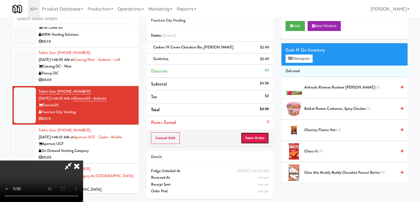
drag, startPoint x: 256, startPoint y: 136, endPoint x: 262, endPoint y: 136, distance: 5.5
click at [259, 136] on button "Save Order" at bounding box center [255, 138] width 28 height 12
click at [262, 137] on button "Save Order" at bounding box center [255, 138] width 28 height 12
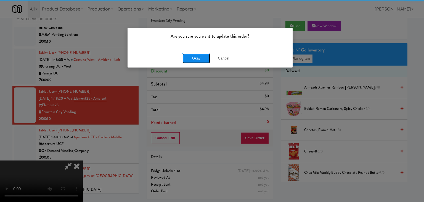
click at [195, 59] on button "Okay" at bounding box center [197, 58] width 28 height 10
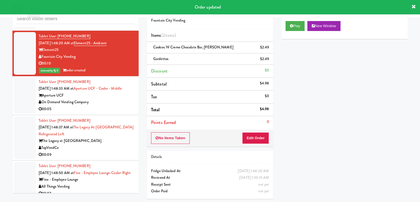
drag, startPoint x: 109, startPoint y: 118, endPoint x: 110, endPoint y: 115, distance: 3.5
click at [109, 106] on div "On Demand Vending Company" at bounding box center [87, 102] width 96 height 7
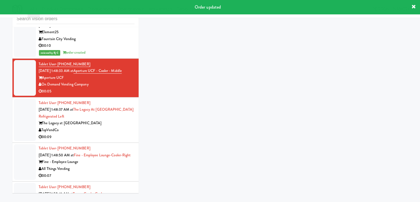
scroll to position [5105, 0]
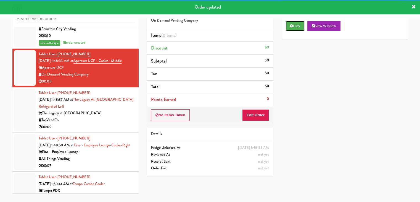
click at [297, 26] on button "Play" at bounding box center [295, 26] width 19 height 10
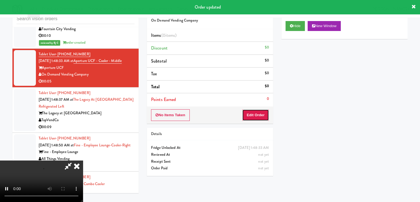
click at [252, 114] on button "Edit Order" at bounding box center [255, 115] width 27 height 12
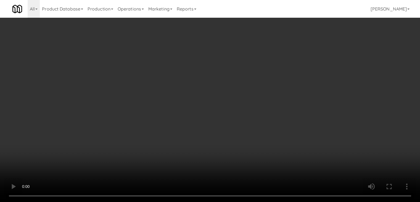
scroll to position [5098, 0]
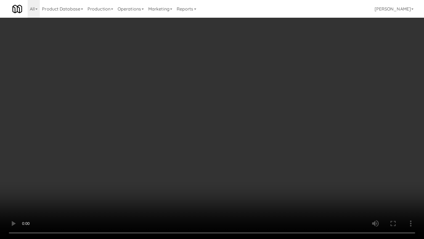
click at [223, 142] on video at bounding box center [212, 119] width 424 height 239
click at [223, 143] on video at bounding box center [212, 119] width 424 height 239
drag, startPoint x: 223, startPoint y: 143, endPoint x: 293, endPoint y: 69, distance: 101.6
click at [223, 141] on video at bounding box center [212, 119] width 424 height 239
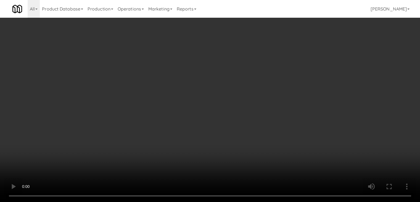
click at [305, 58] on button "Planogram" at bounding box center [299, 58] width 27 height 8
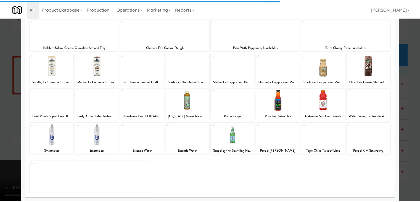
scroll to position [70, 0]
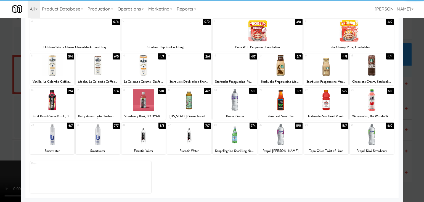
click at [332, 99] on div at bounding box center [326, 99] width 44 height 21
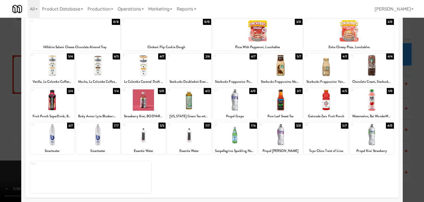
click at [0, 122] on div at bounding box center [212, 101] width 424 height 202
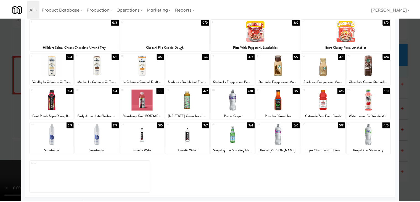
scroll to position [5105, 0]
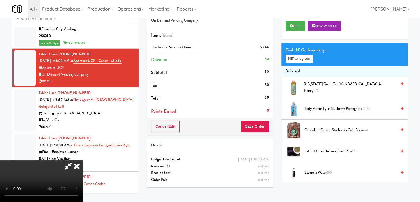
drag, startPoint x: 156, startPoint y: 119, endPoint x: 159, endPoint y: 120, distance: 3.2
click at [83, 160] on video at bounding box center [41, 180] width 83 height 41
click at [255, 129] on button "Save Order" at bounding box center [255, 126] width 28 height 12
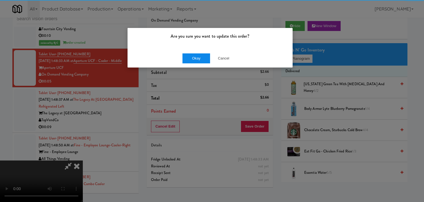
click at [199, 62] on div "Okay Cancel" at bounding box center [210, 58] width 165 height 19
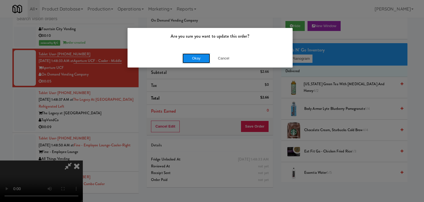
click at [200, 61] on button "Okay" at bounding box center [197, 58] width 28 height 10
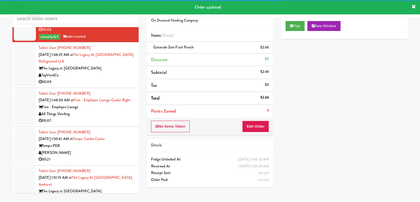
scroll to position [5160, 0]
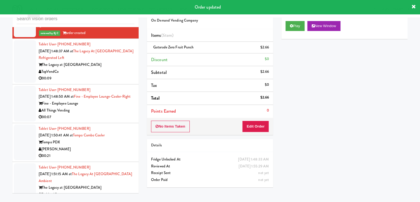
click at [114, 75] on div "TopVendCo" at bounding box center [87, 71] width 96 height 7
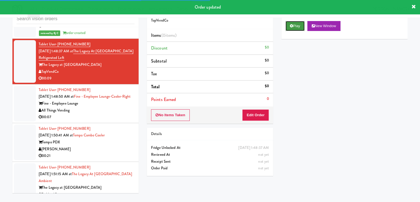
click at [295, 29] on button "Play" at bounding box center [295, 26] width 19 height 10
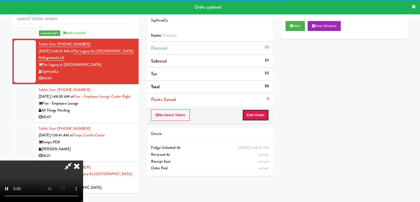
click at [259, 111] on button "Edit Order" at bounding box center [255, 115] width 27 height 12
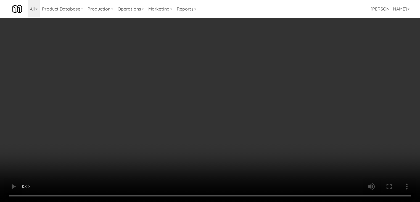
scroll to position [5153, 0]
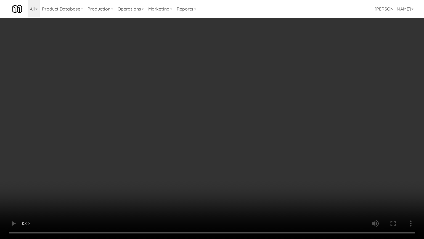
click at [239, 156] on video at bounding box center [212, 119] width 424 height 239
drag, startPoint x: 239, startPoint y: 156, endPoint x: 254, endPoint y: 117, distance: 41.5
click at [240, 154] on video at bounding box center [212, 119] width 424 height 239
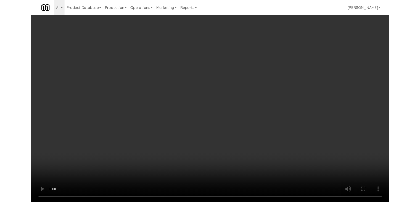
scroll to position [5160, 0]
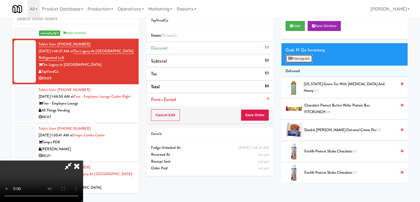
click at [308, 57] on button "Planogram" at bounding box center [299, 58] width 27 height 8
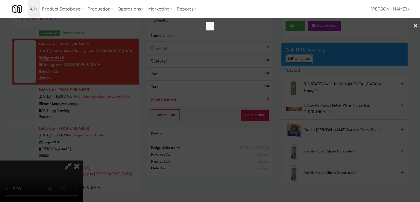
scroll to position [5153, 0]
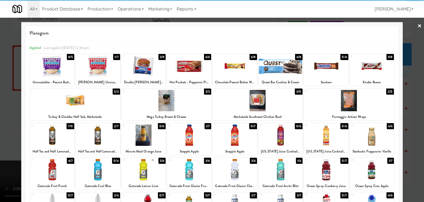
click at [89, 131] on div at bounding box center [98, 134] width 44 height 21
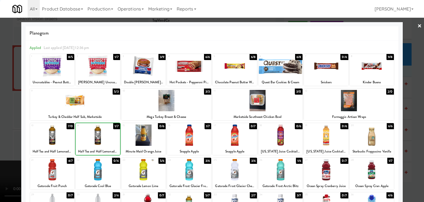
drag, startPoint x: 0, startPoint y: 126, endPoint x: 94, endPoint y: 121, distance: 93.8
click at [2, 126] on div at bounding box center [212, 101] width 424 height 202
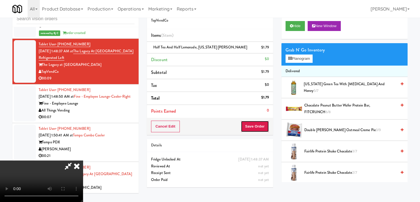
click at [267, 128] on button "Save Order" at bounding box center [255, 126] width 28 height 12
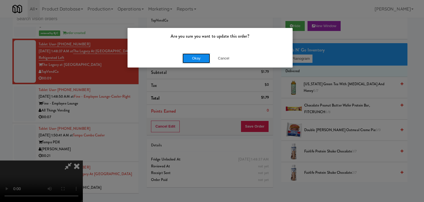
click at [202, 57] on button "Okay" at bounding box center [197, 58] width 28 height 10
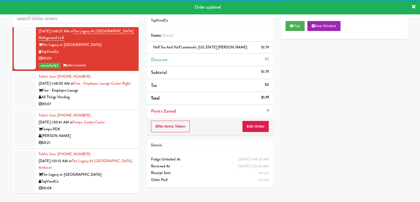
scroll to position [5204, 0]
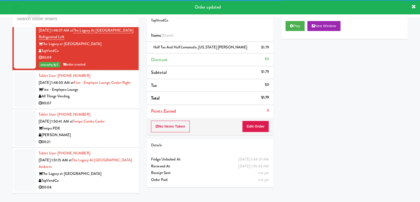
drag, startPoint x: 97, startPoint y: 87, endPoint x: 98, endPoint y: 91, distance: 4.2
click at [97, 88] on div "Fine - Employee Lounge" at bounding box center [87, 89] width 96 height 7
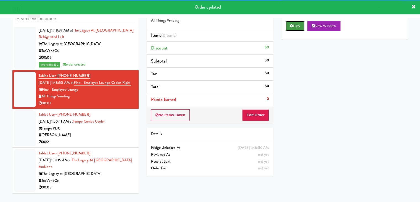
click at [292, 25] on icon at bounding box center [291, 26] width 3 height 4
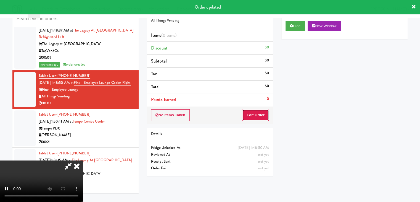
click at [255, 117] on button "Edit Order" at bounding box center [255, 115] width 27 height 12
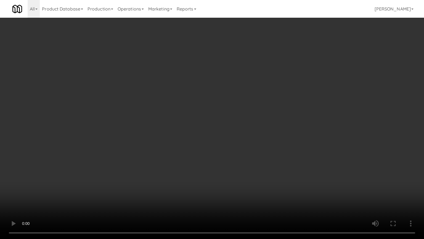
click at [208, 153] on video at bounding box center [212, 119] width 424 height 239
drag, startPoint x: 208, startPoint y: 153, endPoint x: 249, endPoint y: 90, distance: 74.9
click at [208, 151] on video at bounding box center [212, 119] width 424 height 239
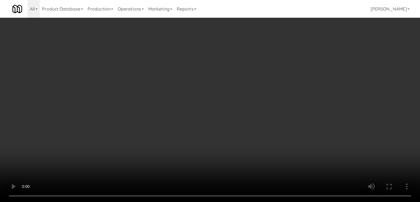
click at [301, 61] on button "Planogram" at bounding box center [299, 58] width 27 height 8
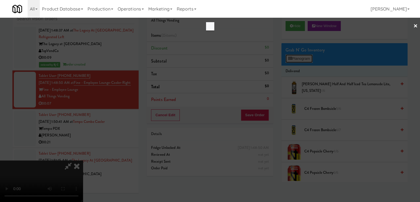
scroll to position [5197, 0]
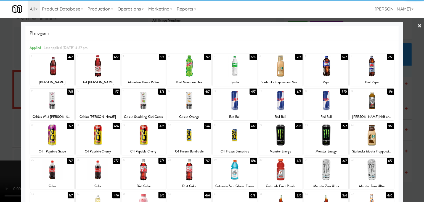
click at [95, 100] on div at bounding box center [98, 100] width 44 height 21
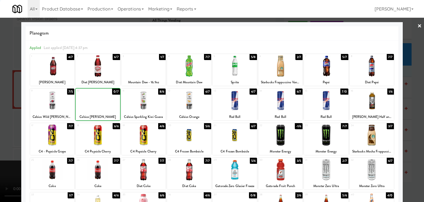
drag, startPoint x: 0, startPoint y: 111, endPoint x: 167, endPoint y: 107, distance: 166.7
click at [14, 110] on div at bounding box center [212, 101] width 424 height 202
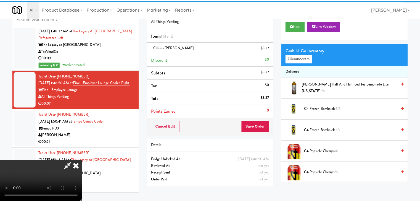
scroll to position [5204, 0]
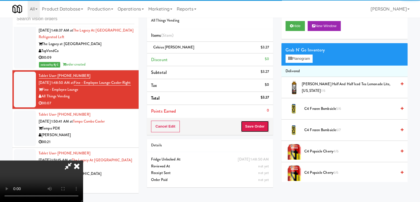
click at [262, 128] on button "Save Order" at bounding box center [255, 126] width 28 height 12
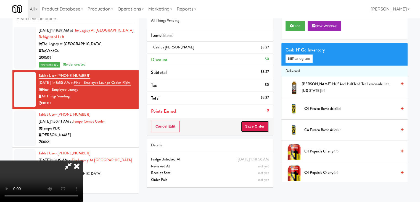
drag, startPoint x: 262, startPoint y: 128, endPoint x: 256, endPoint y: 122, distance: 8.2
click at [262, 127] on button "Save Order" at bounding box center [255, 126] width 28 height 12
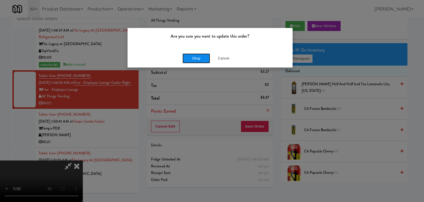
click at [195, 58] on button "Okay" at bounding box center [197, 58] width 28 height 10
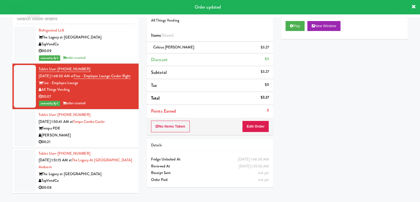
click at [96, 138] on div "Tablet User · (541) 784-6225 [DATE] 1:50:41 AM at Tempo Combo Cooler Tempo PDX …" at bounding box center [87, 128] width 96 height 34
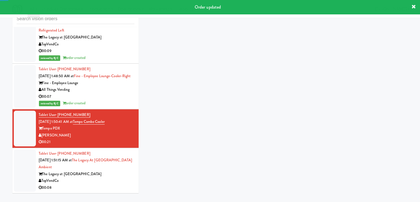
scroll to position [5210, 0]
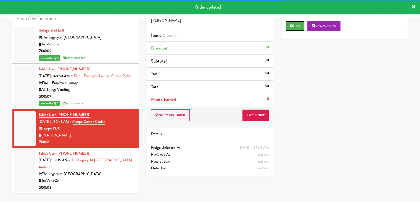
click at [301, 25] on button "Play" at bounding box center [295, 26] width 19 height 10
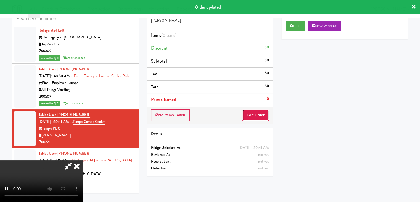
click at [256, 116] on button "Edit Order" at bounding box center [255, 115] width 27 height 12
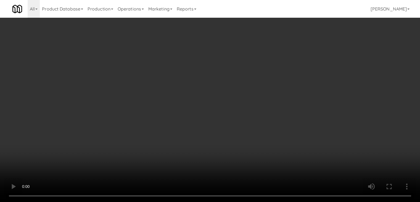
scroll to position [0, 0]
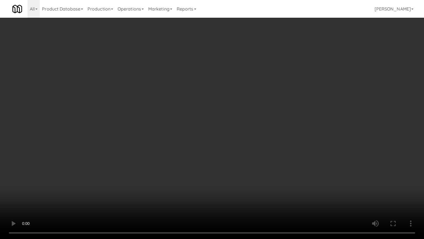
click at [249, 154] on video at bounding box center [212, 119] width 424 height 239
drag, startPoint x: 243, startPoint y: 156, endPoint x: 245, endPoint y: 159, distance: 3.0
click at [242, 160] on video at bounding box center [212, 119] width 424 height 239
click at [247, 157] on video at bounding box center [212, 119] width 424 height 239
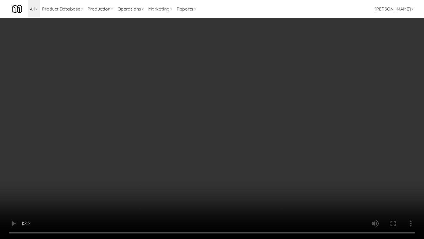
drag, startPoint x: 247, startPoint y: 157, endPoint x: 296, endPoint y: 86, distance: 85.8
click at [247, 155] on video at bounding box center [212, 119] width 424 height 239
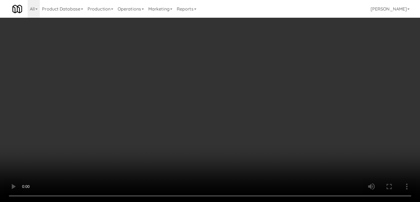
click at [308, 59] on button "Planogram" at bounding box center [299, 58] width 27 height 8
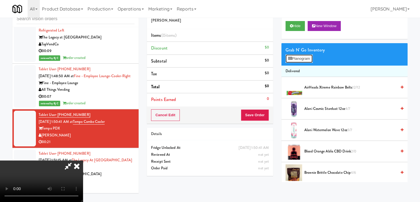
scroll to position [5203, 0]
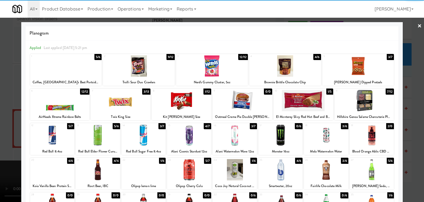
click at [116, 101] on div at bounding box center [121, 100] width 60 height 21
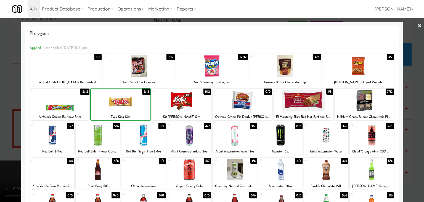
click at [0, 109] on div at bounding box center [212, 101] width 424 height 202
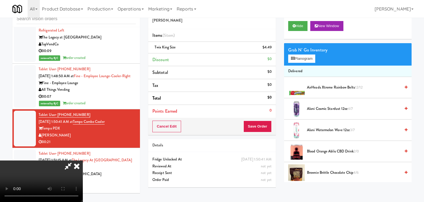
scroll to position [5210, 0]
click at [83, 160] on video at bounding box center [41, 180] width 83 height 41
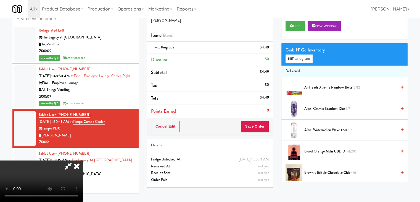
drag, startPoint x: 223, startPoint y: 125, endPoint x: 229, endPoint y: 119, distance: 8.6
click at [83, 160] on video at bounding box center [41, 180] width 83 height 41
click at [311, 58] on button "Planogram" at bounding box center [299, 58] width 27 height 8
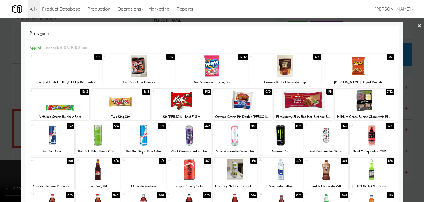
drag, startPoint x: 323, startPoint y: 163, endPoint x: 212, endPoint y: 149, distance: 112.0
click at [323, 163] on div at bounding box center [326, 169] width 44 height 21
click at [0, 140] on div at bounding box center [212, 101] width 424 height 202
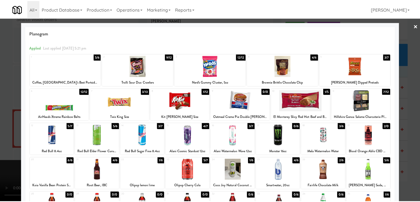
scroll to position [5210, 0]
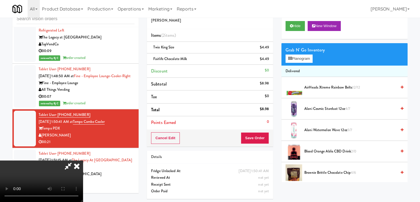
drag, startPoint x: 142, startPoint y: 138, endPoint x: 146, endPoint y: 138, distance: 3.9
click at [83, 160] on video at bounding box center [41, 180] width 83 height 41
click at [258, 138] on button "Save Order" at bounding box center [255, 138] width 28 height 12
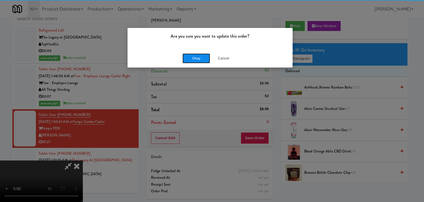
click at [196, 57] on button "Okay" at bounding box center [197, 58] width 28 height 10
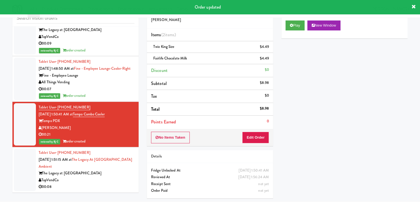
click at [108, 177] on div "The Legacy at [GEOGRAPHIC_DATA]" at bounding box center [87, 173] width 96 height 7
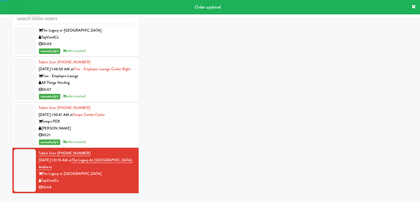
scroll to position [5217, 0]
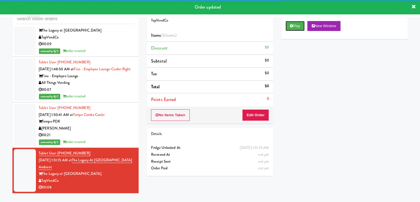
drag, startPoint x: 293, startPoint y: 26, endPoint x: 287, endPoint y: 52, distance: 26.9
click at [292, 27] on icon at bounding box center [291, 26] width 3 height 4
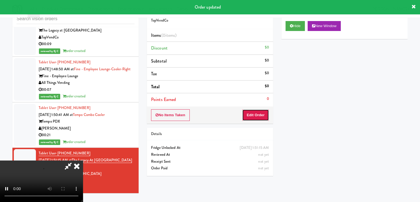
click at [254, 116] on button "Edit Order" at bounding box center [255, 115] width 27 height 12
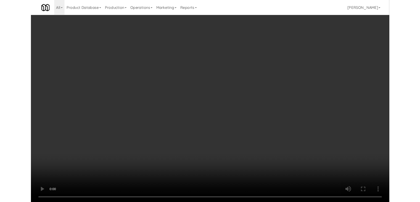
scroll to position [0, 0]
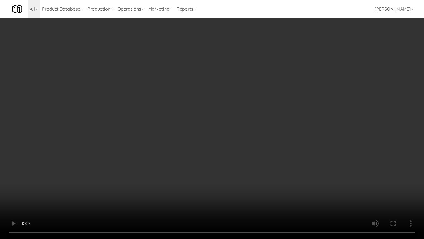
click at [222, 163] on video at bounding box center [212, 119] width 424 height 239
drag, startPoint x: 222, startPoint y: 163, endPoint x: 296, endPoint y: 73, distance: 116.7
click at [225, 160] on video at bounding box center [212, 119] width 424 height 239
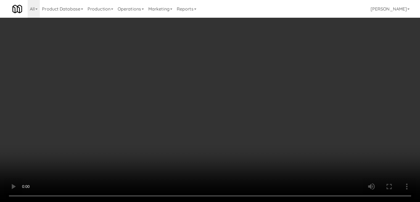
click at [302, 57] on button "Planogram" at bounding box center [299, 58] width 27 height 8
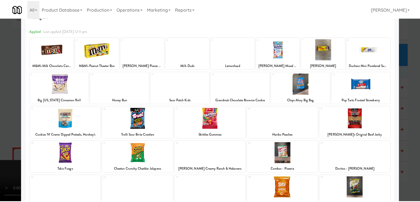
scroll to position [70, 0]
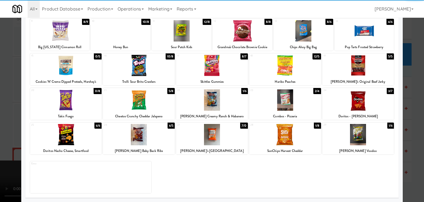
drag, startPoint x: 209, startPoint y: 101, endPoint x: 201, endPoint y: 103, distance: 8.8
click at [207, 101] on div at bounding box center [212, 99] width 72 height 21
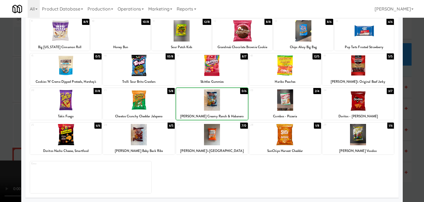
drag, startPoint x: 0, startPoint y: 115, endPoint x: 128, endPoint y: 110, distance: 128.3
click at [3, 114] on div at bounding box center [212, 101] width 424 height 202
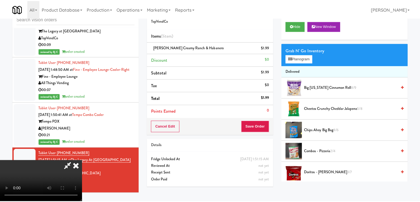
scroll to position [5217, 0]
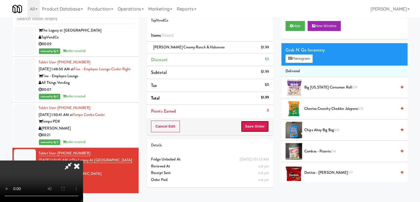
click at [268, 127] on button "Save Order" at bounding box center [255, 126] width 28 height 12
click at [264, 126] on button "Save Order" at bounding box center [255, 126] width 28 height 12
click at [262, 125] on body "Are you sure you want to update this order? Okay Cancel Okay Are you sure you w…" at bounding box center [210, 101] width 420 height 202
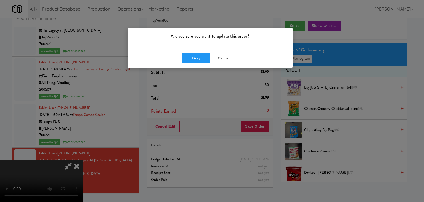
click at [200, 63] on div "Okay Cancel" at bounding box center [210, 58] width 165 height 19
click at [200, 62] on button "Okay" at bounding box center [197, 58] width 28 height 10
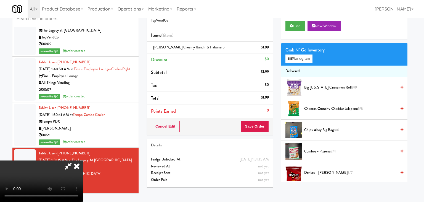
click at [202, 59] on body "Are you sure you want to update this order? Okay Cancel Okay Are you sure you w…" at bounding box center [212, 101] width 424 height 202
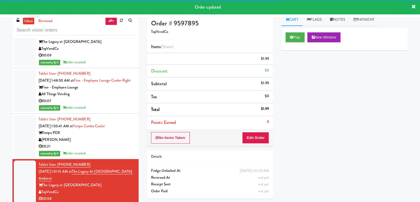
scroll to position [0, 0]
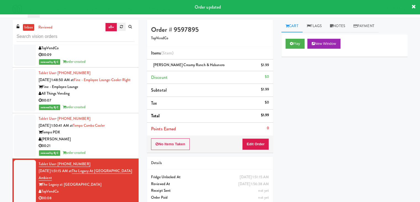
click at [122, 28] on icon at bounding box center [121, 27] width 3 height 4
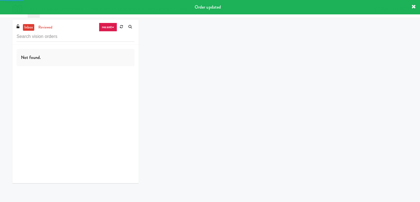
click at [111, 27] on link "recent" at bounding box center [108, 27] width 18 height 9
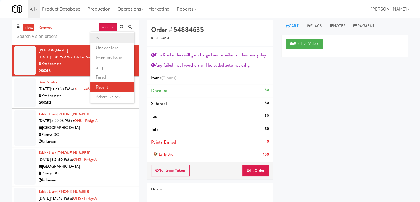
click at [109, 39] on link "all" at bounding box center [112, 38] width 44 height 10
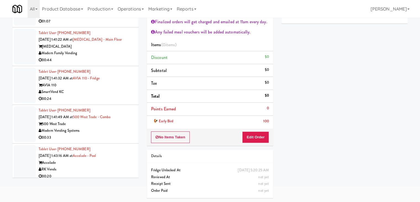
scroll to position [4063, 0]
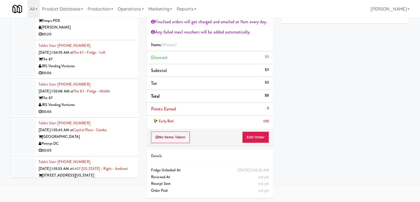
drag, startPoint x: 115, startPoint y: 172, endPoint x: 112, endPoint y: 169, distance: 3.9
click at [115, 186] on div "00:09" at bounding box center [87, 189] width 96 height 7
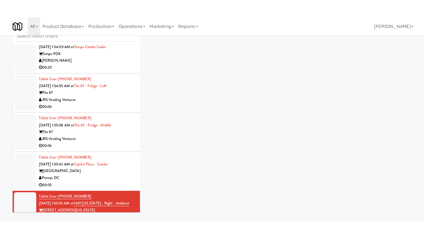
scroll to position [18, 0]
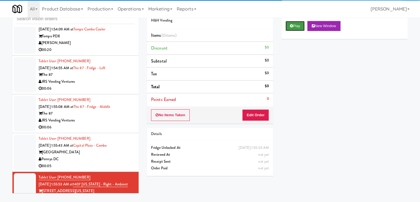
click at [296, 27] on button "Play" at bounding box center [295, 26] width 19 height 10
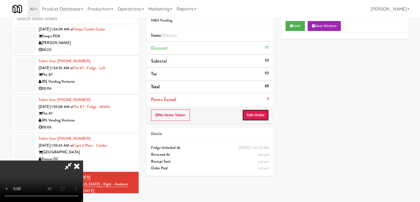
click at [256, 111] on button "Edit Order" at bounding box center [255, 115] width 27 height 12
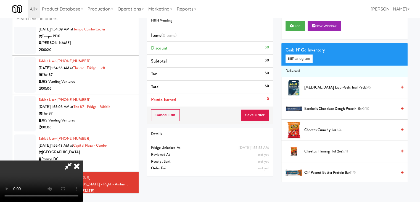
scroll to position [4056, 0]
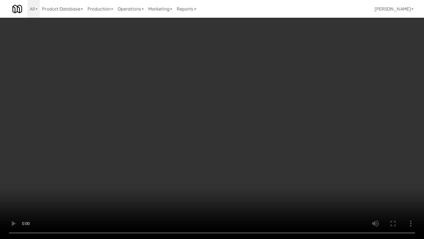
click at [231, 150] on video at bounding box center [212, 119] width 424 height 239
drag, startPoint x: 231, startPoint y: 150, endPoint x: 277, endPoint y: 103, distance: 65.5
click at [231, 150] on video at bounding box center [212, 119] width 424 height 239
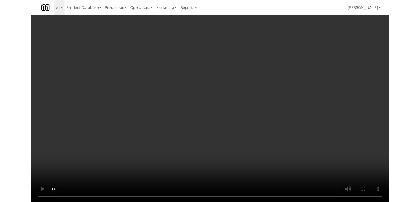
scroll to position [4063, 0]
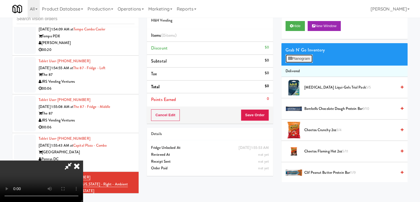
click at [298, 59] on button "Planogram" at bounding box center [299, 58] width 27 height 8
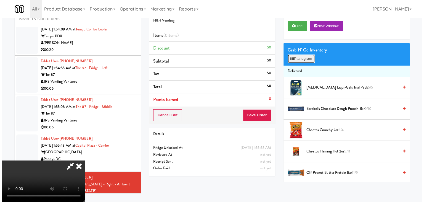
scroll to position [4056, 0]
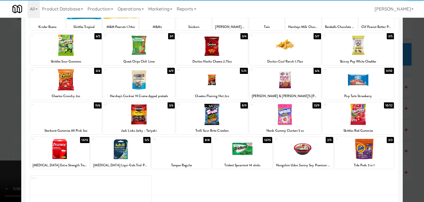
click at [296, 150] on div at bounding box center [304, 148] width 60 height 21
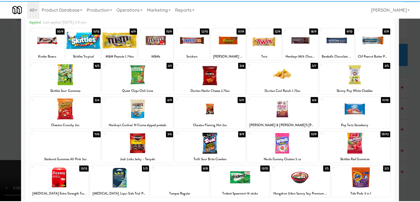
scroll to position [0, 0]
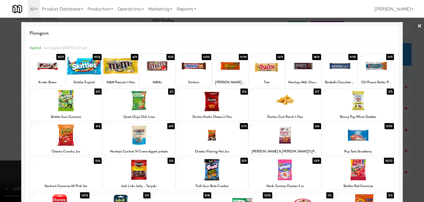
click at [85, 101] on div at bounding box center [66, 100] width 72 height 21
click at [0, 116] on div at bounding box center [212, 101] width 424 height 202
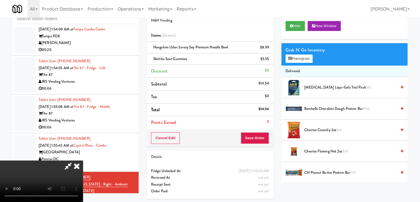
click at [83, 160] on video at bounding box center [41, 180] width 83 height 41
drag, startPoint x: 193, startPoint y: 125, endPoint x: 199, endPoint y: 149, distance: 25.5
click at [83, 160] on video at bounding box center [41, 180] width 83 height 41
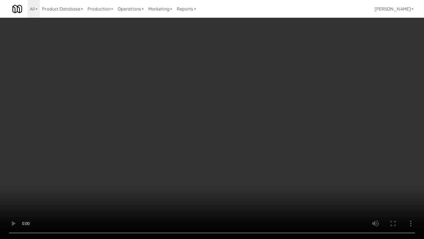
click at [251, 166] on video at bounding box center [212, 119] width 424 height 239
click at [253, 167] on video at bounding box center [212, 119] width 424 height 239
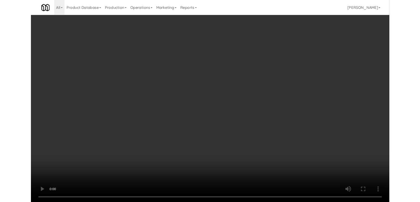
scroll to position [4063, 0]
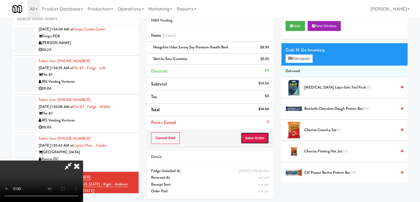
click at [253, 136] on button "Save Order" at bounding box center [255, 138] width 28 height 12
click at [255, 136] on button "Save Order" at bounding box center [255, 138] width 28 height 12
click at [256, 136] on body "Are you sure you want to update this order? Okay Cancel Okay Are you sure you w…" at bounding box center [210, 101] width 420 height 202
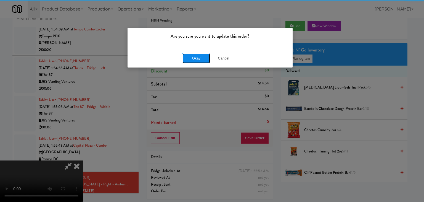
click at [200, 60] on button "Okay" at bounding box center [197, 58] width 28 height 10
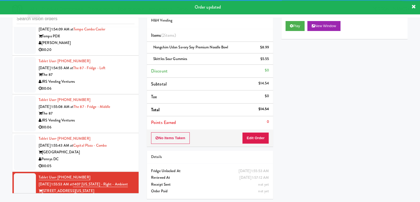
click at [99, 156] on div "Pennys DC" at bounding box center [87, 159] width 96 height 7
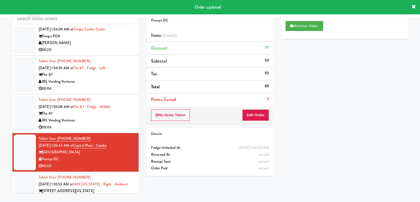
click at [122, 124] on div "00:06" at bounding box center [87, 127] width 96 height 7
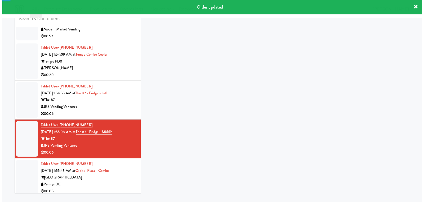
scroll to position [4008, 0]
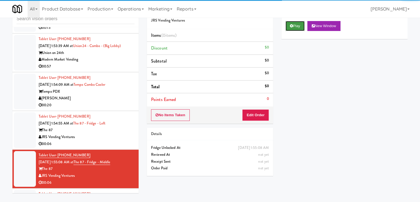
drag, startPoint x: 290, startPoint y: 26, endPoint x: 284, endPoint y: 70, distance: 44.6
click at [290, 26] on button "Play" at bounding box center [295, 26] width 19 height 10
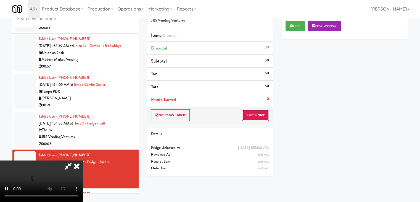
click at [261, 117] on button "Edit Order" at bounding box center [255, 115] width 27 height 12
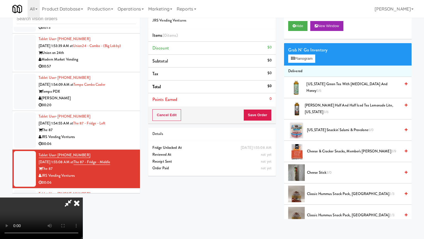
click at [83, 197] on video at bounding box center [41, 217] width 83 height 41
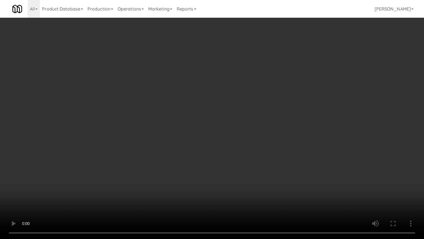
click at [220, 147] on video at bounding box center [212, 119] width 424 height 239
click at [222, 153] on video at bounding box center [212, 119] width 424 height 239
drag, startPoint x: 223, startPoint y: 150, endPoint x: 251, endPoint y: 103, distance: 54.6
click at [229, 145] on video at bounding box center [212, 119] width 424 height 239
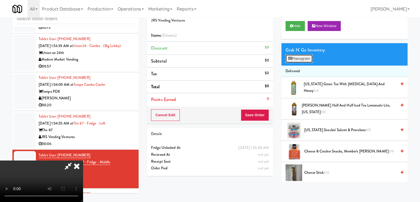
click at [297, 61] on button "Planogram" at bounding box center [299, 58] width 27 height 8
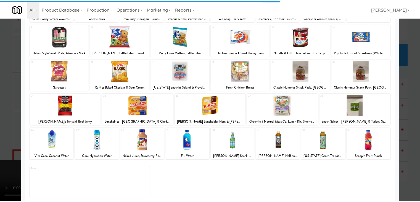
scroll to position [70, 0]
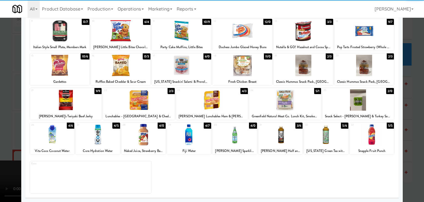
drag, startPoint x: 90, startPoint y: 129, endPoint x: 79, endPoint y: 130, distance: 11.1
click at [90, 129] on div at bounding box center [98, 134] width 44 height 21
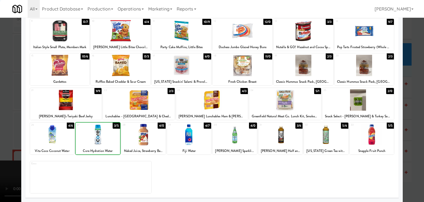
click at [8, 127] on div at bounding box center [212, 101] width 424 height 202
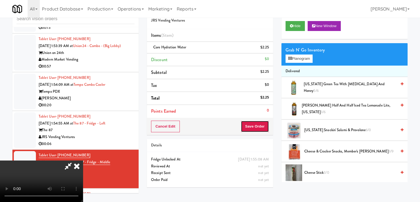
click at [264, 126] on button "Save Order" at bounding box center [255, 126] width 28 height 12
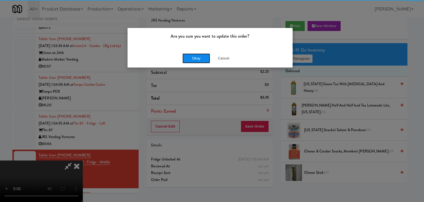
click at [201, 57] on button "Okay" at bounding box center [197, 58] width 28 height 10
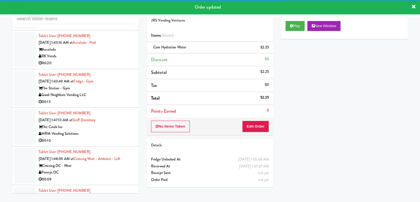
scroll to position [3731, 0]
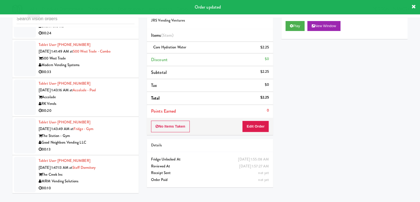
drag, startPoint x: 95, startPoint y: 94, endPoint x: 99, endPoint y: 94, distance: 3.6
click at [97, 107] on div "00:20" at bounding box center [87, 110] width 96 height 7
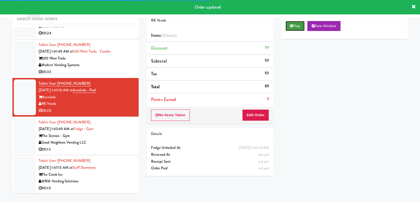
click at [293, 27] on button "Play" at bounding box center [295, 26] width 19 height 10
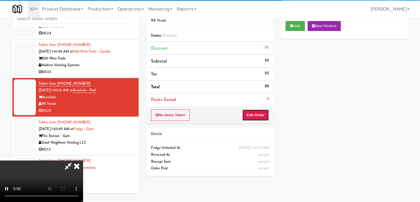
click at [259, 116] on button "Edit Order" at bounding box center [255, 115] width 27 height 12
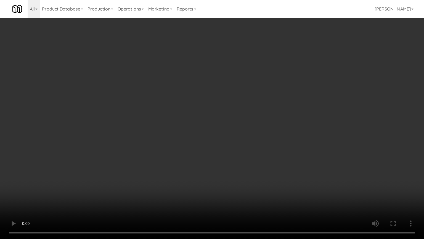
click at [245, 140] on video at bounding box center [212, 119] width 424 height 239
click at [244, 141] on video at bounding box center [212, 119] width 424 height 239
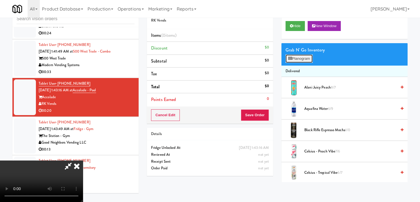
click at [303, 57] on button "Planogram" at bounding box center [299, 58] width 27 height 8
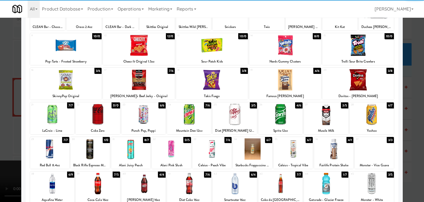
click at [359, 84] on div at bounding box center [359, 79] width 72 height 21
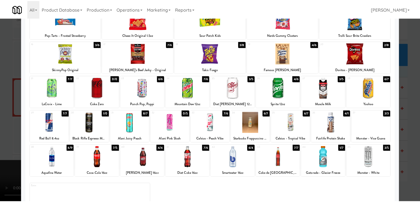
scroll to position [104, 0]
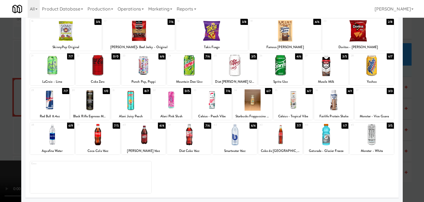
drag, startPoint x: 97, startPoint y: 131, endPoint x: 94, endPoint y: 131, distance: 3.3
click at [97, 131] on div at bounding box center [98, 134] width 44 height 21
drag, startPoint x: 0, startPoint y: 135, endPoint x: 107, endPoint y: 130, distance: 107.3
click at [2, 134] on div at bounding box center [212, 101] width 424 height 202
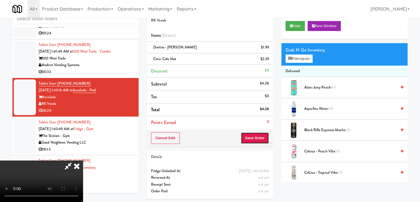
click at [260, 138] on button "Save Order" at bounding box center [255, 138] width 28 height 12
click at [260, 136] on body "Are you sure you want to update this order? Okay Cancel Okay Are you sure you w…" at bounding box center [210, 101] width 420 height 202
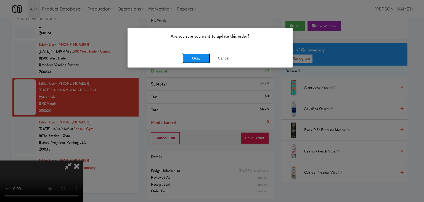
click at [198, 58] on button "Okay" at bounding box center [197, 58] width 28 height 10
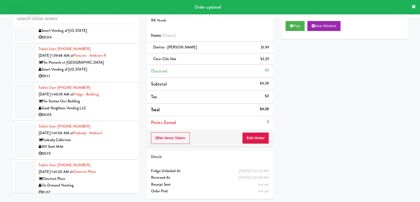
scroll to position [3455, 0]
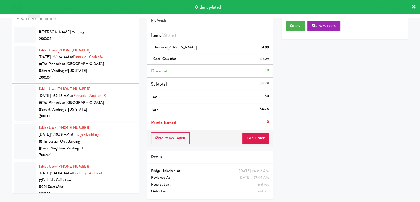
click at [119, 74] on div "00:04" at bounding box center [87, 77] width 96 height 7
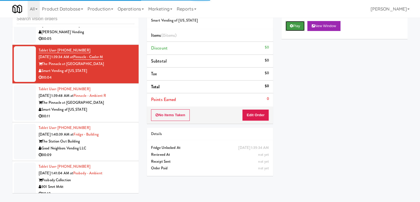
drag, startPoint x: 298, startPoint y: 24, endPoint x: 297, endPoint y: 28, distance: 4.4
click at [297, 24] on button "Play" at bounding box center [295, 26] width 19 height 10
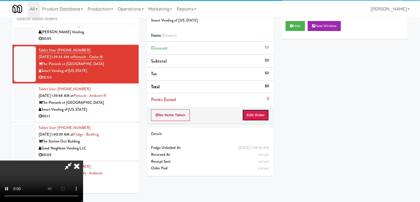
click at [258, 116] on button "Edit Order" at bounding box center [255, 115] width 27 height 12
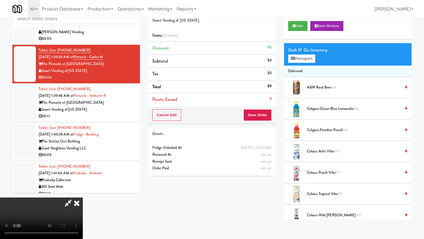
click at [83, 197] on video at bounding box center [41, 217] width 83 height 41
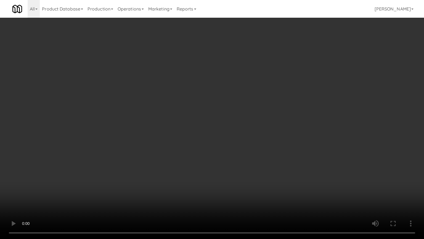
drag, startPoint x: 232, startPoint y: 123, endPoint x: 276, endPoint y: 72, distance: 66.6
click at [235, 120] on video at bounding box center [212, 119] width 424 height 239
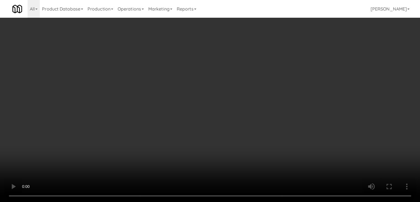
click at [304, 59] on button "Planogram" at bounding box center [299, 58] width 27 height 8
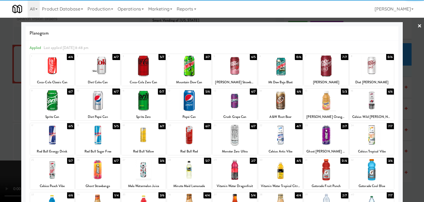
drag, startPoint x: 110, startPoint y: 109, endPoint x: 87, endPoint y: 111, distance: 23.0
click at [109, 109] on div at bounding box center [98, 100] width 44 height 21
drag, startPoint x: 0, startPoint y: 123, endPoint x: 38, endPoint y: 119, distance: 38.1
click at [1, 121] on div at bounding box center [212, 101] width 424 height 202
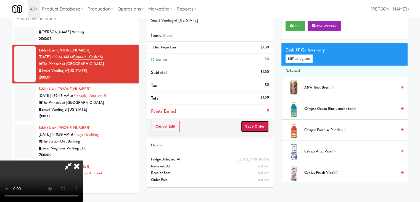
click at [263, 126] on button "Save Order" at bounding box center [255, 126] width 28 height 12
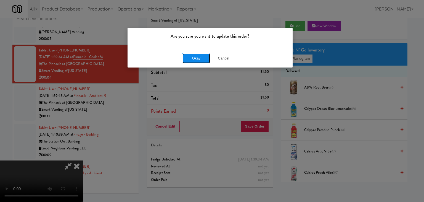
click at [203, 58] on button "Okay" at bounding box center [197, 58] width 28 height 10
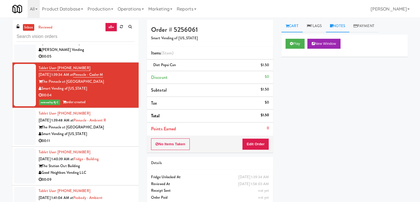
click at [337, 26] on link "Notes" at bounding box center [337, 26] width 23 height 12
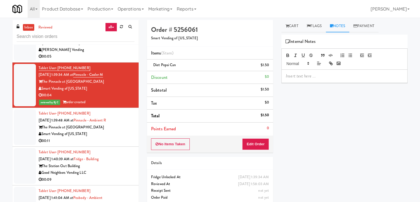
drag, startPoint x: 313, startPoint y: 72, endPoint x: 313, endPoint y: 74, distance: 2.8
click at [313, 72] on div at bounding box center [345, 76] width 126 height 13
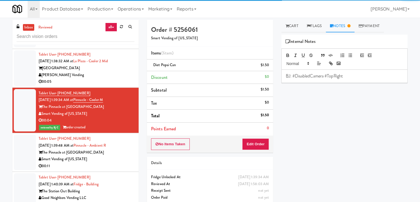
scroll to position [3345, 0]
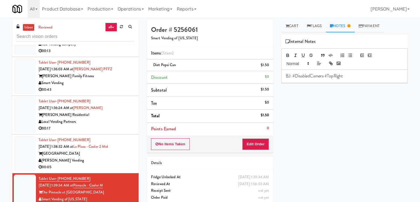
click at [97, 157] on div "[PERSON_NAME] Vending" at bounding box center [87, 160] width 96 height 7
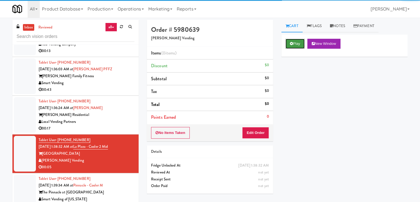
click at [298, 44] on button "Play" at bounding box center [295, 44] width 19 height 10
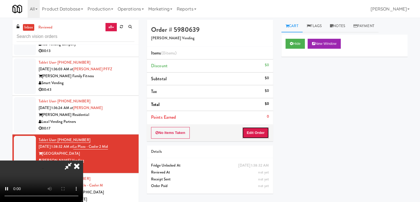
click at [256, 135] on button "Edit Order" at bounding box center [255, 133] width 27 height 12
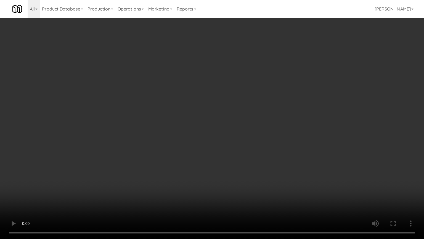
click at [245, 160] on video at bounding box center [212, 119] width 424 height 239
drag, startPoint x: 245, startPoint y: 160, endPoint x: 240, endPoint y: 164, distance: 6.7
click at [245, 160] on video at bounding box center [212, 119] width 424 height 239
click at [250, 150] on video at bounding box center [212, 119] width 424 height 239
click at [252, 146] on video at bounding box center [212, 119] width 424 height 239
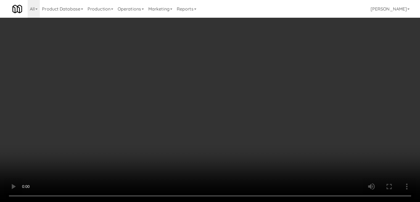
click at [305, 57] on button "Planogram" at bounding box center [299, 58] width 27 height 8
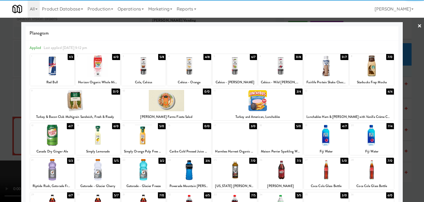
click at [140, 68] on div at bounding box center [144, 65] width 44 height 21
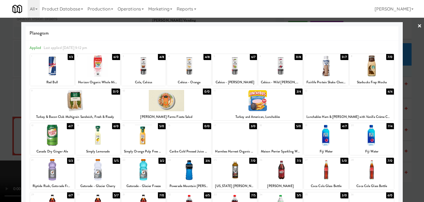
click at [355, 102] on div at bounding box center [349, 100] width 90 height 21
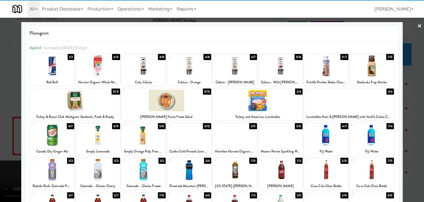
click at [418, 102] on div at bounding box center [212, 101] width 424 height 202
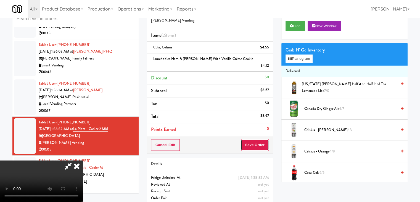
click at [258, 139] on button "Save Order" at bounding box center [255, 145] width 28 height 12
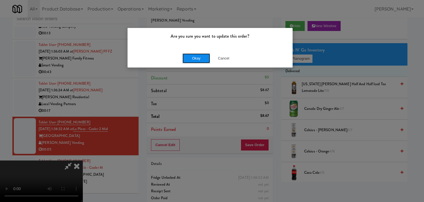
click at [201, 59] on button "Okay" at bounding box center [197, 58] width 28 height 10
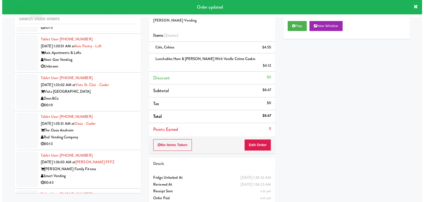
scroll to position [3151, 0]
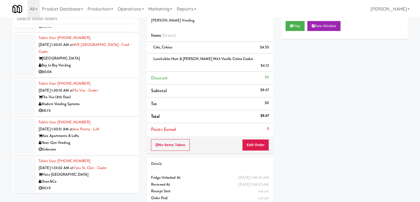
drag, startPoint x: 115, startPoint y: 73, endPoint x: 114, endPoint y: 86, distance: 13.0
click at [115, 80] on div "Tablet User · (781) 258-2789 [DATE] 1:30:10 AM at The Vue - Cooler The Vue (8th…" at bounding box center [87, 97] width 96 height 34
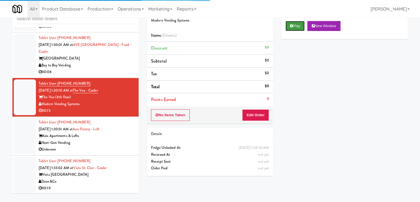
click at [295, 26] on button "Play" at bounding box center [295, 26] width 19 height 10
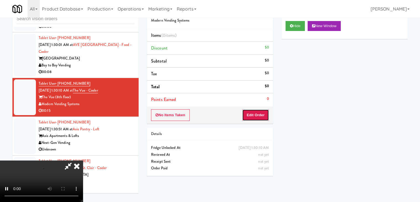
click at [258, 115] on button "Edit Order" at bounding box center [255, 115] width 27 height 12
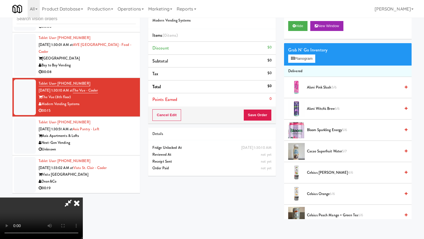
click at [83, 197] on video at bounding box center [41, 217] width 83 height 41
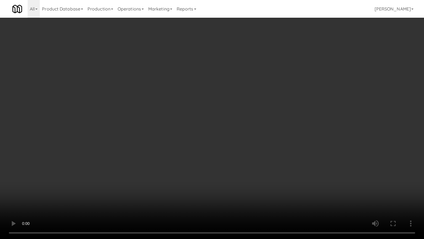
click at [218, 165] on video at bounding box center [212, 119] width 424 height 239
click at [232, 162] on video at bounding box center [212, 119] width 424 height 239
drag, startPoint x: 230, startPoint y: 164, endPoint x: 213, endPoint y: 185, distance: 27.7
click at [230, 163] on video at bounding box center [212, 119] width 424 height 239
click at [223, 177] on video at bounding box center [212, 119] width 424 height 239
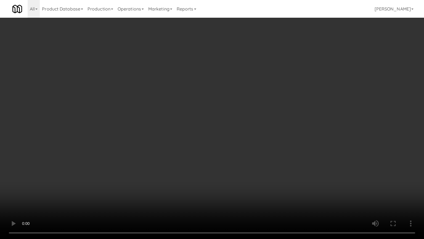
click at [236, 153] on video at bounding box center [212, 119] width 424 height 239
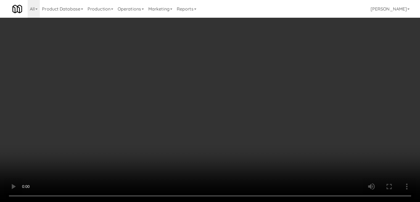
click at [299, 61] on button "Planogram" at bounding box center [299, 58] width 27 height 8
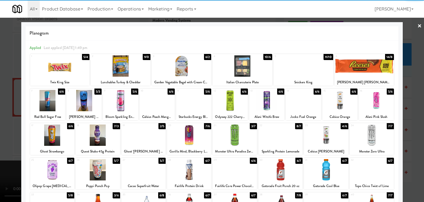
click at [124, 67] on div at bounding box center [121, 65] width 60 height 21
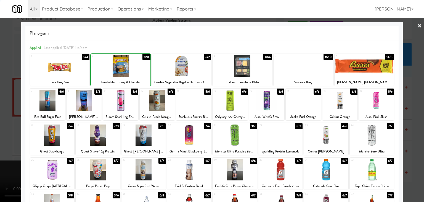
click at [124, 67] on div at bounding box center [121, 65] width 60 height 21
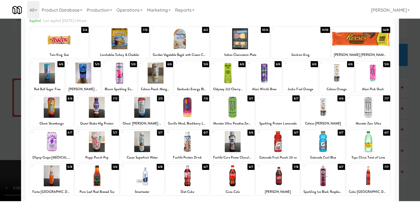
scroll to position [70, 0]
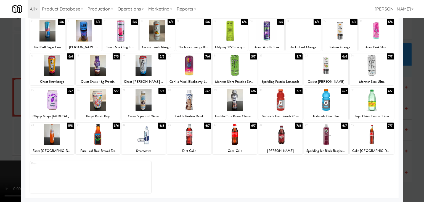
drag, startPoint x: 236, startPoint y: 140, endPoint x: 251, endPoint y: 139, distance: 15.0
click at [237, 140] on div at bounding box center [235, 134] width 44 height 21
click at [275, 139] on div at bounding box center [281, 134] width 44 height 21
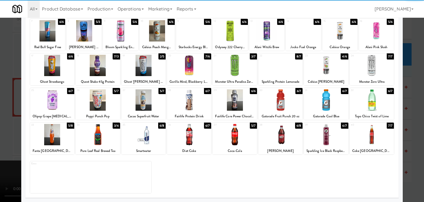
drag, startPoint x: 0, startPoint y: 131, endPoint x: 68, endPoint y: 131, distance: 67.7
click at [4, 130] on div at bounding box center [212, 101] width 424 height 202
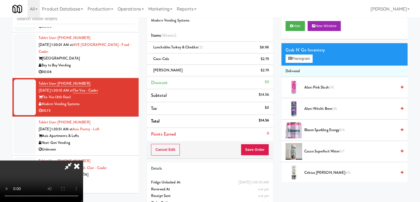
click at [83, 160] on video at bounding box center [41, 180] width 83 height 41
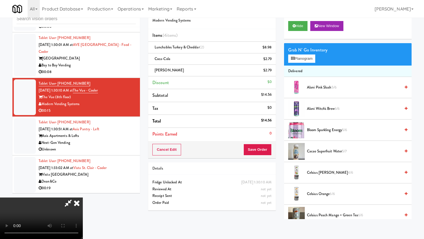
click at [83, 197] on video at bounding box center [41, 217] width 83 height 41
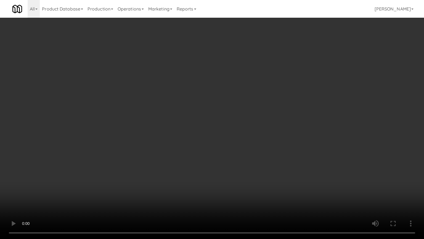
click at [274, 170] on video at bounding box center [212, 119] width 424 height 239
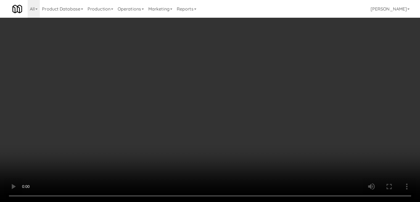
click at [261, 147] on button "Save Order" at bounding box center [255, 150] width 28 height 12
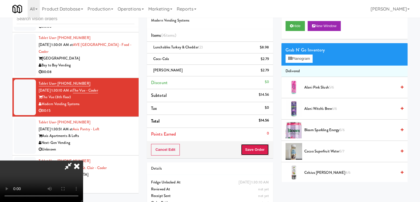
click at [261, 147] on button "Save Order" at bounding box center [255, 150] width 28 height 12
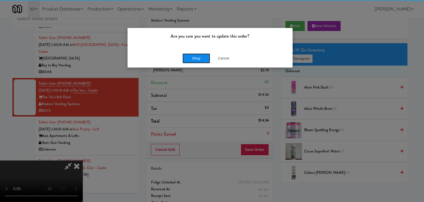
click at [200, 56] on button "Okay" at bounding box center [197, 58] width 28 height 10
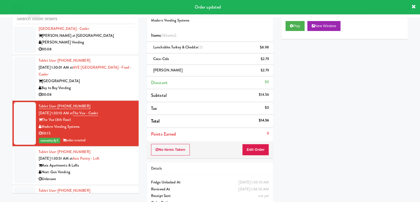
scroll to position [3096, 0]
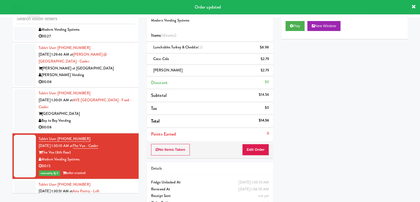
click at [106, 110] on div "[GEOGRAPHIC_DATA]" at bounding box center [87, 113] width 96 height 7
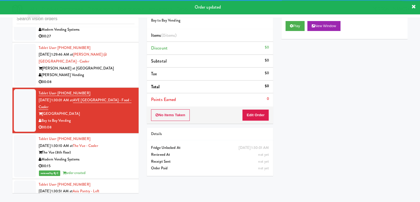
click at [297, 31] on div "Play New Window" at bounding box center [345, 28] width 126 height 22
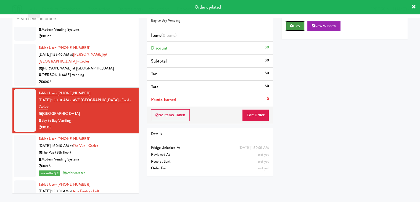
click at [297, 29] on button "Play" at bounding box center [295, 26] width 19 height 10
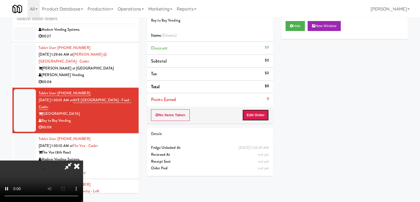
click at [260, 113] on button "Edit Order" at bounding box center [255, 115] width 27 height 12
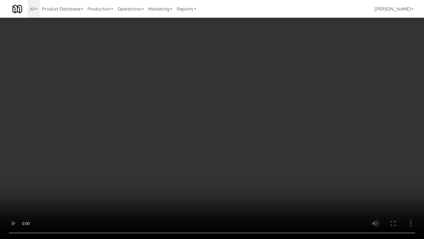
click at [241, 150] on video at bounding box center [212, 119] width 424 height 239
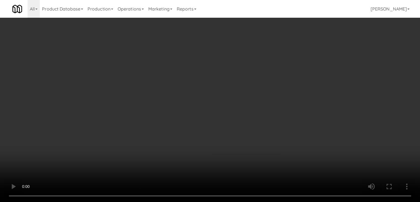
click at [300, 56] on button "Planogram" at bounding box center [299, 58] width 27 height 8
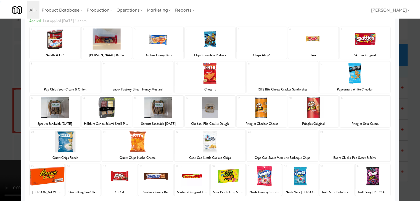
scroll to position [70, 0]
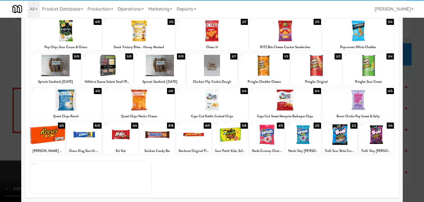
click at [383, 133] on div at bounding box center [376, 134] width 35 height 21
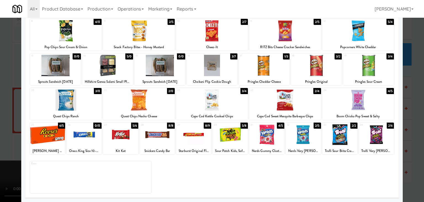
click at [340, 135] on div at bounding box center [340, 134] width 35 height 21
click at [407, 89] on div at bounding box center [212, 101] width 424 height 202
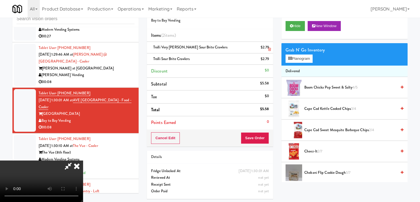
click at [269, 48] on icon at bounding box center [269, 50] width 3 height 4
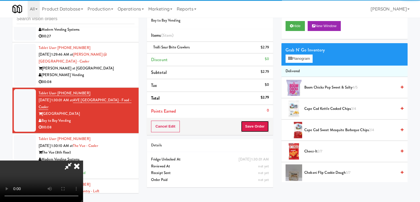
click at [264, 125] on button "Save Order" at bounding box center [255, 126] width 28 height 12
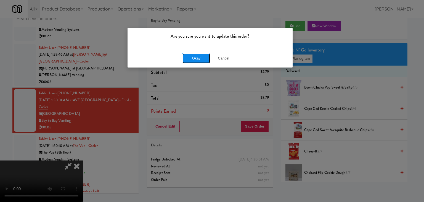
click at [194, 55] on button "Okay" at bounding box center [197, 58] width 28 height 10
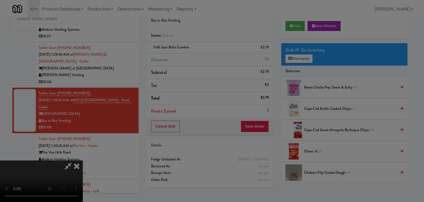
click at [194, 53] on button "Okay" at bounding box center [197, 48] width 28 height 10
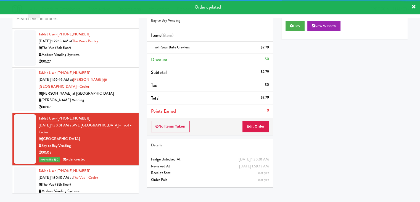
scroll to position [3041, 0]
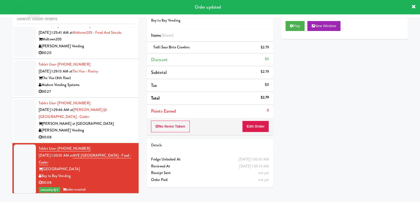
drag, startPoint x: 76, startPoint y: 115, endPoint x: 81, endPoint y: 115, distance: 4.4
click at [79, 127] on div "[PERSON_NAME] Vending" at bounding box center [87, 130] width 96 height 7
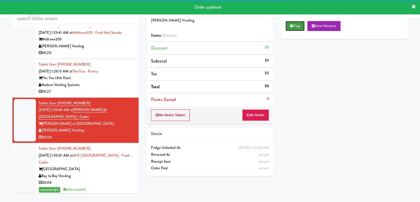
click at [288, 23] on button "Play" at bounding box center [295, 26] width 19 height 10
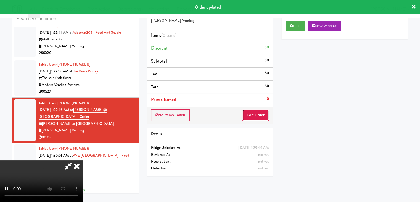
click at [263, 111] on button "Edit Order" at bounding box center [255, 115] width 27 height 12
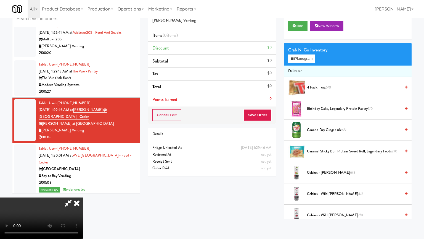
click at [83, 197] on video at bounding box center [41, 217] width 83 height 41
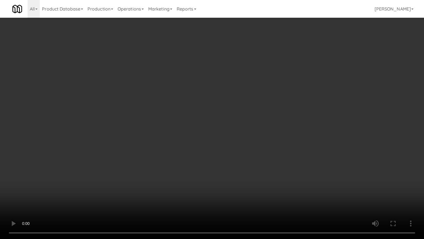
drag, startPoint x: 223, startPoint y: 148, endPoint x: 221, endPoint y: 152, distance: 4.5
click at [223, 149] on video at bounding box center [212, 119] width 424 height 239
drag, startPoint x: 218, startPoint y: 140, endPoint x: 222, endPoint y: 125, distance: 15.4
click at [218, 140] on video at bounding box center [212, 119] width 424 height 239
drag, startPoint x: 222, startPoint y: 125, endPoint x: 235, endPoint y: 79, distance: 48.5
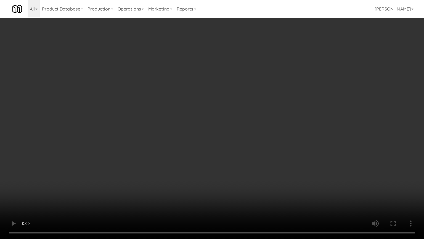
click at [224, 122] on video at bounding box center [212, 119] width 424 height 239
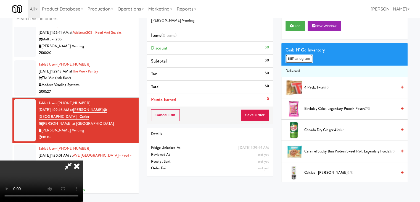
click at [295, 56] on button "Planogram" at bounding box center [299, 58] width 27 height 8
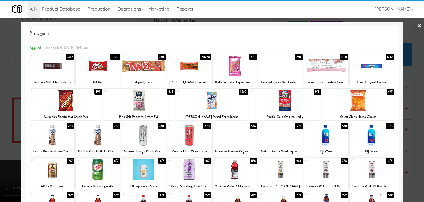
drag, startPoint x: 140, startPoint y: 66, endPoint x: 24, endPoint y: 84, distance: 117.2
click at [140, 65] on div at bounding box center [144, 65] width 44 height 21
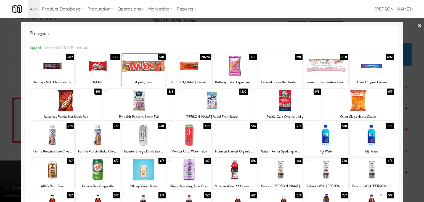
drag, startPoint x: 0, startPoint y: 85, endPoint x: 60, endPoint y: 90, distance: 60.1
click at [0, 84] on div at bounding box center [212, 101] width 424 height 202
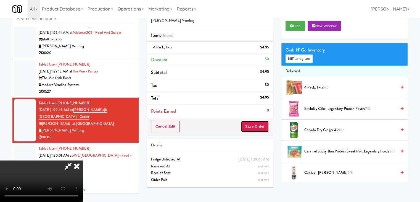
click at [255, 124] on button "Save Order" at bounding box center [255, 126] width 28 height 12
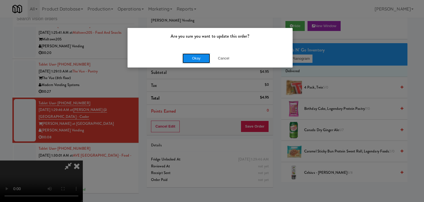
click at [184, 56] on button "Okay" at bounding box center [197, 58] width 28 height 10
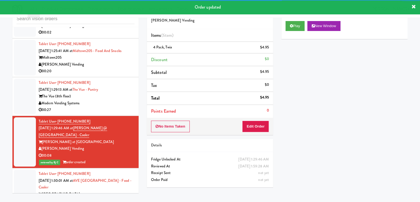
scroll to position [3013, 0]
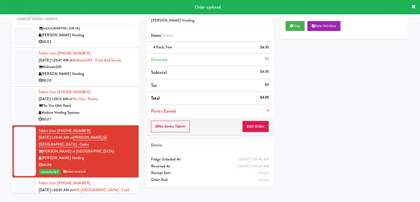
drag, startPoint x: 112, startPoint y: 107, endPoint x: 100, endPoint y: 114, distance: 13.4
click at [112, 116] on div "00:27" at bounding box center [87, 119] width 96 height 7
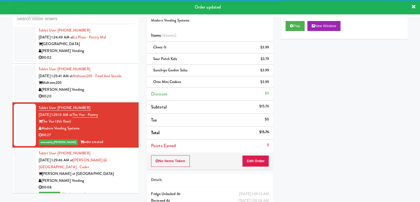
scroll to position [2902, 0]
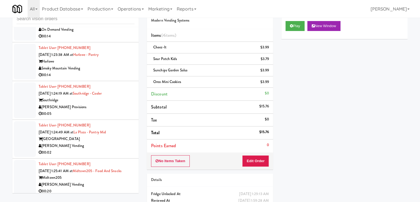
click at [109, 104] on div "[PERSON_NAME] Provisions" at bounding box center [87, 107] width 96 height 7
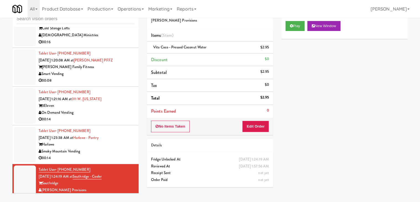
click at [111, 70] on div "Smart Vending" at bounding box center [87, 73] width 96 height 7
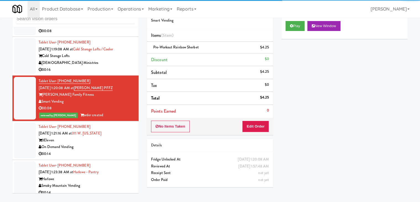
scroll to position [2709, 0]
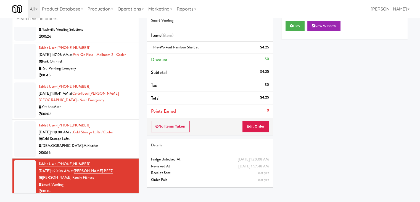
click at [114, 58] on div "Park On First" at bounding box center [87, 61] width 96 height 7
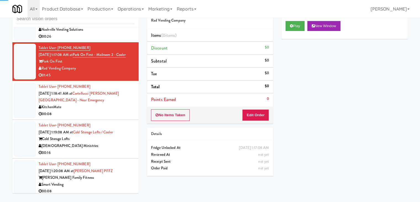
click at [111, 111] on div "00:08" at bounding box center [87, 114] width 96 height 7
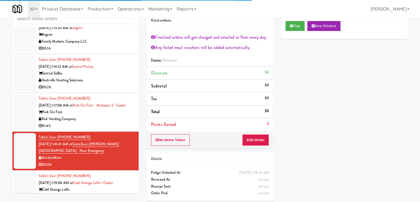
scroll to position [2598, 0]
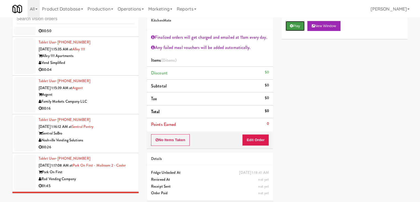
click at [298, 24] on button "Play" at bounding box center [295, 26] width 19 height 10
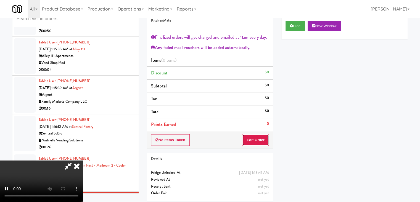
click at [254, 139] on button "Edit Order" at bounding box center [255, 140] width 27 height 12
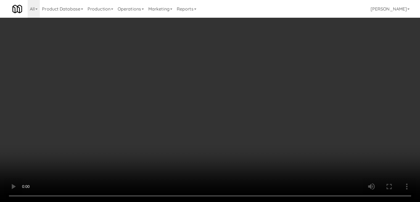
scroll to position [0, 0]
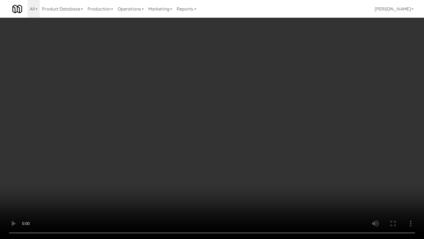
click at [272, 154] on video at bounding box center [212, 119] width 424 height 239
click at [280, 160] on video at bounding box center [212, 119] width 424 height 239
click at [282, 156] on video at bounding box center [212, 119] width 424 height 239
click at [281, 155] on video at bounding box center [212, 119] width 424 height 239
click at [284, 153] on video at bounding box center [212, 119] width 424 height 239
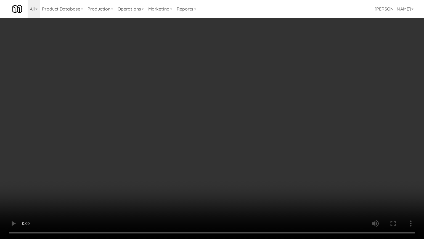
click at [285, 151] on video at bounding box center [212, 119] width 424 height 239
click at [278, 152] on video at bounding box center [212, 119] width 424 height 239
click at [278, 154] on video at bounding box center [212, 119] width 424 height 239
drag, startPoint x: 277, startPoint y: 153, endPoint x: 275, endPoint y: 150, distance: 3.2
click at [275, 150] on video at bounding box center [212, 119] width 424 height 239
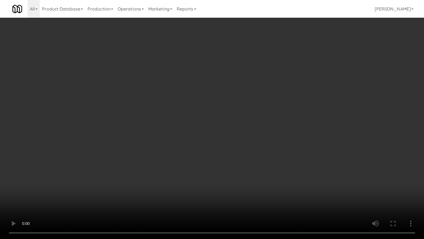
click at [238, 115] on video at bounding box center [212, 119] width 424 height 239
click at [239, 118] on video at bounding box center [212, 119] width 424 height 239
click at [229, 166] on video at bounding box center [212, 119] width 424 height 239
drag, startPoint x: 229, startPoint y: 166, endPoint x: 242, endPoint y: 86, distance: 80.4
click at [229, 165] on video at bounding box center [212, 119] width 424 height 239
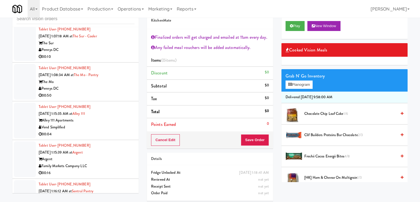
scroll to position [2488, 0]
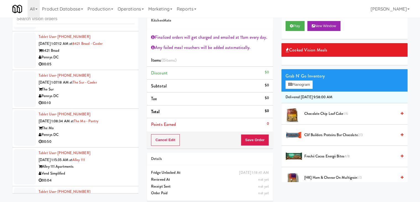
drag, startPoint x: 93, startPoint y: 81, endPoint x: 90, endPoint y: 84, distance: 4.1
click at [93, 93] on div "Pennys DC" at bounding box center [87, 96] width 96 height 7
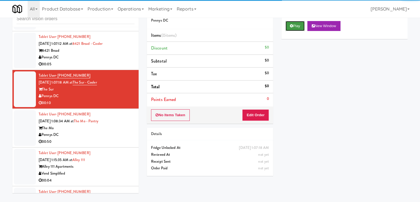
click at [299, 28] on button "Play" at bounding box center [295, 26] width 19 height 10
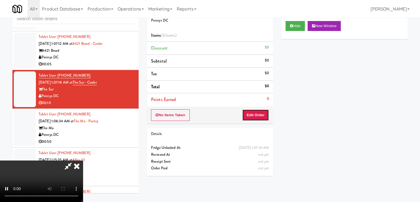
click at [259, 114] on button "Edit Order" at bounding box center [255, 115] width 27 height 12
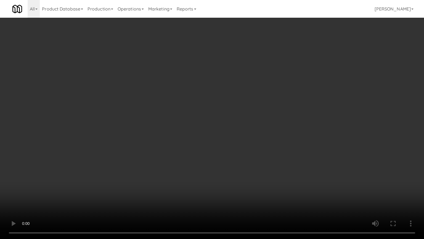
click at [252, 98] on video at bounding box center [212, 119] width 424 height 239
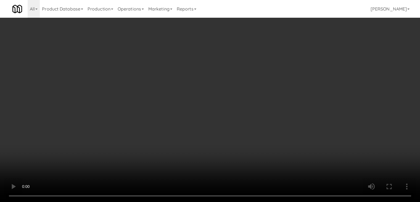
click at [305, 58] on button "Planogram" at bounding box center [299, 58] width 27 height 8
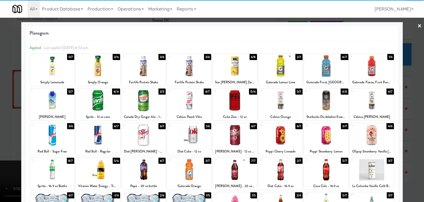
click at [49, 69] on div at bounding box center [52, 65] width 44 height 21
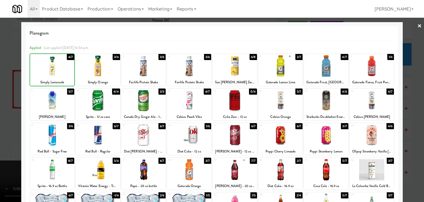
drag, startPoint x: 0, startPoint y: 81, endPoint x: 189, endPoint y: 107, distance: 191.0
click
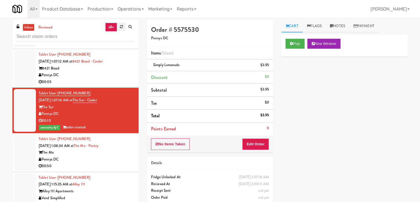
click at [120, 26] on icon at bounding box center [121, 27] width 3 height 4
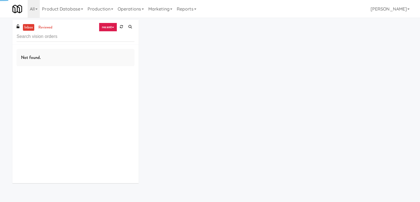
click at [113, 26] on link "recent" at bounding box center [108, 27] width 18 height 9
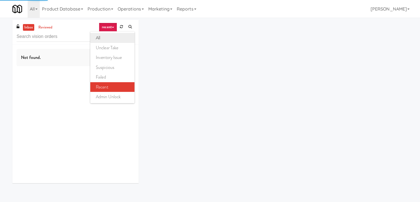
click at [110, 37] on link "all" at bounding box center [112, 38] width 44 height 10
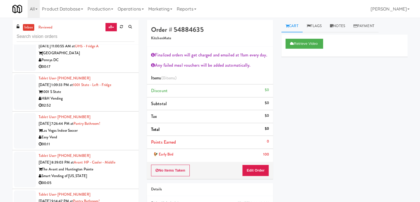
scroll to position [884, 0]
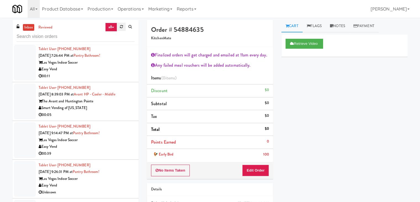
click at [120, 26] on icon at bounding box center [121, 27] width 3 height 4
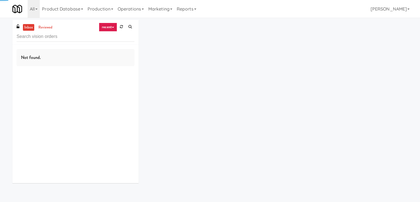
click at [109, 28] on link "recent" at bounding box center [108, 27] width 18 height 9
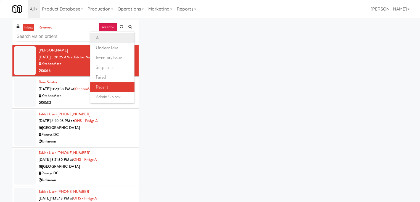
click at [107, 36] on link "all" at bounding box center [112, 38] width 44 height 10
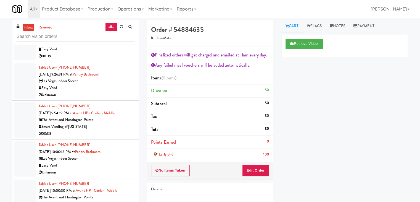
scroll to position [1971, 0]
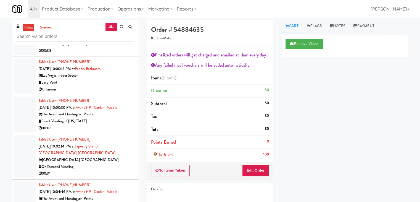
click at [116, 82] on div "Easy Vend" at bounding box center [87, 82] width 96 height 7
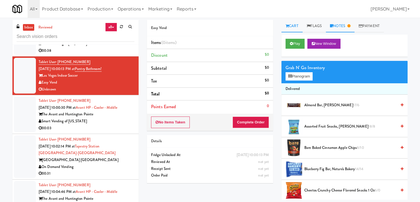
click at [338, 30] on link "Notes" at bounding box center [340, 26] width 29 height 12
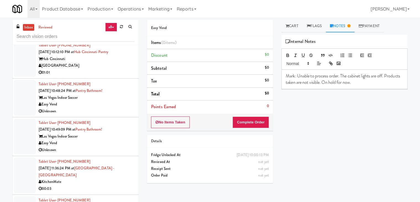
scroll to position [2220, 0]
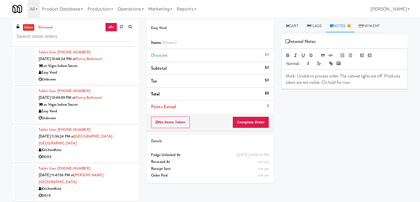
click at [113, 112] on div "Easy Vend" at bounding box center [87, 111] width 96 height 7
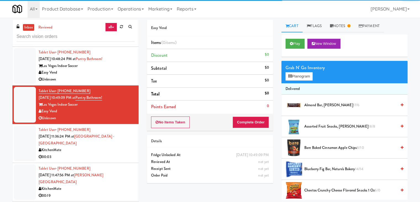
scroll to position [2275, 0]
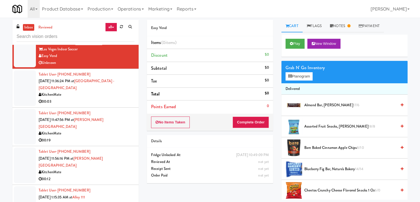
click at [123, 130] on div "KitchenMate" at bounding box center [87, 133] width 96 height 7
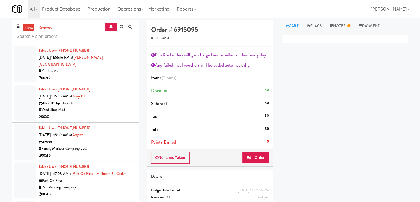
scroll to position [2385, 0]
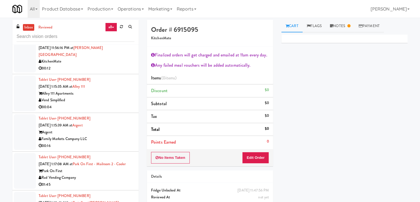
click at [106, 97] on div "Vend Simplified" at bounding box center [87, 100] width 96 height 7
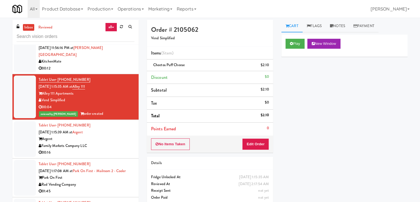
click at [109, 142] on div "Family Markets Company LLC" at bounding box center [87, 145] width 96 height 7
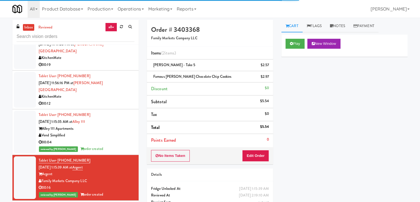
scroll to position [2302, 0]
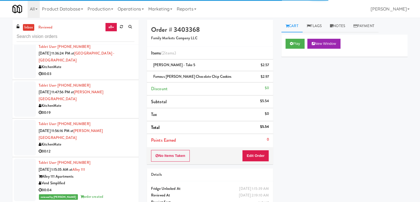
click at [120, 148] on div "00:12" at bounding box center [87, 151] width 96 height 7
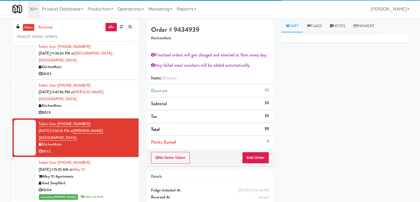
click at [128, 109] on div "00:19" at bounding box center [87, 112] width 96 height 7
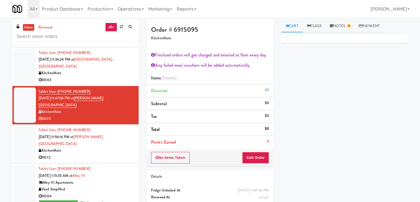
scroll to position [2302, 0]
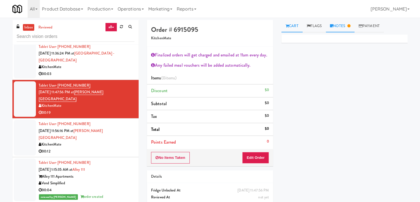
click at [342, 30] on link "Notes" at bounding box center [340, 26] width 29 height 12
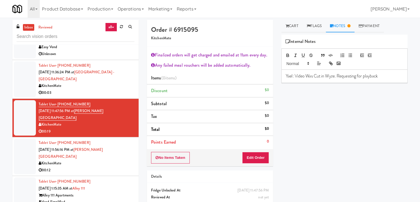
scroll to position [2247, 0]
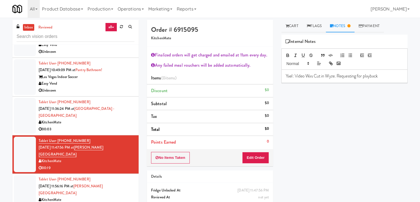
drag, startPoint x: 105, startPoint y: 122, endPoint x: 109, endPoint y: 94, distance: 28.3
click at [105, 120] on div "KitchenMate" at bounding box center [87, 122] width 96 height 7
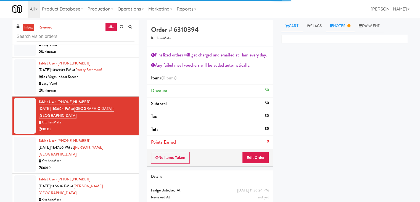
click at [346, 23] on link "Notes" at bounding box center [340, 26] width 29 height 12
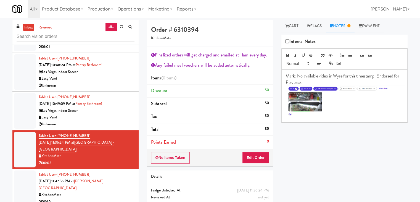
scroll to position [2220, 0]
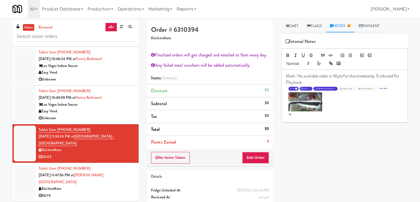
click at [118, 105] on div "Las Vegas Indoor Soccer" at bounding box center [87, 104] width 96 height 7
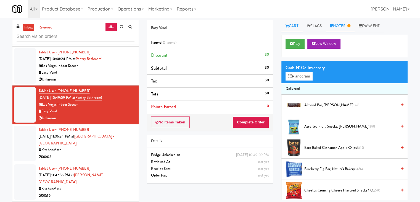
click at [341, 26] on link "Notes" at bounding box center [340, 26] width 29 height 12
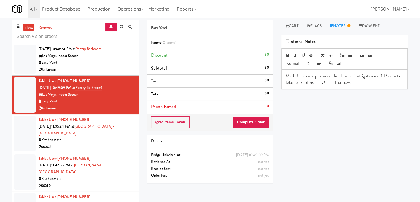
scroll to position [2247, 0]
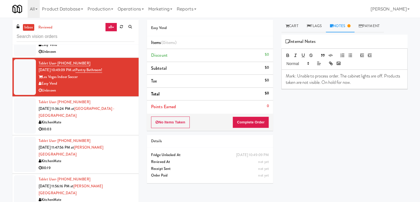
click at [102, 119] on div "KitchenMate" at bounding box center [87, 122] width 96 height 7
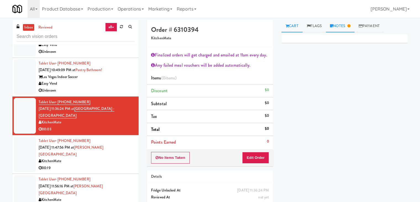
click at [341, 28] on link "Notes" at bounding box center [340, 26] width 29 height 12
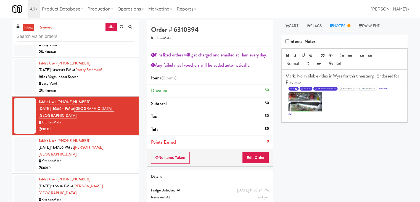
click at [366, 111] on img at bounding box center [345, 101] width 117 height 32
click at [396, 92] on img at bounding box center [345, 101] width 117 height 32
click at [397, 94] on img at bounding box center [345, 101] width 117 height 32
click at [395, 75] on p "Mark: No available video in Wyze for this timestamp. Endorsed for Playback." at bounding box center [344, 79] width 117 height 12
click at [397, 89] on img at bounding box center [345, 101] width 117 height 32
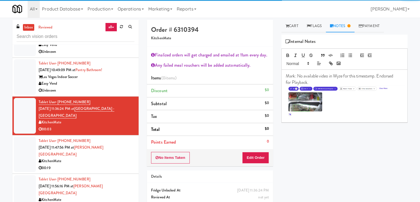
click at [323, 113] on img at bounding box center [345, 101] width 117 height 32
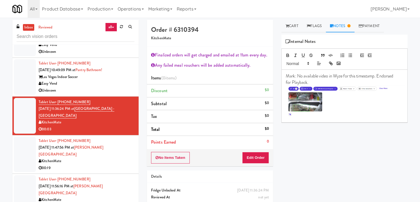
click at [317, 116] on p at bounding box center [344, 101] width 117 height 33
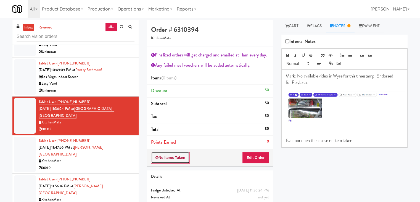
click at [179, 160] on button "No Items Taken" at bounding box center [170, 158] width 39 height 12
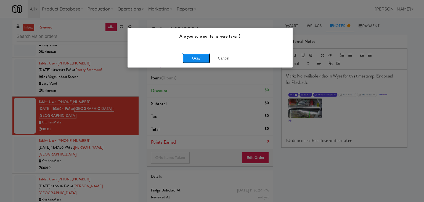
click at [199, 61] on button "Okay" at bounding box center [197, 58] width 28 height 10
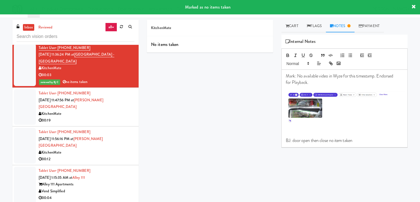
scroll to position [2302, 0]
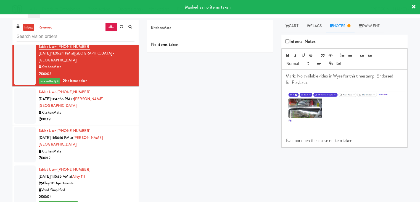
click at [102, 116] on div "00:19" at bounding box center [87, 119] width 96 height 7
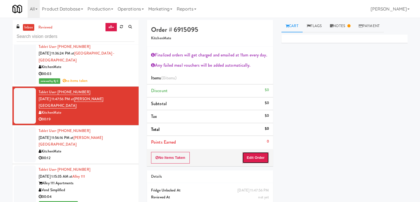
click at [266, 158] on button "Edit Order" at bounding box center [255, 158] width 27 height 12
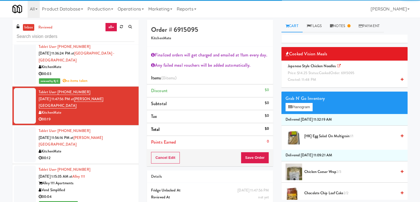
click at [334, 76] on div "Japanese Style Chicken Noodles Price: $14.25 Status: cooked Order: 6915095 Crea…" at bounding box center [345, 73] width 118 height 20
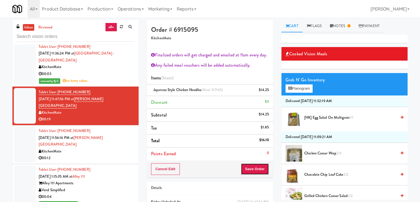
click at [253, 169] on button "Save Order" at bounding box center [255, 169] width 28 height 12
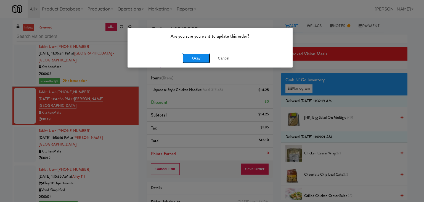
click at [201, 57] on button "Okay" at bounding box center [197, 58] width 28 height 10
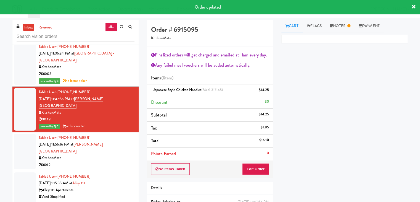
click at [81, 161] on div "00:12" at bounding box center [87, 164] width 96 height 7
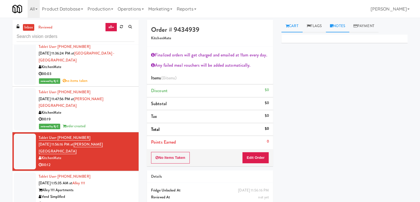
click at [340, 28] on link "Notes" at bounding box center [337, 26] width 23 height 12
click at [318, 75] on p at bounding box center [344, 76] width 117 height 6
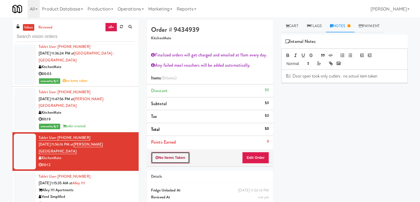
click at [170, 158] on button "No Items Taken" at bounding box center [170, 158] width 39 height 12
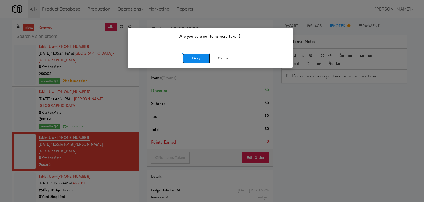
click at [203, 58] on button "Okay" at bounding box center [197, 58] width 28 height 10
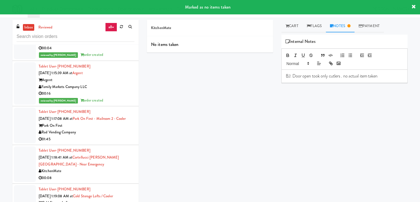
scroll to position [2468, 0]
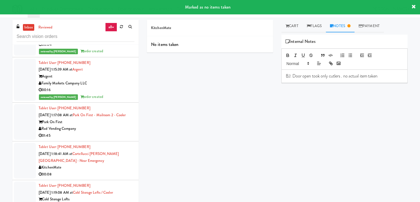
click at [118, 125] on div "Rad Vending Company" at bounding box center [87, 128] width 96 height 7
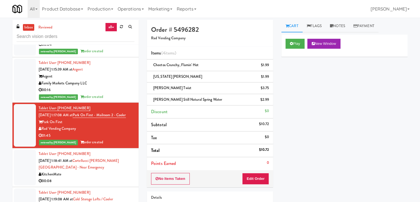
scroll to position [2524, 0]
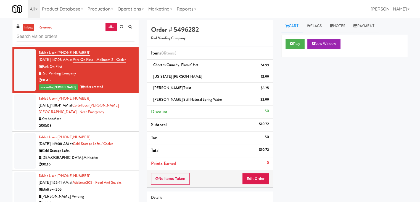
click at [114, 122] on div "00:08" at bounding box center [87, 125] width 96 height 7
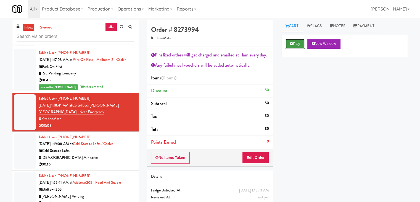
click at [300, 43] on button "Play" at bounding box center [295, 44] width 19 height 10
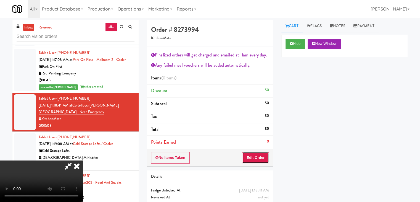
click at [257, 158] on button "Edit Order" at bounding box center [255, 158] width 27 height 12
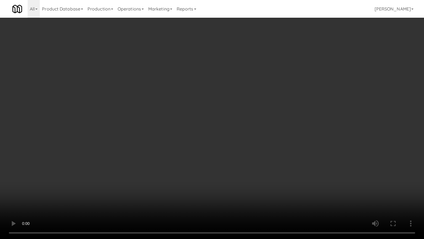
click at [248, 157] on video at bounding box center [212, 119] width 424 height 239
click at [255, 157] on video at bounding box center [212, 119] width 424 height 239
click at [225, 155] on video at bounding box center [212, 119] width 424 height 239
click at [244, 147] on video at bounding box center [212, 119] width 424 height 239
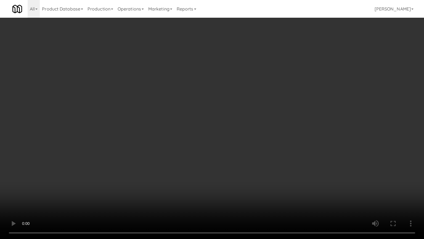
click at [244, 146] on video at bounding box center [212, 119] width 424 height 239
click at [244, 138] on video at bounding box center [212, 119] width 424 height 239
click at [244, 136] on video at bounding box center [212, 119] width 424 height 239
click at [246, 134] on video at bounding box center [212, 119] width 424 height 239
click at [242, 135] on video at bounding box center [212, 119] width 424 height 239
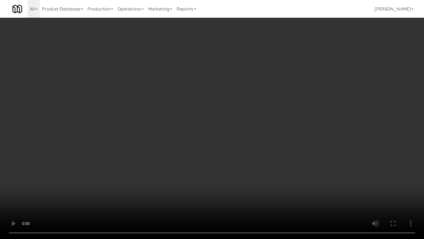
click at [240, 133] on video at bounding box center [212, 119] width 424 height 239
drag, startPoint x: 240, startPoint y: 133, endPoint x: 223, endPoint y: 143, distance: 19.8
click at [240, 133] on video at bounding box center [212, 119] width 424 height 239
click at [245, 132] on video at bounding box center [212, 119] width 424 height 239
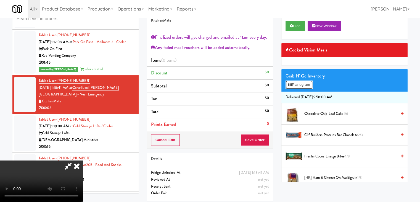
click at [303, 83] on button "Planogram" at bounding box center [299, 84] width 27 height 8
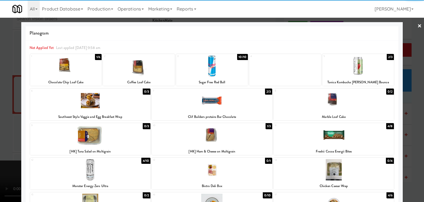
click at [334, 137] on div at bounding box center [334, 134] width 120 height 21
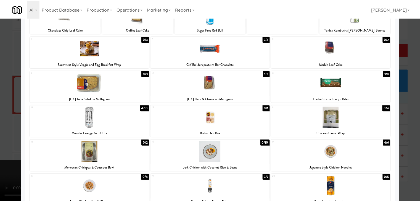
scroll to position [104, 0]
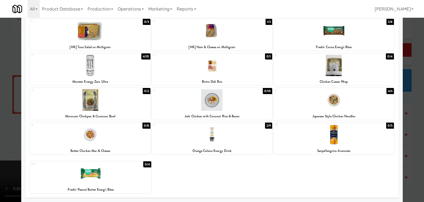
drag, startPoint x: 0, startPoint y: 110, endPoint x: 209, endPoint y: 107, distance: 209.5
click at [4, 107] on div at bounding box center [212, 101] width 424 height 202
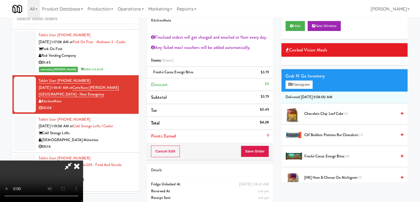
click at [83, 160] on video at bounding box center [41, 180] width 83 height 41
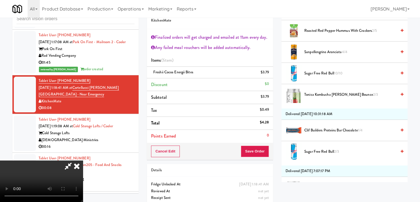
scroll to position [197, 0]
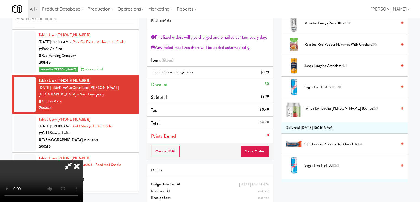
click at [83, 160] on video at bounding box center [41, 180] width 83 height 41
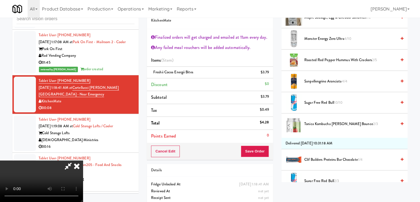
scroll to position [169, 0]
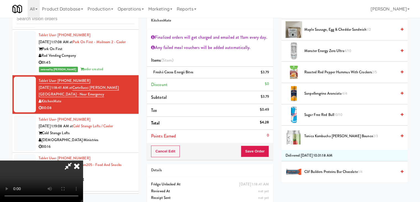
click at [323, 69] on span "Roasted Red Pepper Hummus with Crackers 2/5" at bounding box center [351, 72] width 92 height 7
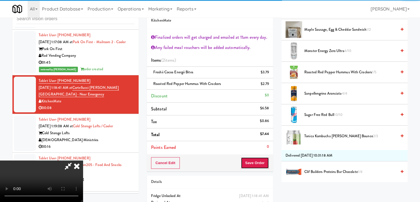
click at [263, 160] on button "Save Order" at bounding box center [255, 163] width 28 height 12
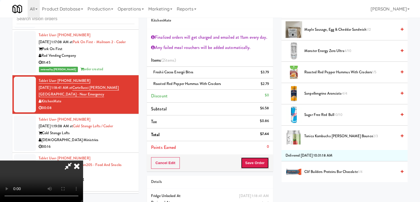
click at [263, 160] on button "Save Order" at bounding box center [255, 163] width 28 height 12
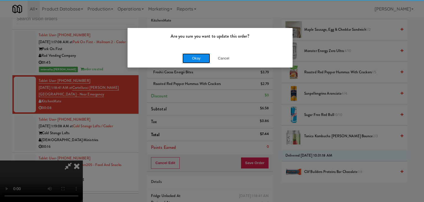
click at [195, 54] on button "Okay" at bounding box center [197, 58] width 28 height 10
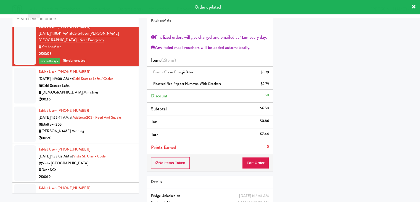
scroll to position [2579, 0]
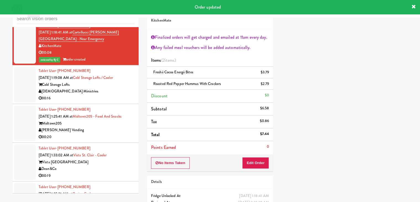
drag, startPoint x: 107, startPoint y: 88, endPoint x: 109, endPoint y: 90, distance: 2.9
click at [108, 95] on div "00:16" at bounding box center [87, 98] width 96 height 7
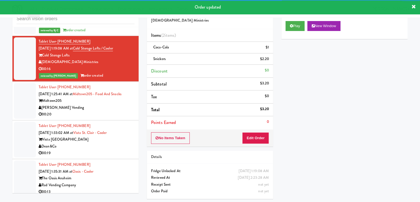
scroll to position [2662, 0]
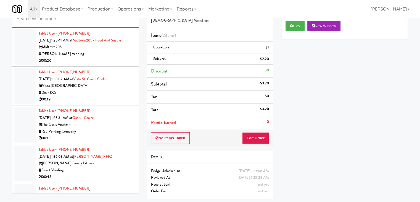
drag, startPoint x: 114, startPoint y: 47, endPoint x: 117, endPoint y: 48, distance: 3.4
click at [115, 51] on div "[PERSON_NAME] Vending" at bounding box center [87, 54] width 96 height 7
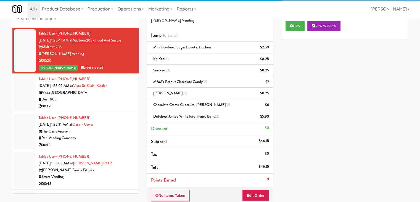
click at [126, 103] on div "00:19" at bounding box center [87, 106] width 96 height 7
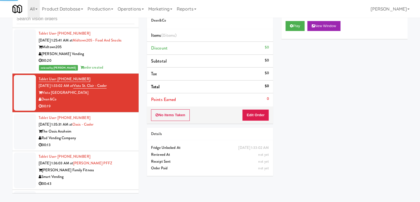
scroll to position [2689, 0]
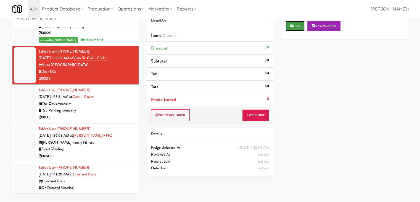
click at [290, 29] on button "Play" at bounding box center [295, 26] width 19 height 10
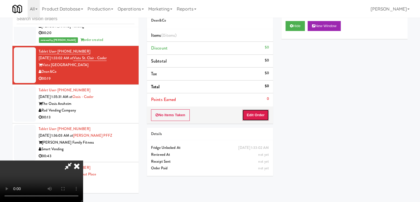
click at [257, 115] on button "Edit Order" at bounding box center [255, 115] width 27 height 12
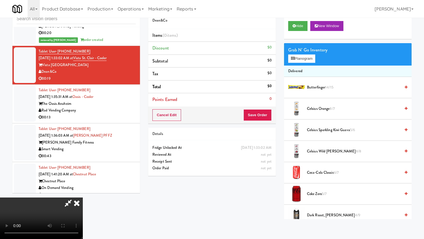
click at [83, 197] on video at bounding box center [41, 217] width 83 height 41
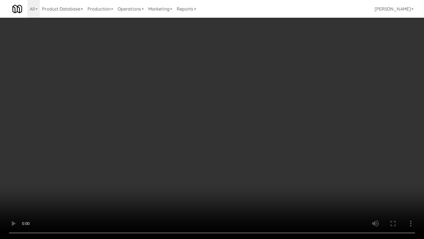
click at [215, 136] on video at bounding box center [212, 119] width 424 height 239
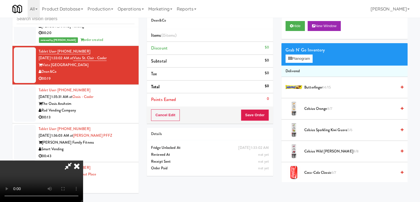
click at [83, 160] on icon at bounding box center [77, 165] width 12 height 11
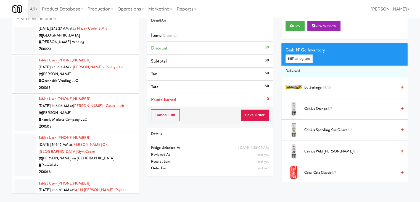
scroll to position [3159, 0]
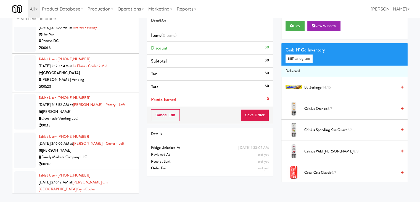
click at [116, 115] on div "Oceanside Vending LLC" at bounding box center [87, 118] width 96 height 7
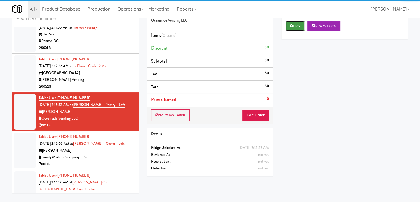
click at [297, 23] on button "Play" at bounding box center [295, 26] width 19 height 10
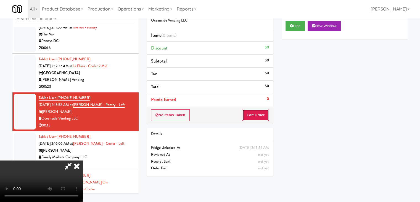
click at [258, 109] on button "Edit Order" at bounding box center [255, 115] width 27 height 12
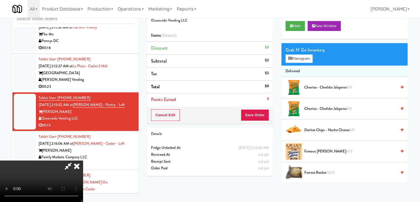
click at [83, 160] on video at bounding box center [41, 180] width 83 height 41
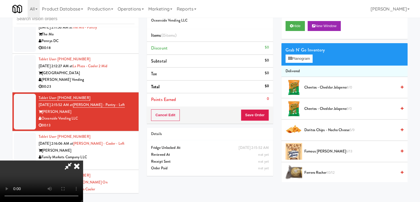
click at [83, 160] on video at bounding box center [41, 180] width 83 height 41
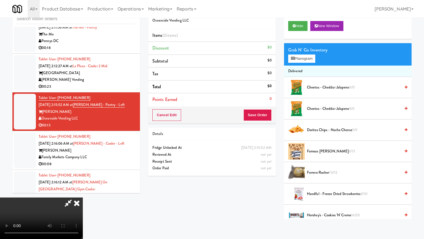
click at [83, 197] on video at bounding box center [41, 217] width 83 height 41
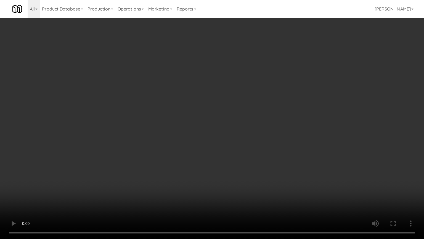
click at [265, 103] on video at bounding box center [212, 119] width 424 height 239
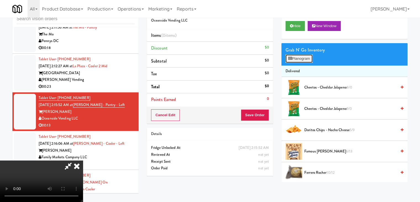
click at [297, 58] on button "Planogram" at bounding box center [299, 58] width 27 height 8
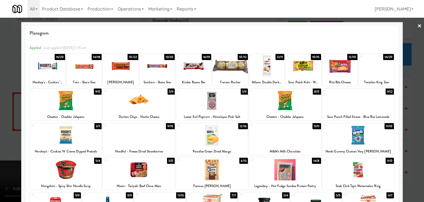
click at [150, 65] on div at bounding box center [157, 65] width 35 height 21
click at [74, 164] on div at bounding box center [66, 169] width 72 height 21
click at [0, 150] on div at bounding box center [212, 101] width 424 height 202
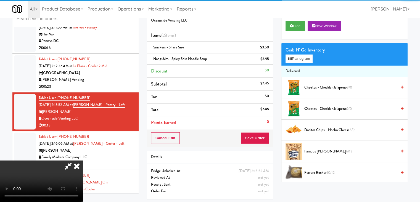
click at [83, 160] on video at bounding box center [41, 180] width 83 height 41
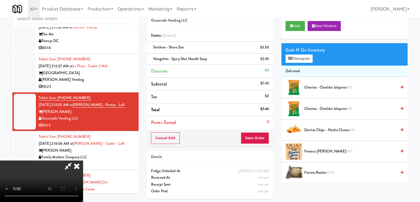
click at [83, 160] on video at bounding box center [41, 180] width 83 height 41
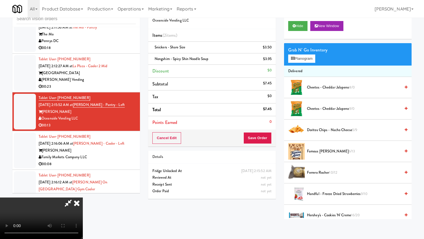
click at [83, 197] on video at bounding box center [41, 217] width 83 height 41
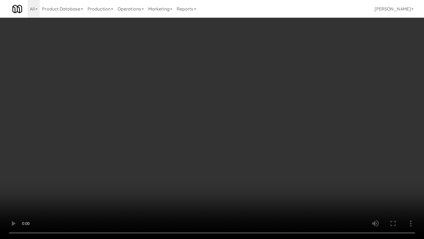
click at [242, 140] on video at bounding box center [212, 119] width 424 height 239
click at [249, 138] on video at bounding box center [212, 119] width 424 height 239
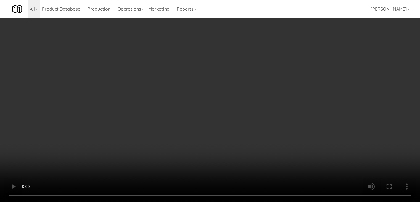
click at [263, 132] on div "Cancel Edit Save Order" at bounding box center [210, 137] width 126 height 17
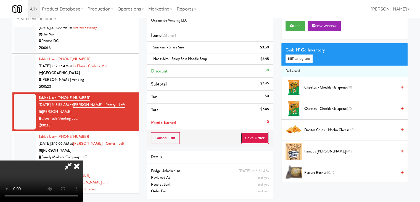
click at [263, 132] on button "Save Order" at bounding box center [255, 138] width 28 height 12
click at [263, 133] on button "Save Order" at bounding box center [255, 138] width 28 height 12
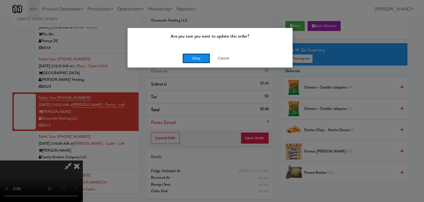
click at [199, 59] on button "Okay" at bounding box center [197, 58] width 28 height 10
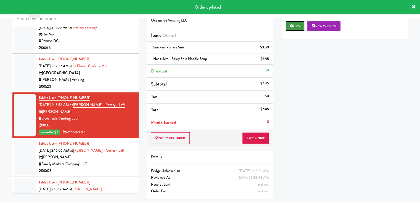
click at [297, 27] on button "Play" at bounding box center [295, 26] width 19 height 10
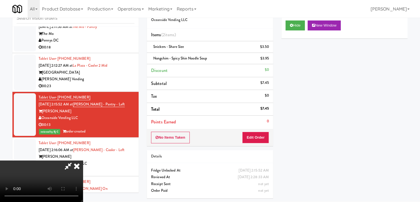
scroll to position [18, 0]
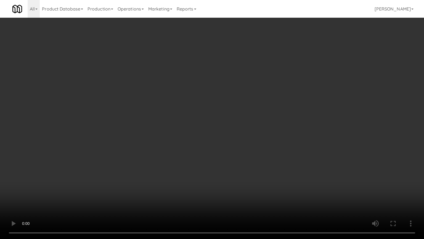
click at [260, 132] on video at bounding box center [212, 119] width 424 height 239
drag, startPoint x: 261, startPoint y: 133, endPoint x: 267, endPoint y: 110, distance: 24.6
click at [261, 133] on video at bounding box center [212, 119] width 424 height 239
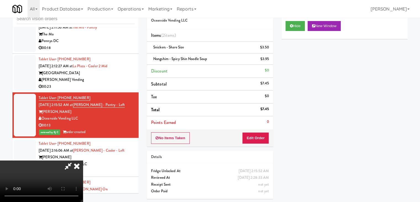
click at [83, 160] on icon at bounding box center [77, 165] width 12 height 11
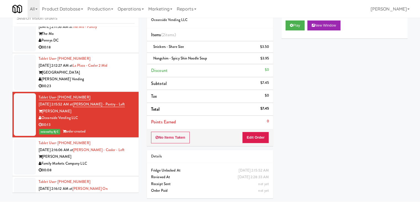
click at [120, 153] on div "[PERSON_NAME]" at bounding box center [87, 156] width 96 height 7
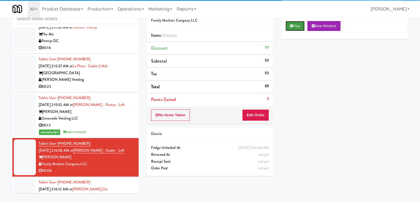
click at [298, 29] on button "Play" at bounding box center [295, 26] width 19 height 10
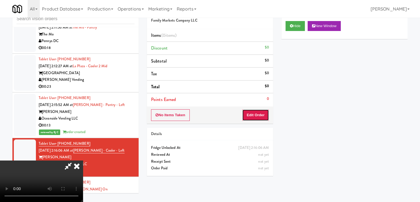
click at [255, 114] on button "Edit Order" at bounding box center [255, 115] width 27 height 12
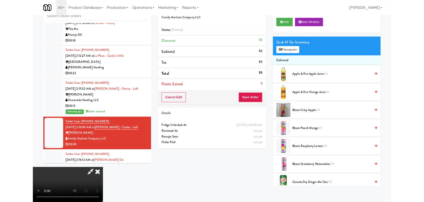
scroll to position [0, 0]
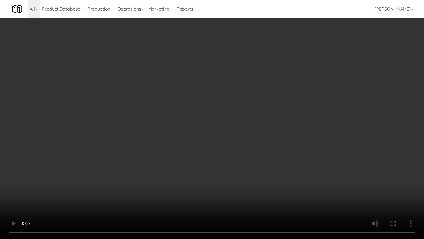
click at [233, 122] on video at bounding box center [212, 119] width 424 height 239
click at [233, 124] on video at bounding box center [212, 119] width 424 height 239
click at [255, 120] on video at bounding box center [212, 119] width 424 height 239
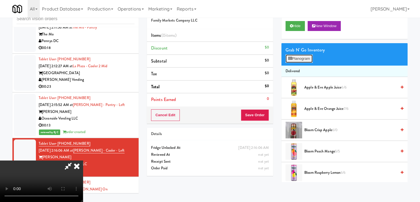
click at [305, 58] on button "Planogram" at bounding box center [299, 58] width 27 height 8
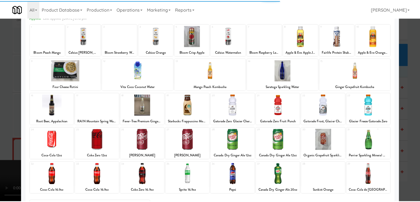
scroll to position [70, 0]
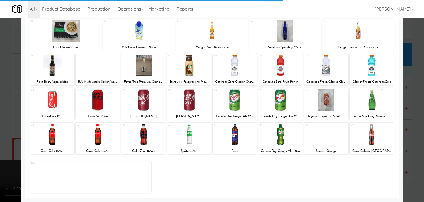
click at [59, 137] on div at bounding box center [52, 134] width 44 height 21
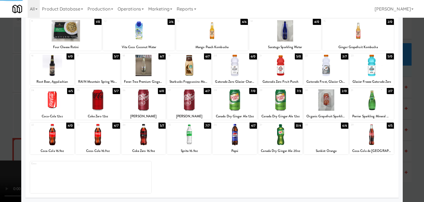
drag, startPoint x: 180, startPoint y: 138, endPoint x: 172, endPoint y: 137, distance: 7.8
click at [180, 137] on div at bounding box center [189, 134] width 44 height 21
click at [0, 136] on div at bounding box center [212, 101] width 424 height 202
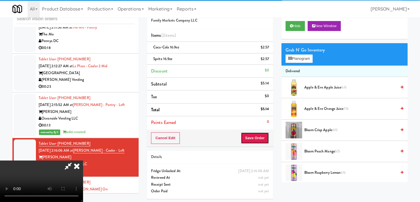
click at [256, 138] on button "Save Order" at bounding box center [255, 138] width 28 height 12
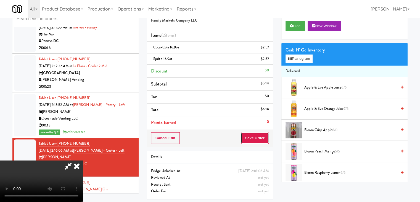
click at [257, 139] on button "Save Order" at bounding box center [255, 138] width 28 height 12
click at [257, 139] on body "Are you sure you want to update this order? Okay Cancel Okay Are you sure you w…" at bounding box center [210, 101] width 420 height 202
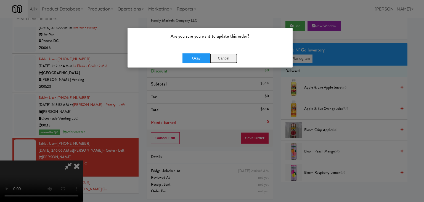
click at [212, 60] on button "Cancel" at bounding box center [224, 58] width 28 height 10
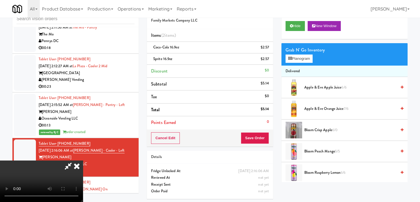
drag, startPoint x: 210, startPoint y: 60, endPoint x: 216, endPoint y: 62, distance: 5.9
click at [211, 60] on body "Are you sure you want to update this order? Okay Cancel Okay Are you sure you w…" at bounding box center [210, 101] width 420 height 202
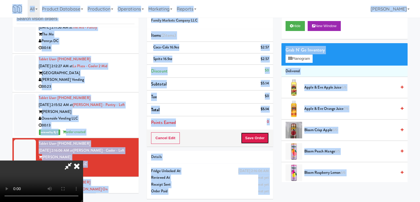
click at [259, 132] on button "Save Order" at bounding box center [255, 138] width 28 height 12
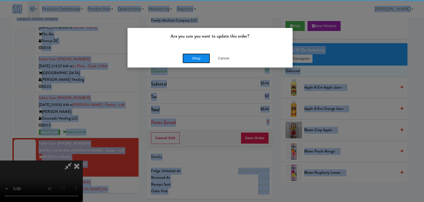
click at [198, 61] on button "Okay" at bounding box center [197, 58] width 28 height 10
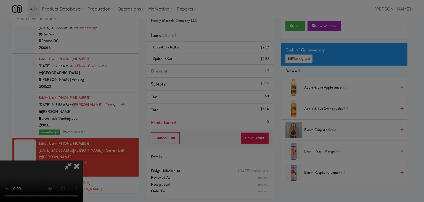
click at [198, 61] on div "Are you sure you want to update this order? Okay Cancel" at bounding box center [212, 101] width 424 height 202
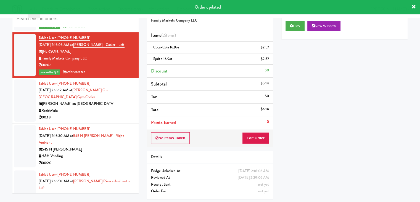
scroll to position [3297, 0]
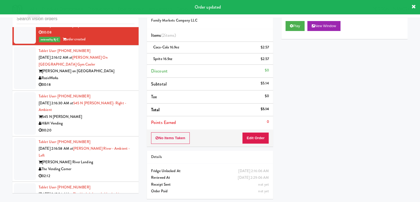
click at [116, 81] on div "00:18" at bounding box center [87, 84] width 96 height 7
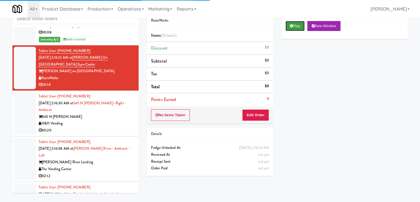
click at [297, 27] on button "Play" at bounding box center [295, 26] width 19 height 10
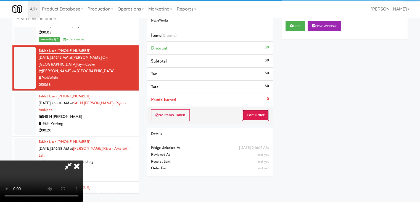
click at [256, 116] on button "Edit Order" at bounding box center [255, 115] width 27 height 12
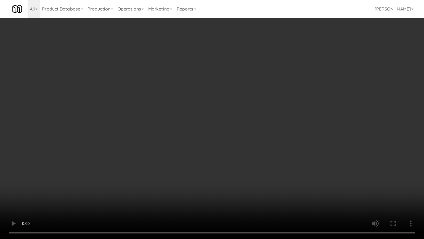
click at [264, 107] on video at bounding box center [212, 119] width 424 height 239
click at [228, 138] on video at bounding box center [212, 119] width 424 height 239
click at [235, 129] on video at bounding box center [212, 119] width 424 height 239
drag, startPoint x: 234, startPoint y: 131, endPoint x: 228, endPoint y: 134, distance: 6.9
click at [234, 131] on video at bounding box center [212, 119] width 424 height 239
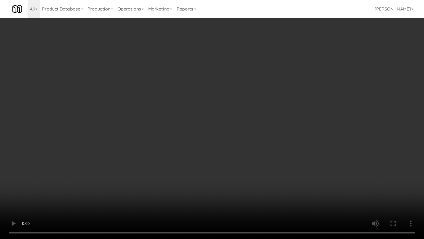
drag, startPoint x: 233, startPoint y: 131, endPoint x: 237, endPoint y: 131, distance: 3.6
click at [233, 131] on video at bounding box center [212, 119] width 424 height 239
drag, startPoint x: 237, startPoint y: 131, endPoint x: 276, endPoint y: 76, distance: 68.3
click at [237, 131] on video at bounding box center [212, 119] width 424 height 239
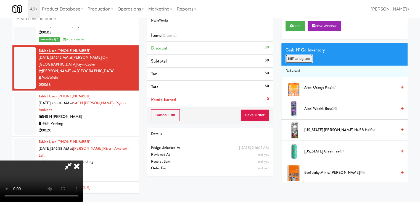
click at [298, 58] on button "Planogram" at bounding box center [299, 58] width 27 height 8
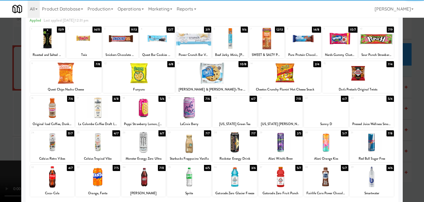
scroll to position [55, 0]
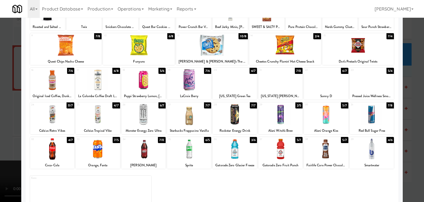
click at [227, 85] on div at bounding box center [235, 79] width 44 height 21
drag, startPoint x: 0, startPoint y: 109, endPoint x: 103, endPoint y: 119, distance: 103.9
click at [6, 107] on div at bounding box center [212, 101] width 424 height 202
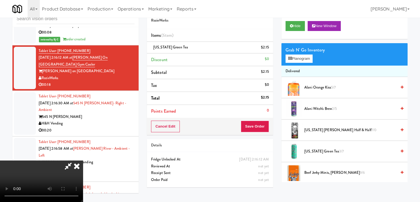
click at [83, 160] on video at bounding box center [41, 180] width 83 height 41
drag, startPoint x: 190, startPoint y: 154, endPoint x: 240, endPoint y: 197, distance: 66.0
click at [83, 160] on video at bounding box center [41, 180] width 83 height 41
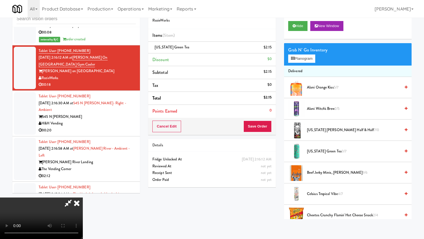
click at [83, 201] on video at bounding box center [41, 217] width 83 height 41
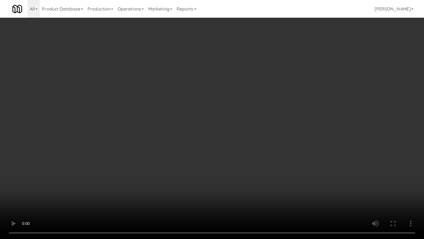
click at [228, 131] on video at bounding box center [212, 119] width 424 height 239
drag, startPoint x: 231, startPoint y: 133, endPoint x: 208, endPoint y: 171, distance: 43.8
click at [231, 134] on video at bounding box center [212, 119] width 424 height 239
click at [261, 146] on video at bounding box center [212, 119] width 424 height 239
click at [259, 146] on video at bounding box center [212, 119] width 424 height 239
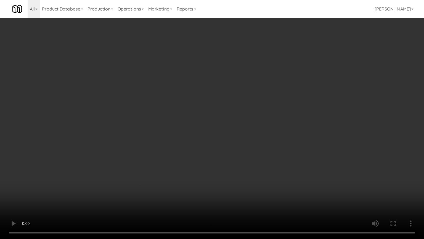
click at [258, 146] on video at bounding box center [212, 119] width 424 height 239
click at [262, 141] on video at bounding box center [212, 119] width 424 height 239
click at [266, 141] on video at bounding box center [212, 119] width 424 height 239
click at [267, 141] on video at bounding box center [212, 119] width 424 height 239
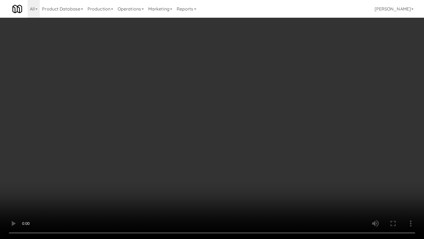
click at [267, 143] on video at bounding box center [212, 119] width 424 height 239
click at [270, 144] on video at bounding box center [212, 119] width 424 height 239
click at [272, 143] on video at bounding box center [212, 119] width 424 height 239
click at [282, 139] on video at bounding box center [212, 119] width 424 height 239
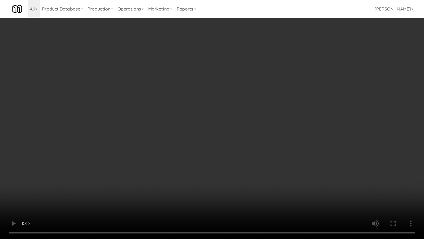
click at [282, 139] on video at bounding box center [212, 119] width 424 height 239
click at [284, 115] on li "Alani Witch's Brew 2/5" at bounding box center [348, 108] width 128 height 21
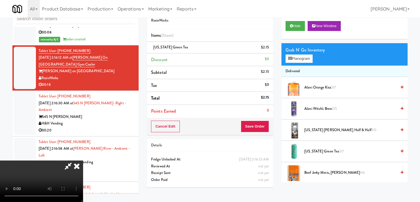
click at [83, 160] on video at bounding box center [41, 180] width 83 height 41
click at [305, 59] on button "Planogram" at bounding box center [299, 58] width 27 height 8
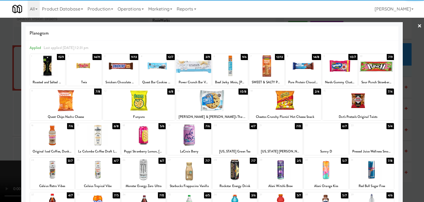
click at [369, 67] on div at bounding box center [376, 65] width 35 height 21
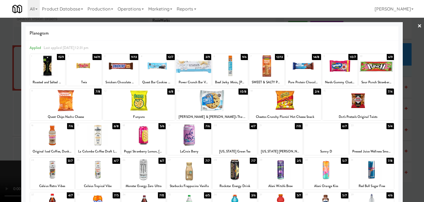
click at [0, 108] on div at bounding box center [212, 101] width 424 height 202
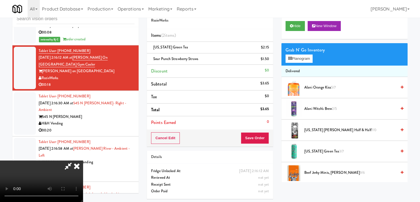
click at [83, 160] on video at bounding box center [41, 180] width 83 height 41
click at [295, 59] on button "Planogram" at bounding box center [299, 58] width 27 height 8
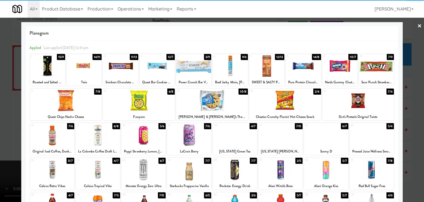
click at [285, 101] on div at bounding box center [286, 100] width 72 height 21
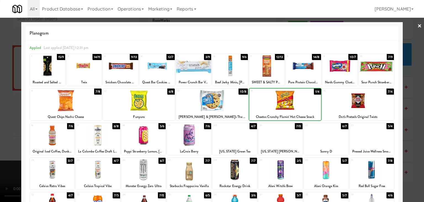
drag, startPoint x: 0, startPoint y: 106, endPoint x: 34, endPoint y: 107, distance: 33.7
click at [0, 105] on div at bounding box center [212, 101] width 424 height 202
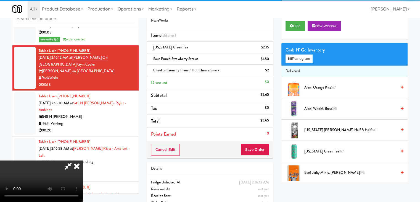
click at [83, 160] on video at bounding box center [41, 180] width 83 height 41
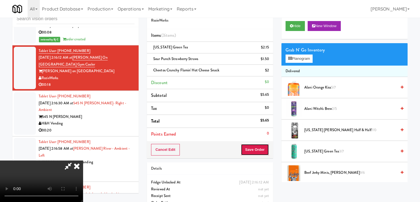
click at [258, 148] on button "Save Order" at bounding box center [255, 150] width 28 height 12
click at [258, 149] on button "Save Order" at bounding box center [255, 150] width 28 height 12
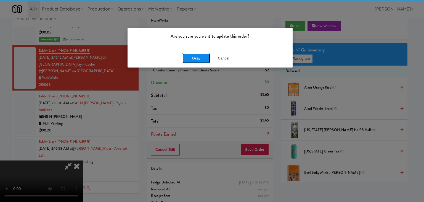
click at [191, 59] on button "Okay" at bounding box center [197, 58] width 28 height 10
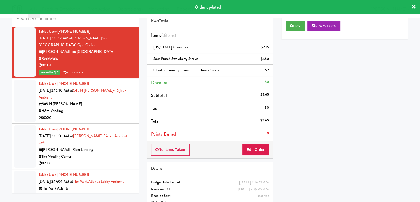
scroll to position [3353, 0]
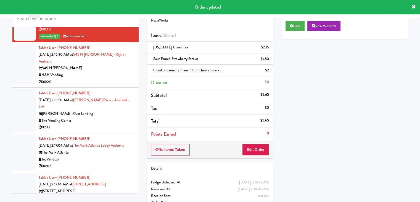
click at [100, 78] on div "00:20" at bounding box center [87, 81] width 96 height 7
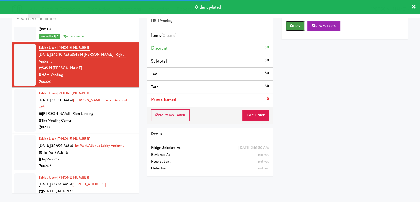
click at [299, 25] on button "Play" at bounding box center [295, 26] width 19 height 10
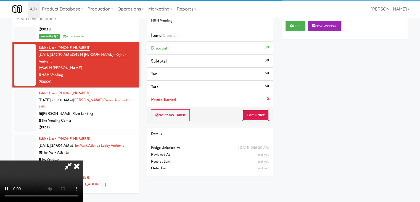
click at [247, 111] on button "Edit Order" at bounding box center [255, 115] width 27 height 12
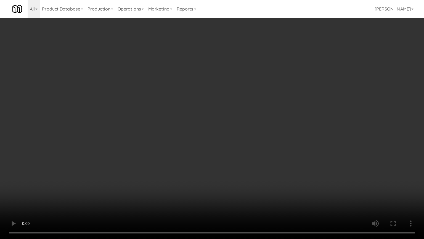
click at [227, 161] on video at bounding box center [212, 119] width 424 height 239
click at [225, 167] on video at bounding box center [212, 119] width 424 height 239
click at [232, 164] on video at bounding box center [212, 119] width 424 height 239
click at [281, 154] on video at bounding box center [212, 119] width 424 height 239
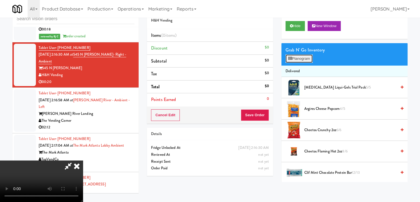
click at [307, 58] on button "Planogram" at bounding box center [299, 58] width 27 height 8
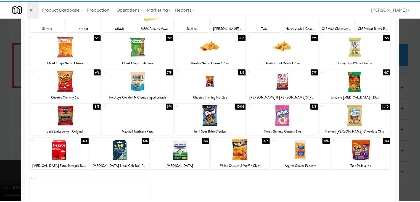
scroll to position [55, 0]
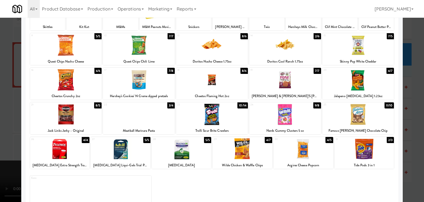
drag, startPoint x: 370, startPoint y: 116, endPoint x: 377, endPoint y: 117, distance: 6.4
click at [371, 116] on div at bounding box center [359, 114] width 72 height 21
click at [415, 134] on div at bounding box center [212, 101] width 424 height 202
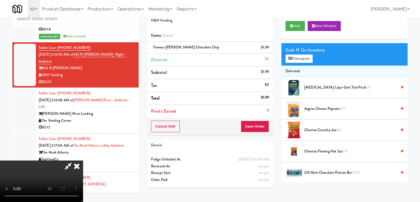
click at [263, 134] on div "Cancel Edit Save Order" at bounding box center [210, 126] width 126 height 17
click at [264, 128] on button "Save Order" at bounding box center [255, 126] width 28 height 12
click at [263, 128] on button "Save Order" at bounding box center [255, 126] width 28 height 12
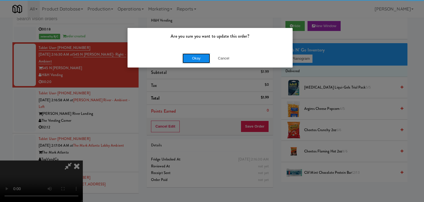
click at [195, 59] on button "Okay" at bounding box center [197, 58] width 28 height 10
click at [195, 59] on div "Okay Cancel" at bounding box center [210, 58] width 165 height 19
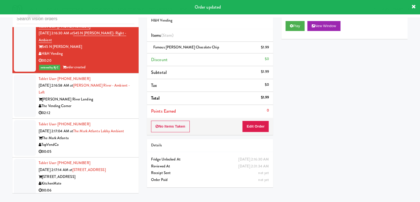
scroll to position [3380, 0]
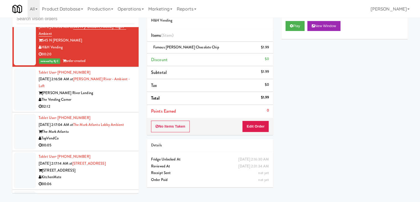
click at [105, 103] on div "02:12" at bounding box center [87, 106] width 96 height 7
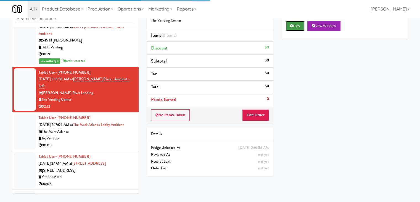
click at [296, 23] on button "Play" at bounding box center [295, 26] width 19 height 10
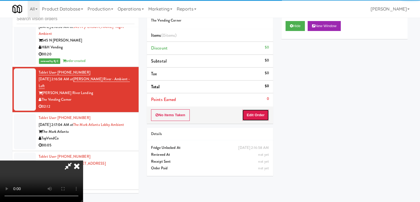
click at [250, 116] on button "Edit Order" at bounding box center [255, 115] width 27 height 12
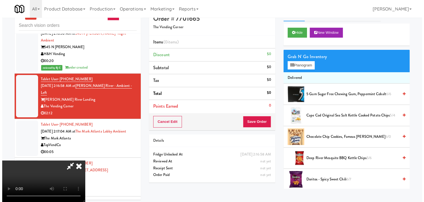
scroll to position [18, 0]
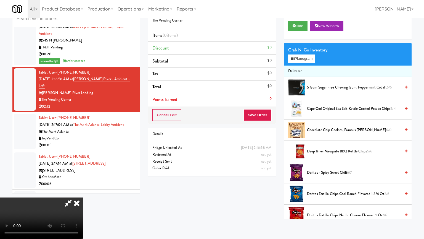
click at [83, 197] on video at bounding box center [41, 217] width 83 height 41
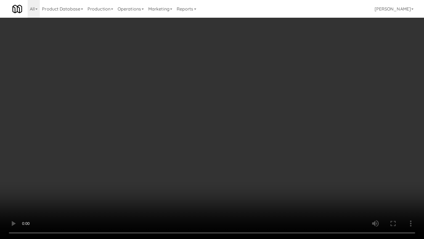
click at [258, 151] on video at bounding box center [212, 119] width 424 height 239
click at [262, 137] on video at bounding box center [212, 119] width 424 height 239
click at [262, 136] on video at bounding box center [212, 119] width 424 height 239
click at [264, 135] on video at bounding box center [212, 119] width 424 height 239
click at [264, 133] on video at bounding box center [212, 119] width 424 height 239
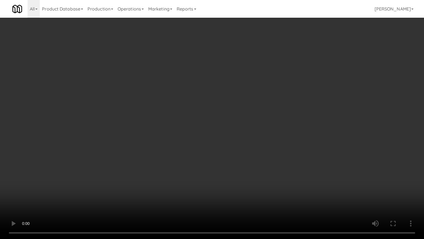
click at [264, 125] on video at bounding box center [212, 119] width 424 height 239
drag, startPoint x: 221, startPoint y: 150, endPoint x: 225, endPoint y: 151, distance: 4.0
click at [221, 150] on video at bounding box center [212, 119] width 424 height 239
click at [237, 151] on video at bounding box center [212, 119] width 424 height 239
click at [241, 151] on video at bounding box center [212, 119] width 424 height 239
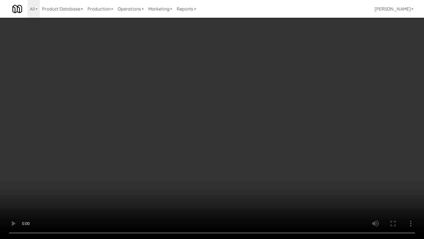
click at [269, 137] on video at bounding box center [212, 119] width 424 height 239
click at [245, 150] on video at bounding box center [212, 119] width 424 height 239
click at [277, 128] on video at bounding box center [212, 119] width 424 height 239
click at [282, 121] on video at bounding box center [212, 119] width 424 height 239
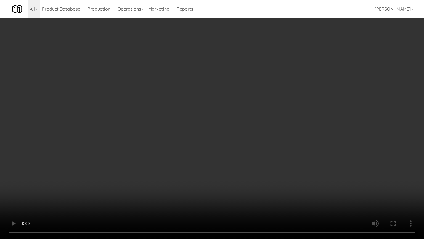
click at [281, 122] on video at bounding box center [212, 119] width 424 height 239
click at [285, 122] on video at bounding box center [212, 119] width 424 height 239
click at [291, 120] on video at bounding box center [212, 119] width 424 height 239
click at [292, 120] on video at bounding box center [212, 119] width 424 height 239
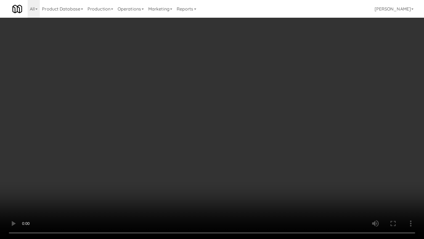
click at [292, 120] on video at bounding box center [212, 119] width 424 height 239
click at [290, 119] on video at bounding box center [212, 119] width 424 height 239
click at [286, 121] on video at bounding box center [212, 119] width 424 height 239
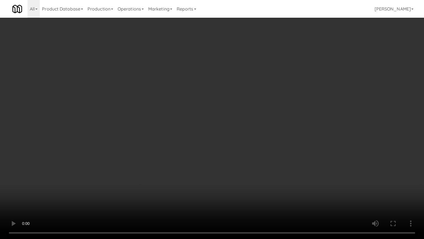
click at [286, 121] on video at bounding box center [212, 119] width 424 height 239
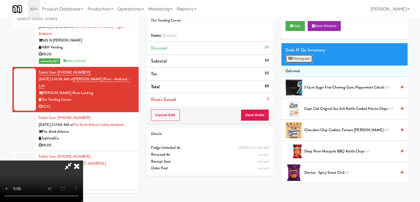
click at [310, 57] on button "Planogram" at bounding box center [299, 58] width 27 height 8
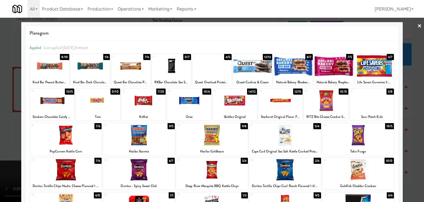
click at [75, 131] on div at bounding box center [66, 134] width 72 height 21
drag, startPoint x: 0, startPoint y: 130, endPoint x: 108, endPoint y: 127, distance: 108.1
click at [0, 130] on div at bounding box center [212, 101] width 424 height 202
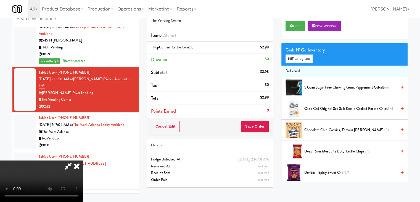
click at [83, 160] on video at bounding box center [41, 180] width 83 height 41
click at [302, 61] on button "Planogram" at bounding box center [299, 58] width 27 height 8
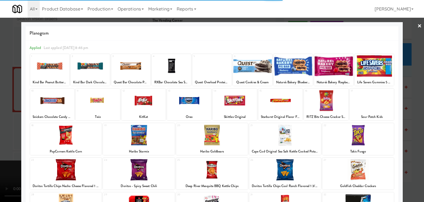
click at [66, 134] on div at bounding box center [66, 134] width 72 height 21
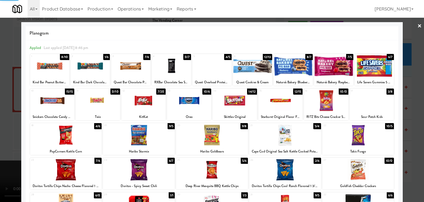
click at [11, 137] on div at bounding box center [212, 101] width 424 height 202
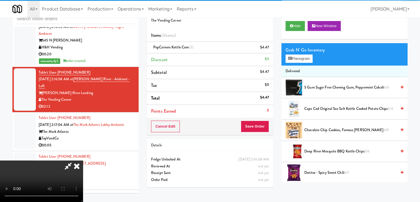
click at [83, 160] on video at bounding box center [41, 180] width 83 height 41
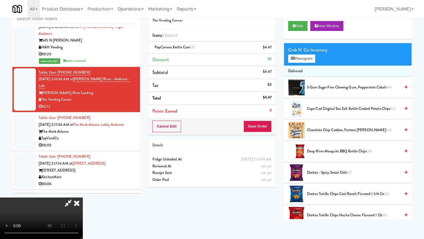
click at [83, 197] on video at bounding box center [41, 217] width 83 height 41
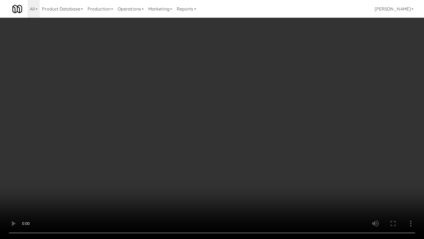
click at [196, 129] on video at bounding box center [212, 119] width 424 height 239
click at [199, 130] on video at bounding box center [212, 119] width 424 height 239
click at [198, 130] on video at bounding box center [212, 119] width 424 height 239
click at [199, 128] on video at bounding box center [212, 119] width 424 height 239
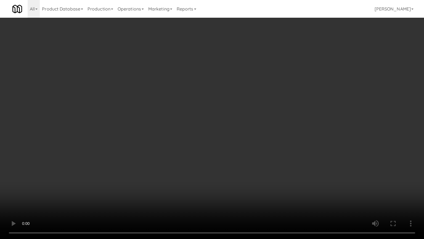
click at [199, 129] on video at bounding box center [212, 119] width 424 height 239
click at [196, 124] on video at bounding box center [212, 119] width 424 height 239
click at [203, 134] on video at bounding box center [212, 119] width 424 height 239
click at [195, 152] on video at bounding box center [212, 119] width 424 height 239
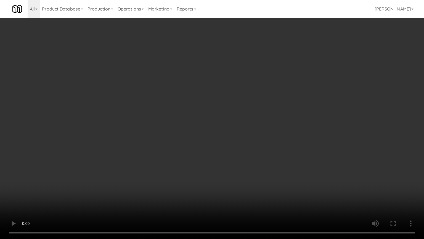
click at [195, 152] on video at bounding box center [212, 119] width 424 height 239
click at [124, 124] on video at bounding box center [212, 119] width 424 height 239
click at [164, 119] on video at bounding box center [212, 119] width 424 height 239
drag, startPoint x: 163, startPoint y: 120, endPoint x: 163, endPoint y: 97, distance: 23.8
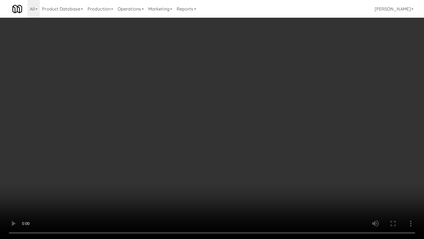
click at [163, 121] on video at bounding box center [212, 119] width 424 height 239
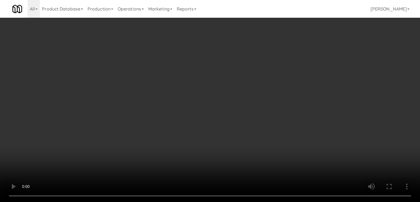
click at [118, 100] on video at bounding box center [210, 101] width 420 height 202
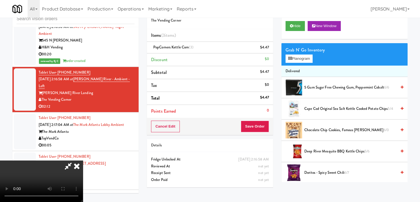
click at [83, 160] on video at bounding box center [41, 180] width 83 height 41
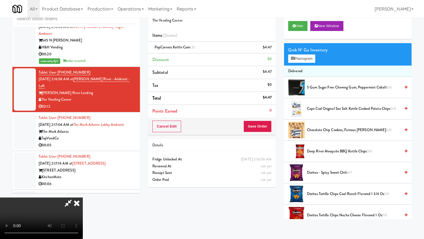
click at [83, 197] on video at bounding box center [41, 217] width 83 height 41
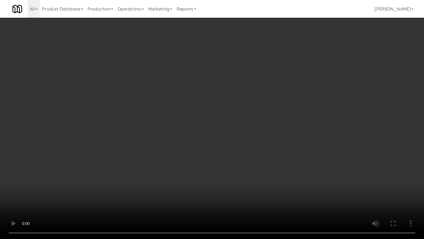
click at [134, 122] on video at bounding box center [212, 119] width 424 height 239
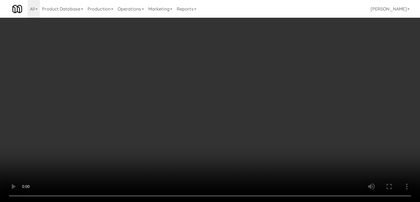
click at [133, 98] on video at bounding box center [210, 101] width 420 height 202
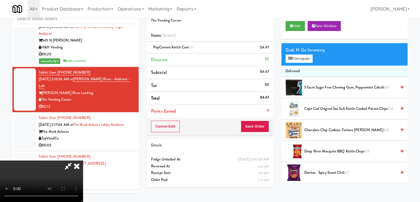
click at [83, 160] on video at bounding box center [41, 180] width 83 height 41
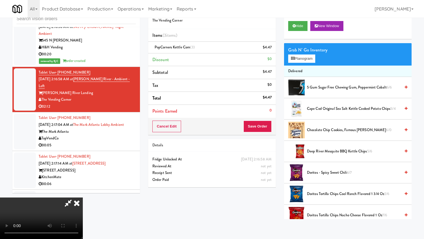
click at [83, 197] on video at bounding box center [41, 217] width 83 height 41
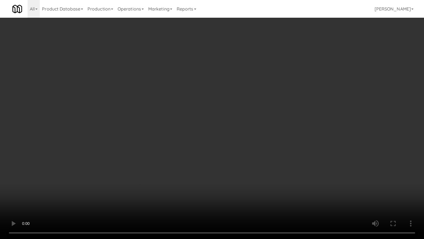
click at [128, 124] on video at bounding box center [212, 119] width 424 height 239
click at [137, 122] on video at bounding box center [212, 119] width 424 height 239
click at [143, 122] on video at bounding box center [212, 119] width 424 height 239
click at [106, 110] on video at bounding box center [212, 119] width 424 height 239
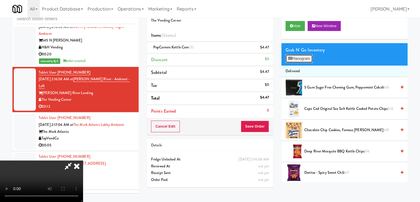
click at [302, 60] on button "Planogram" at bounding box center [299, 58] width 27 height 8
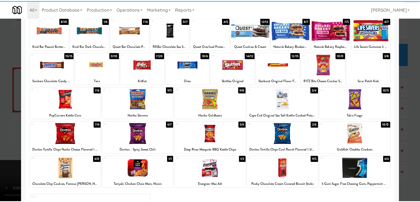
scroll to position [55, 0]
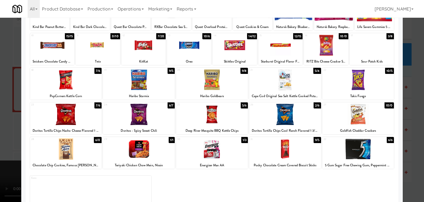
click at [55, 48] on div at bounding box center [52, 45] width 44 height 21
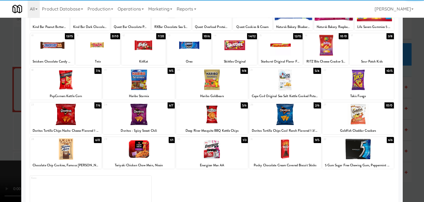
click at [55, 48] on div at bounding box center [52, 45] width 44 height 21
click at [14, 94] on div at bounding box center [212, 101] width 424 height 202
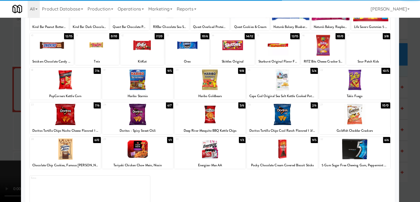
click at [14, 160] on video at bounding box center [41, 180] width 83 height 41
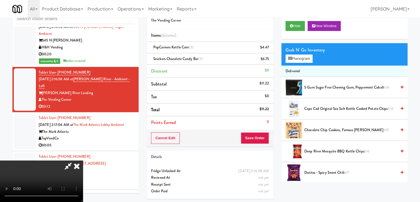
click at [83, 160] on video at bounding box center [41, 180] width 83 height 41
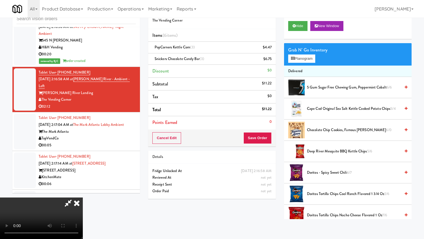
click at [83, 197] on video at bounding box center [41, 217] width 83 height 41
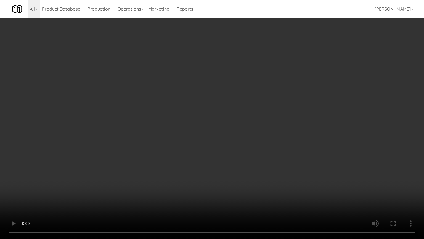
click at [217, 113] on video at bounding box center [212, 119] width 424 height 239
click at [214, 116] on video at bounding box center [212, 119] width 424 height 239
click at [213, 115] on video at bounding box center [212, 119] width 424 height 239
click at [213, 116] on video at bounding box center [212, 119] width 424 height 239
click at [223, 117] on video at bounding box center [212, 119] width 424 height 239
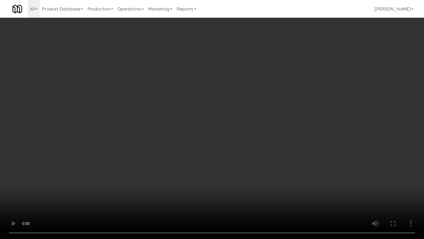
click at [223, 117] on video at bounding box center [212, 119] width 424 height 239
click at [222, 115] on video at bounding box center [212, 119] width 424 height 239
click at [222, 116] on video at bounding box center [212, 119] width 424 height 239
click at [223, 116] on video at bounding box center [212, 119] width 424 height 239
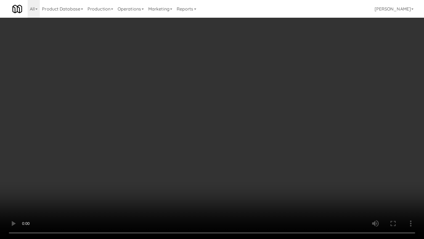
click at [223, 116] on video at bounding box center [212, 119] width 424 height 239
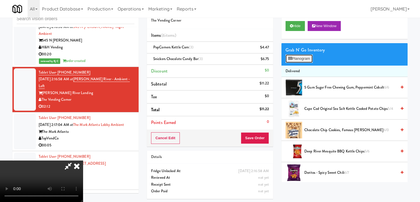
click at [305, 60] on button "Planogram" at bounding box center [299, 58] width 27 height 8
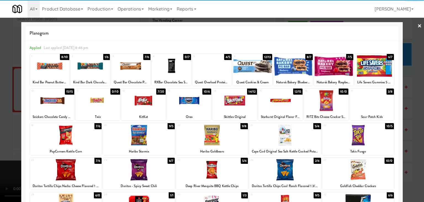
click at [212, 140] on div at bounding box center [212, 134] width 72 height 21
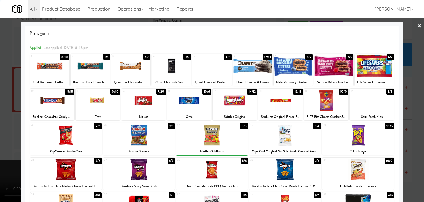
click at [212, 140] on div at bounding box center [212, 134] width 72 height 21
click at [314, 99] on div at bounding box center [326, 100] width 44 height 21
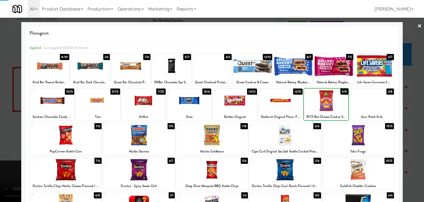
click at [314, 99] on div at bounding box center [326, 100] width 44 height 21
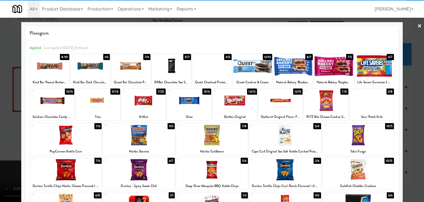
drag, startPoint x: 0, startPoint y: 115, endPoint x: 51, endPoint y: 114, distance: 50.9
click at [1, 115] on div at bounding box center [212, 101] width 424 height 202
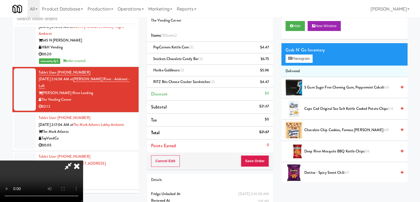
click at [83, 160] on video at bounding box center [41, 180] width 83 height 41
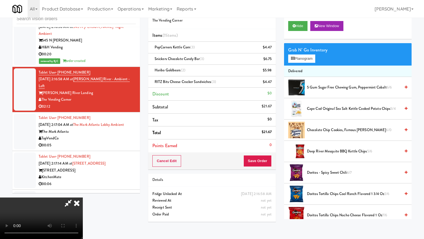
click at [83, 197] on video at bounding box center [41, 217] width 83 height 41
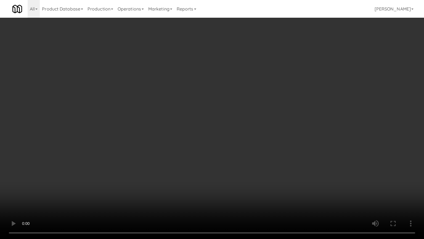
click at [243, 124] on video at bounding box center [212, 119] width 424 height 239
click at [237, 121] on video at bounding box center [212, 119] width 424 height 239
click at [244, 122] on video at bounding box center [212, 119] width 424 height 239
click at [247, 123] on video at bounding box center [212, 119] width 424 height 239
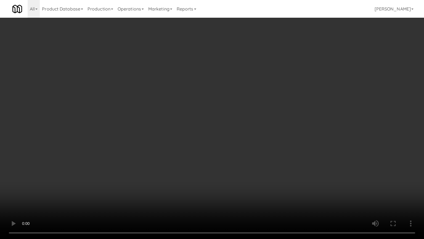
click at [247, 123] on video at bounding box center [212, 119] width 424 height 239
click at [245, 123] on video at bounding box center [212, 119] width 424 height 239
click at [250, 123] on video at bounding box center [212, 119] width 424 height 239
click at [253, 122] on video at bounding box center [212, 119] width 424 height 239
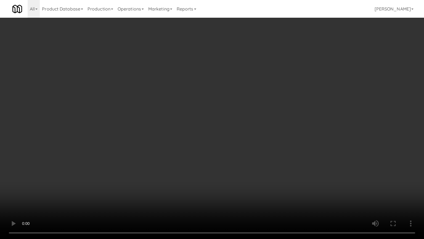
click at [253, 123] on video at bounding box center [212, 119] width 424 height 239
click at [252, 122] on video at bounding box center [212, 119] width 424 height 239
click at [259, 131] on video at bounding box center [212, 119] width 424 height 239
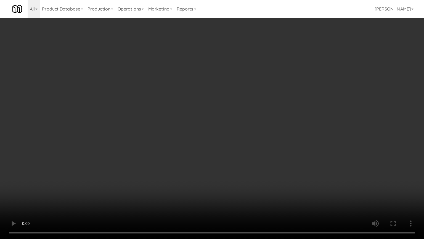
click at [259, 131] on video at bounding box center [212, 119] width 424 height 239
click at [260, 130] on video at bounding box center [212, 119] width 424 height 239
click at [260, 129] on video at bounding box center [212, 119] width 424 height 239
click at [259, 130] on video at bounding box center [212, 119] width 424 height 239
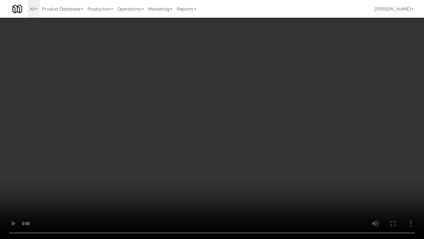
click at [258, 132] on video at bounding box center [212, 119] width 424 height 239
click at [259, 134] on video at bounding box center [212, 119] width 424 height 239
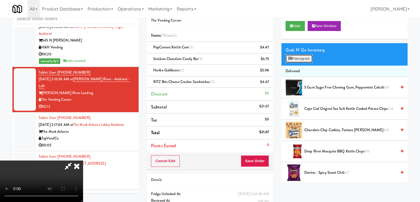
click at [300, 58] on button "Planogram" at bounding box center [299, 58] width 27 height 8
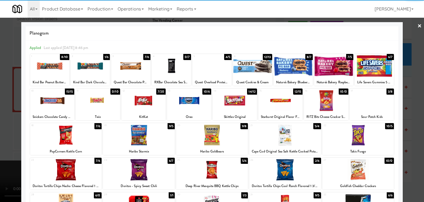
click at [366, 61] on div at bounding box center [374, 65] width 39 height 21
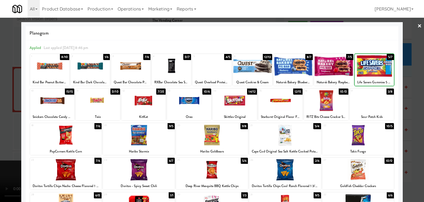
click at [366, 62] on div at bounding box center [374, 65] width 39 height 21
click at [413, 92] on div at bounding box center [212, 101] width 424 height 202
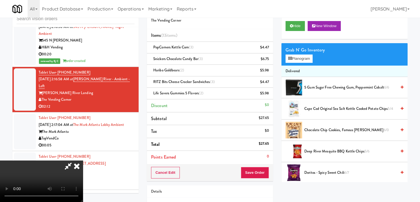
click at [83, 160] on video at bounding box center [41, 180] width 83 height 41
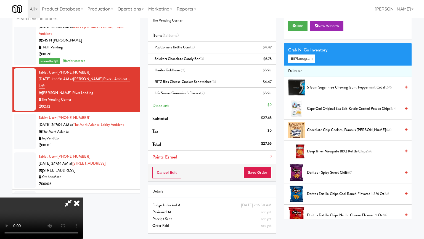
click at [83, 197] on video at bounding box center [41, 217] width 83 height 41
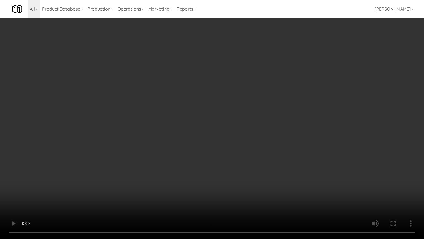
click at [257, 106] on video at bounding box center [212, 119] width 424 height 239
click at [256, 106] on video at bounding box center [212, 119] width 424 height 239
click at [255, 107] on video at bounding box center [212, 119] width 424 height 239
click at [255, 108] on video at bounding box center [212, 119] width 424 height 239
click at [261, 106] on video at bounding box center [212, 119] width 424 height 239
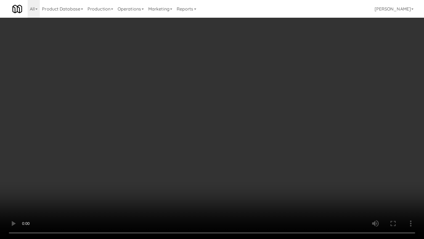
click at [261, 106] on video at bounding box center [212, 119] width 424 height 239
click at [263, 104] on video at bounding box center [212, 119] width 424 height 239
click at [269, 106] on video at bounding box center [212, 119] width 424 height 239
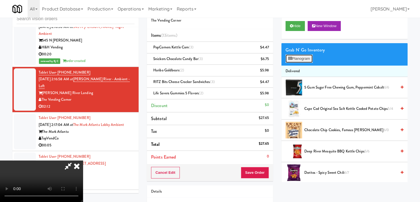
click at [308, 57] on button "Planogram" at bounding box center [299, 58] width 27 height 8
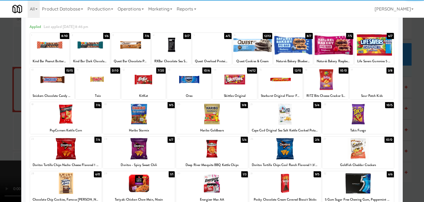
scroll to position [55, 0]
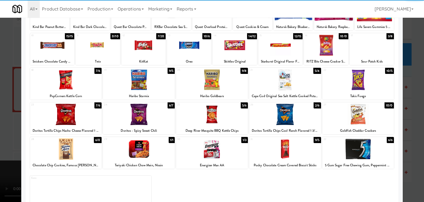
click at [214, 114] on div at bounding box center [212, 114] width 72 height 21
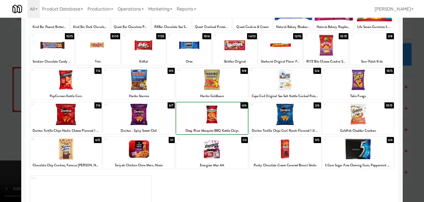
click at [214, 114] on div at bounding box center [212, 114] width 72 height 21
click at [0, 121] on div at bounding box center [212, 101] width 424 height 202
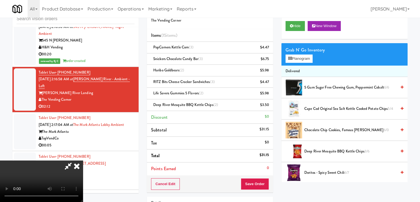
click at [83, 160] on video at bounding box center [41, 180] width 83 height 41
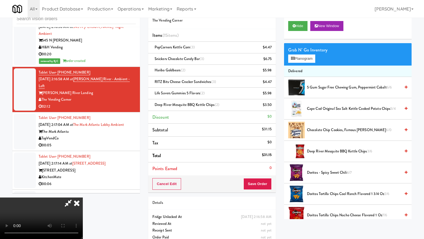
drag, startPoint x: 191, startPoint y: 141, endPoint x: 194, endPoint y: 141, distance: 2.9
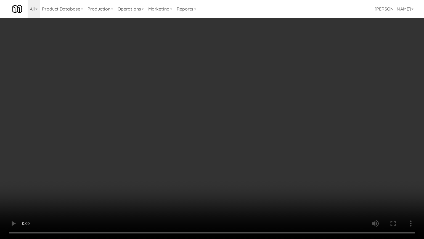
click at [192, 141] on video at bounding box center [212, 119] width 424 height 239
click at [230, 122] on video at bounding box center [212, 119] width 424 height 239
click at [232, 121] on video at bounding box center [212, 119] width 424 height 239
click at [240, 117] on video at bounding box center [212, 119] width 424 height 239
click at [233, 127] on video at bounding box center [212, 119] width 424 height 239
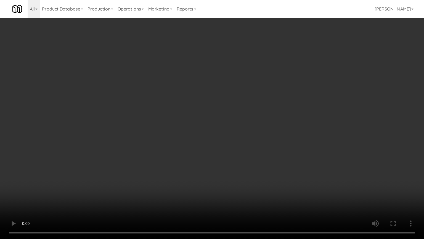
click at [233, 127] on video at bounding box center [212, 119] width 424 height 239
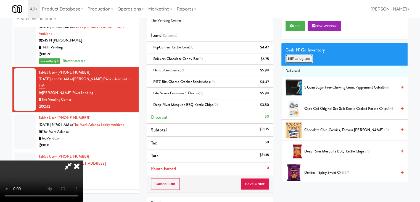
click at [306, 58] on button "Planogram" at bounding box center [299, 58] width 27 height 8
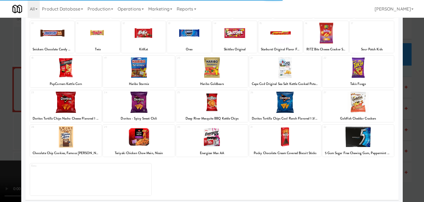
scroll to position [70, 0]
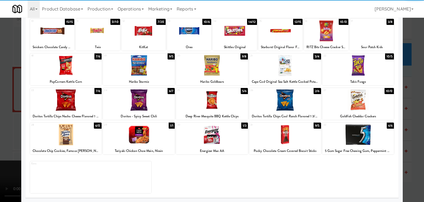
click at [368, 134] on div at bounding box center [359, 134] width 72 height 21
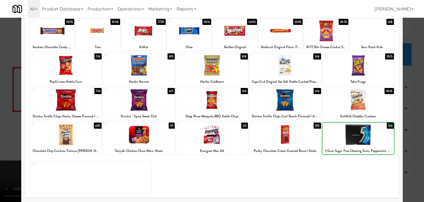
click at [368, 134] on div at bounding box center [359, 134] width 72 height 21
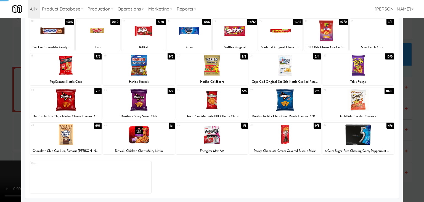
click at [416, 131] on div at bounding box center [212, 101] width 424 height 202
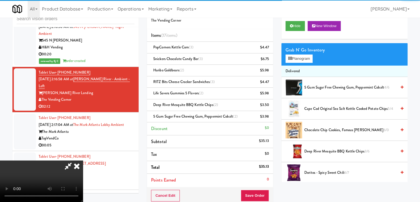
click at [83, 160] on video at bounding box center [41, 180] width 83 height 41
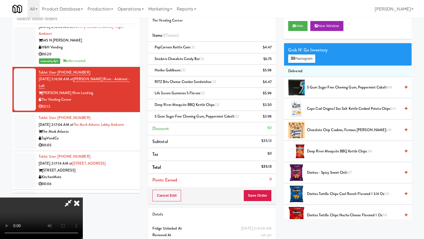
click at [83, 197] on video at bounding box center [41, 217] width 83 height 41
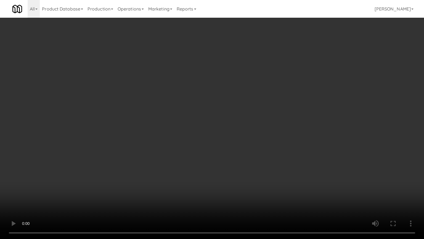
click at [243, 141] on video at bounding box center [212, 119] width 424 height 239
click at [242, 139] on video at bounding box center [212, 119] width 424 height 239
click at [245, 136] on video at bounding box center [212, 119] width 424 height 239
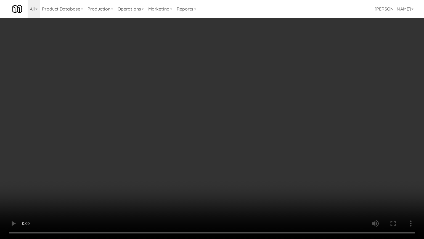
click at [248, 139] on video at bounding box center [212, 119] width 424 height 239
click at [280, 117] on video at bounding box center [212, 119] width 424 height 239
click at [279, 87] on video at bounding box center [212, 119] width 424 height 239
click at [279, 83] on video at bounding box center [212, 119] width 424 height 239
click at [278, 84] on video at bounding box center [212, 119] width 424 height 239
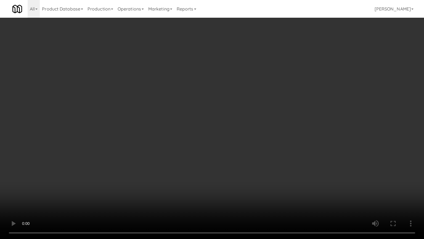
click at [262, 70] on video at bounding box center [212, 119] width 424 height 239
click at [256, 62] on video at bounding box center [212, 119] width 424 height 239
click at [256, 61] on video at bounding box center [212, 119] width 424 height 239
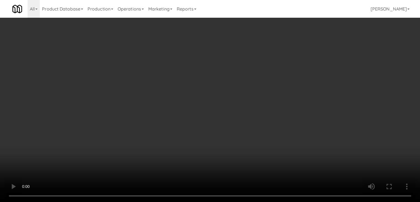
drag, startPoint x: 200, startPoint y: 82, endPoint x: 221, endPoint y: 76, distance: 22.3
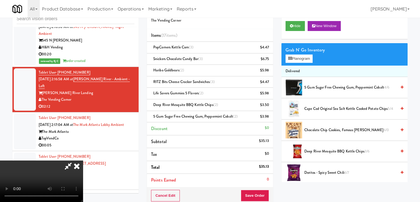
click at [83, 160] on video at bounding box center [41, 180] width 83 height 41
click at [303, 59] on button "Planogram" at bounding box center [299, 58] width 27 height 8
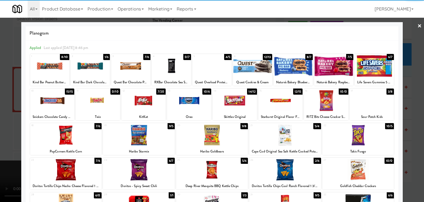
click at [181, 104] on div at bounding box center [189, 100] width 44 height 21
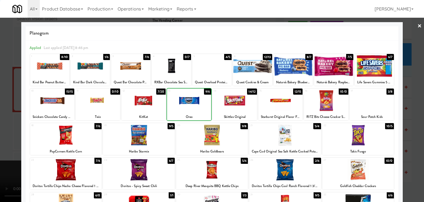
click at [181, 104] on div at bounding box center [189, 100] width 44 height 21
click at [184, 105] on div at bounding box center [189, 100] width 44 height 21
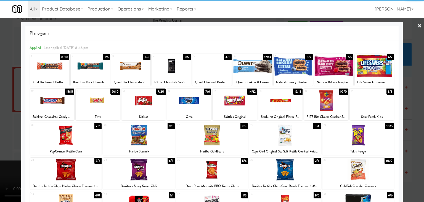
click at [0, 121] on div at bounding box center [212, 101] width 424 height 202
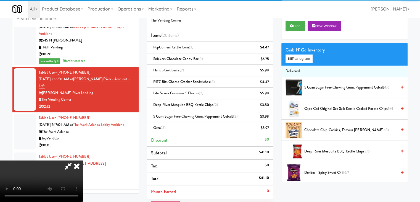
click at [83, 160] on video at bounding box center [41, 180] width 83 height 41
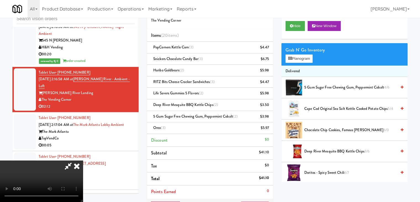
click at [83, 160] on video at bounding box center [41, 180] width 83 height 41
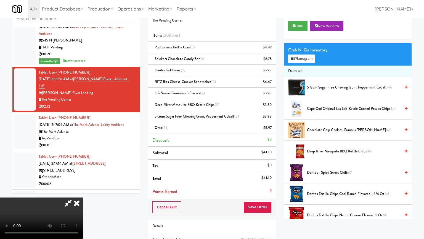
click at [83, 197] on video at bounding box center [41, 217] width 83 height 41
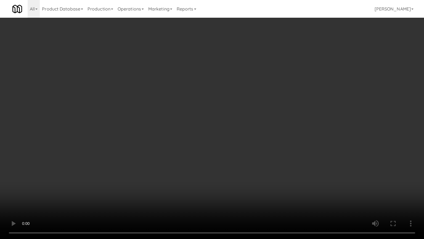
click at [267, 106] on video at bounding box center [212, 119] width 424 height 239
click at [268, 106] on video at bounding box center [212, 119] width 424 height 239
click at [271, 101] on video at bounding box center [212, 119] width 424 height 239
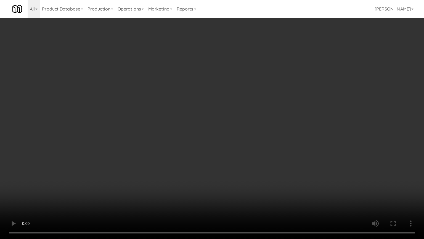
click at [271, 101] on video at bounding box center [212, 119] width 424 height 239
click at [271, 103] on video at bounding box center [212, 119] width 424 height 239
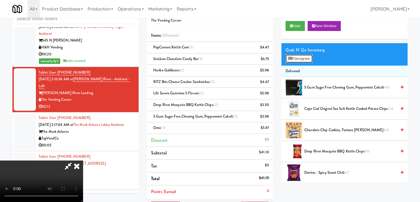
click at [305, 57] on button "Planogram" at bounding box center [299, 58] width 27 height 8
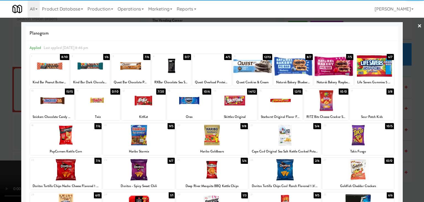
click at [130, 103] on div at bounding box center [144, 100] width 44 height 21
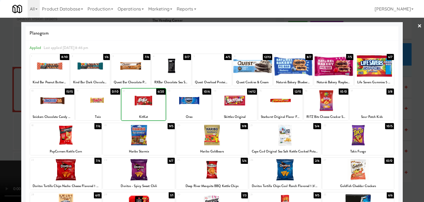
click at [3, 130] on div at bounding box center [212, 101] width 424 height 202
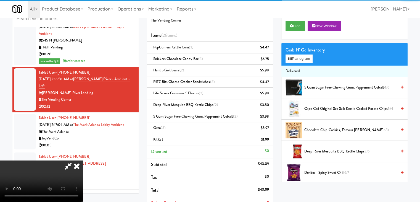
click at [83, 160] on video at bounding box center [41, 180] width 83 height 41
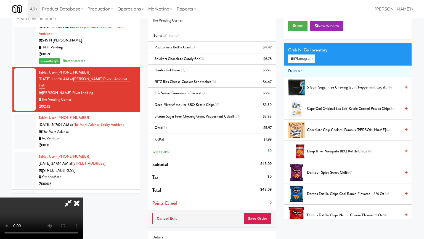
click at [83, 197] on video at bounding box center [41, 217] width 83 height 41
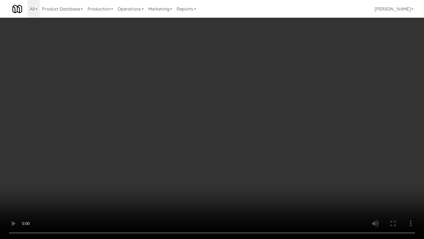
click at [189, 139] on video at bounding box center [212, 119] width 424 height 239
click at [272, 164] on video at bounding box center [212, 119] width 424 height 239
click at [272, 163] on video at bounding box center [212, 119] width 424 height 239
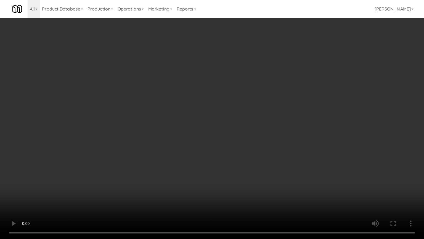
click at [272, 163] on video at bounding box center [212, 119] width 424 height 239
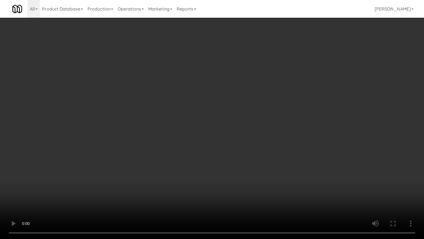
click at [272, 163] on video at bounding box center [212, 119] width 424 height 239
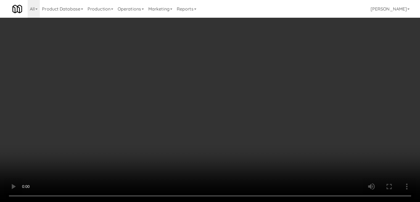
click at [210, 139] on video at bounding box center [210, 101] width 420 height 202
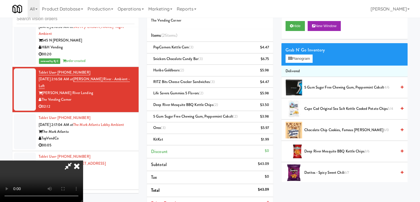
click at [83, 160] on video at bounding box center [41, 180] width 83 height 41
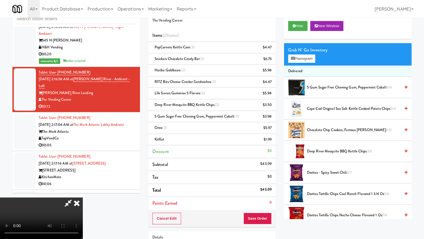
click at [83, 197] on video at bounding box center [41, 217] width 83 height 41
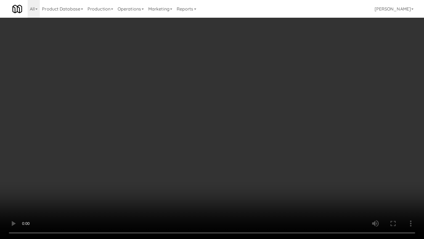
click at [221, 160] on video at bounding box center [212, 119] width 424 height 239
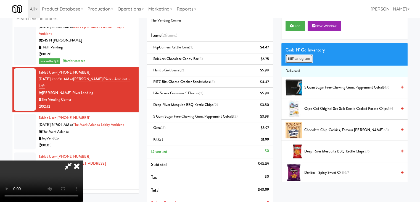
click at [298, 60] on button "Planogram" at bounding box center [299, 58] width 27 height 8
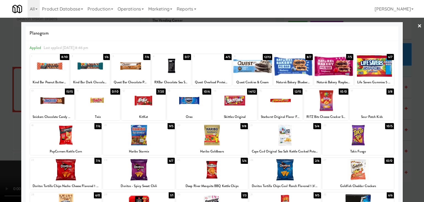
click at [88, 71] on div at bounding box center [90, 65] width 39 height 21
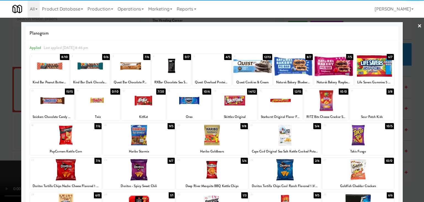
drag, startPoint x: 11, startPoint y: 103, endPoint x: 28, endPoint y: 101, distance: 17.5
click at [12, 102] on div at bounding box center [212, 101] width 424 height 202
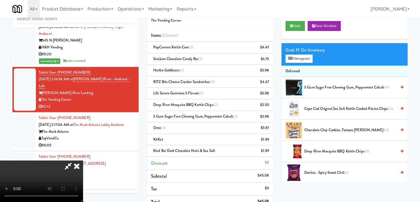
click at [83, 160] on video at bounding box center [41, 180] width 83 height 41
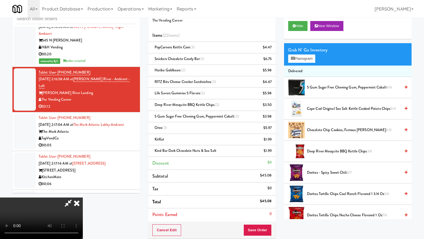
click at [83, 197] on video at bounding box center [41, 217] width 83 height 41
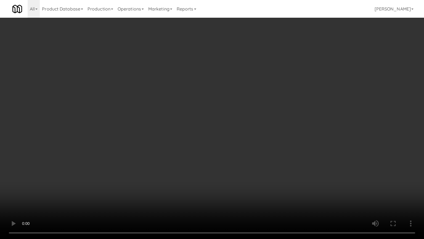
click at [183, 125] on video at bounding box center [212, 119] width 424 height 239
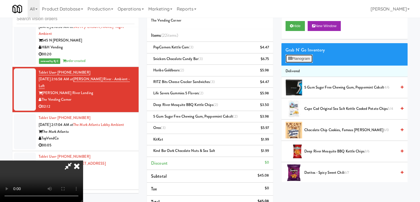
click at [301, 59] on button "Planogram" at bounding box center [299, 58] width 27 height 8
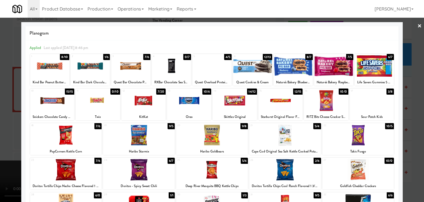
click at [14, 90] on div at bounding box center [212, 101] width 424 height 202
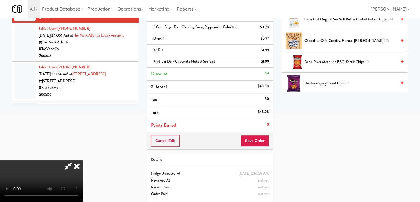
scroll to position [110, 0]
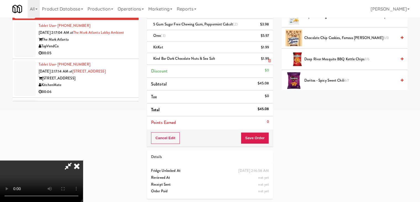
click at [271, 59] on li "Kind Bar Dark Chocolate Nuts & Sea Salt $1.99" at bounding box center [210, 59] width 126 height 12
click at [270, 60] on icon at bounding box center [269, 61] width 3 height 4
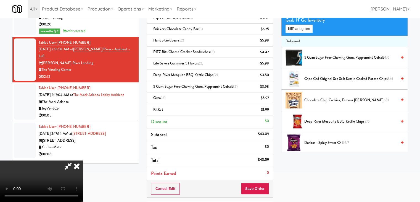
scroll to position [15, 0]
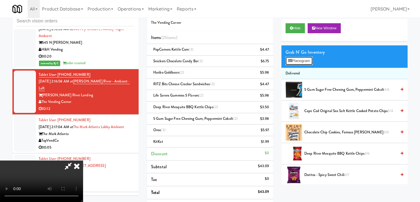
click at [303, 61] on button "Planogram" at bounding box center [299, 61] width 27 height 8
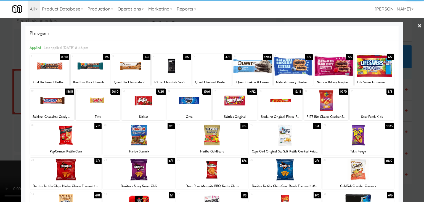
click at [55, 70] on div at bounding box center [49, 65] width 39 height 21
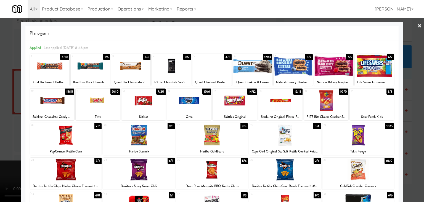
click at [14, 92] on div at bounding box center [212, 101] width 424 height 202
click at [14, 160] on video at bounding box center [41, 180] width 83 height 41
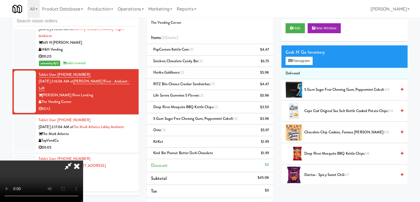
click at [83, 160] on video at bounding box center [41, 180] width 83 height 41
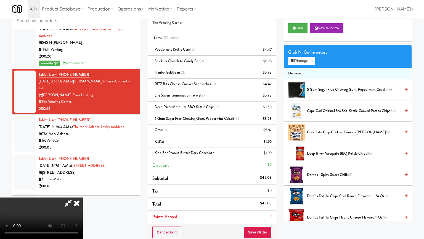
click at [83, 197] on video at bounding box center [41, 217] width 83 height 41
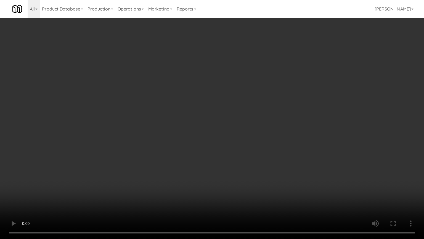
click at [190, 119] on video at bounding box center [212, 119] width 424 height 239
click at [171, 125] on video at bounding box center [212, 119] width 424 height 239
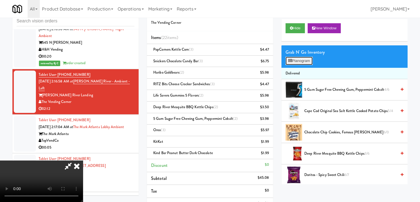
click at [300, 61] on button "Planogram" at bounding box center [299, 61] width 27 height 8
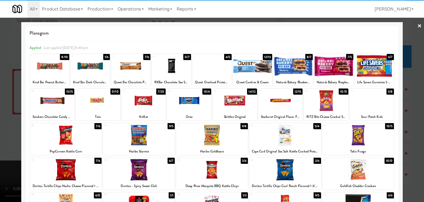
drag, startPoint x: 128, startPoint y: 67, endPoint x: 109, endPoint y: 75, distance: 21.4
click at [128, 67] on div at bounding box center [130, 65] width 39 height 21
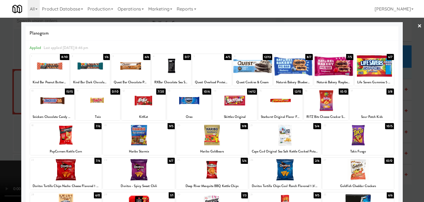
click at [14, 112] on div at bounding box center [212, 101] width 424 height 202
click at [14, 160] on video at bounding box center [41, 180] width 83 height 41
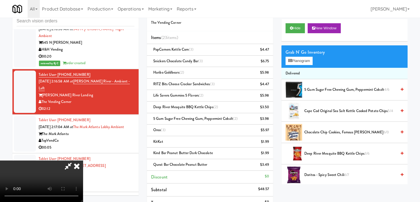
click at [83, 160] on video at bounding box center [41, 180] width 83 height 41
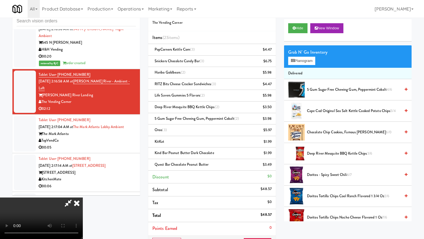
click at [83, 197] on video at bounding box center [41, 217] width 83 height 41
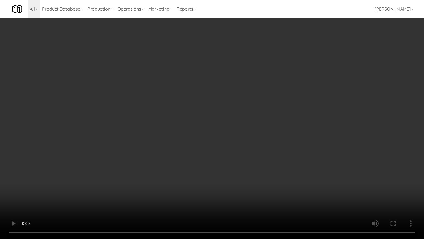
click at [209, 132] on video at bounding box center [212, 119] width 424 height 239
click at [211, 133] on video at bounding box center [212, 119] width 424 height 239
click at [203, 133] on video at bounding box center [212, 119] width 424 height 239
click at [206, 134] on video at bounding box center [212, 119] width 424 height 239
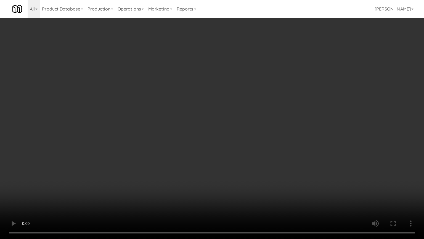
click at [195, 137] on video at bounding box center [212, 119] width 424 height 239
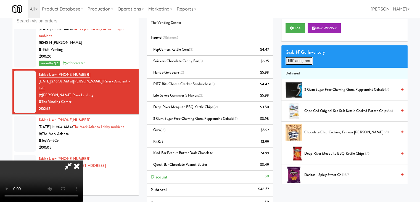
click at [301, 63] on button "Planogram" at bounding box center [299, 61] width 27 height 8
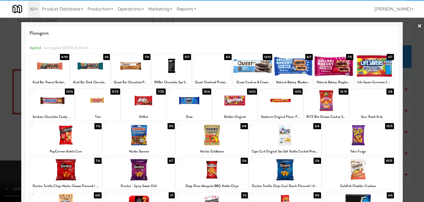
click at [244, 66] on div at bounding box center [252, 65] width 39 height 21
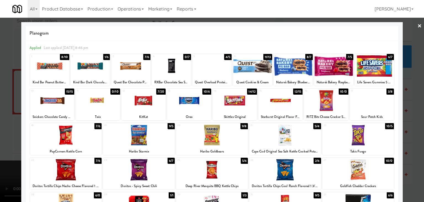
click at [13, 109] on div at bounding box center [212, 101] width 424 height 202
click at [13, 160] on video at bounding box center [41, 180] width 83 height 41
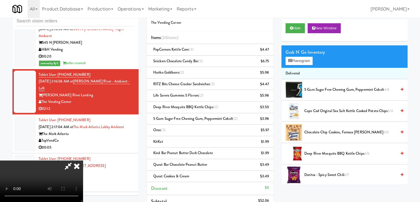
click at [83, 160] on video at bounding box center [41, 180] width 83 height 41
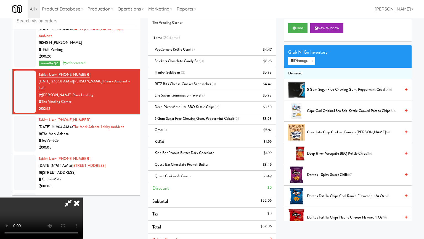
click at [83, 197] on video at bounding box center [41, 217] width 83 height 41
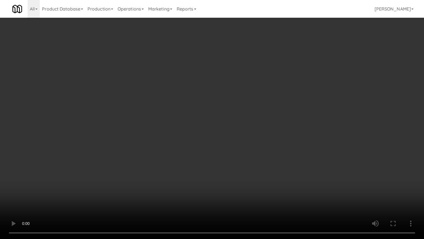
click at [165, 130] on video at bounding box center [212, 119] width 424 height 239
click at [170, 129] on video at bounding box center [212, 119] width 424 height 239
click at [168, 127] on video at bounding box center [212, 119] width 424 height 239
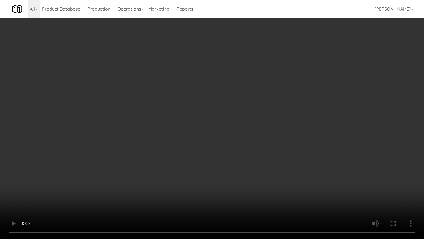
click at [171, 127] on video at bounding box center [212, 119] width 424 height 239
click at [173, 128] on video at bounding box center [212, 119] width 424 height 239
click at [171, 128] on video at bounding box center [212, 119] width 424 height 239
click at [172, 127] on video at bounding box center [212, 119] width 424 height 239
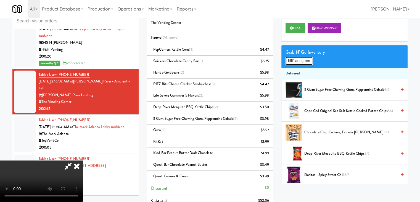
click at [295, 61] on button "Planogram" at bounding box center [299, 61] width 27 height 8
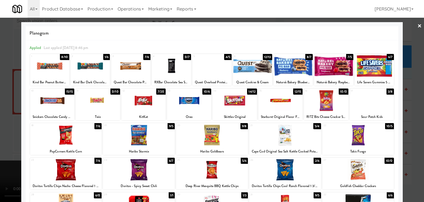
click at [199, 65] on div at bounding box center [212, 65] width 39 height 21
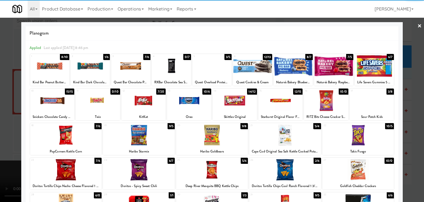
click at [13, 97] on div at bounding box center [212, 101] width 424 height 202
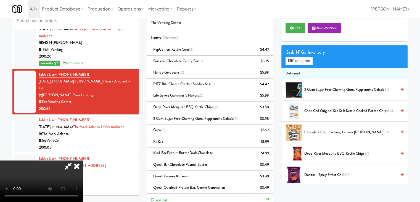
click at [83, 160] on video at bounding box center [41, 180] width 83 height 41
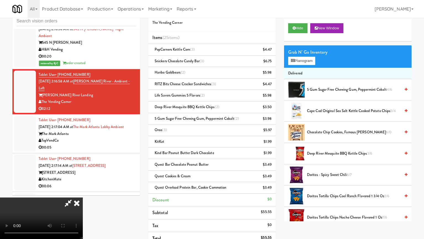
click at [83, 197] on video at bounding box center [41, 217] width 83 height 41
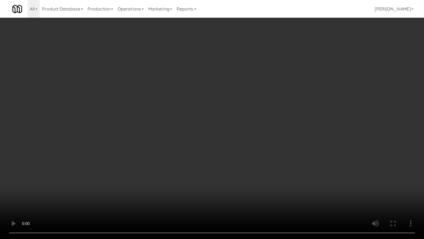
click at [192, 113] on video at bounding box center [212, 119] width 424 height 239
click at [227, 107] on video at bounding box center [212, 119] width 424 height 239
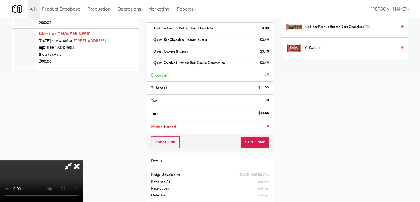
scroll to position [144, 0]
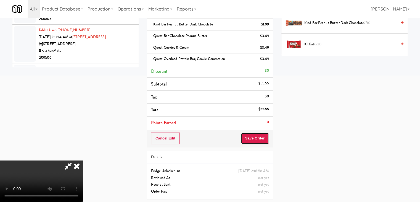
click at [260, 137] on button "Save Order" at bounding box center [255, 138] width 28 height 12
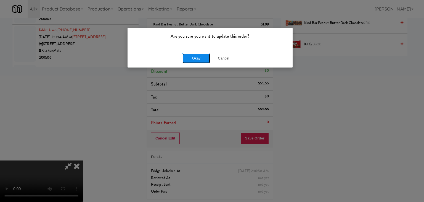
click at [196, 57] on button "Okay" at bounding box center [197, 58] width 28 height 10
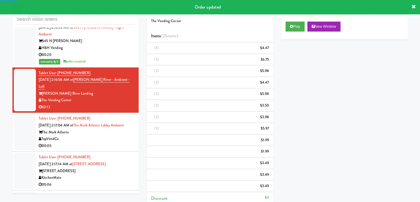
scroll to position [0, 0]
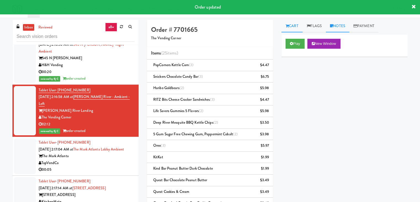
click at [342, 29] on link "Notes" at bounding box center [337, 26] width 23 height 12
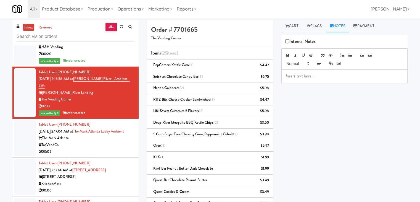
scroll to position [3408, 0]
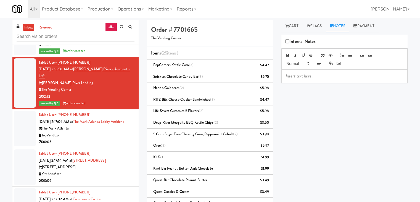
click at [104, 115] on div "Tablet User · (404) 513-8227 [DATE] 2:17:04 AM at The Mark Atlanta Lobby Ambien…" at bounding box center [87, 128] width 96 height 34
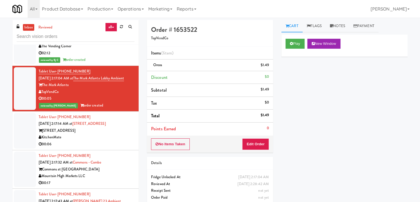
scroll to position [3463, 0]
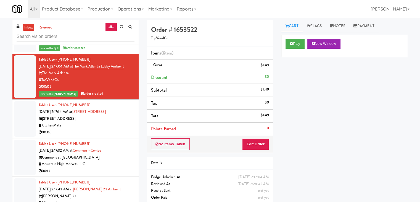
click at [116, 122] on div "KitchenMate" at bounding box center [87, 125] width 96 height 7
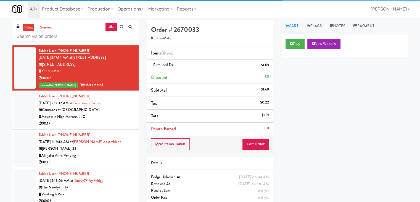
scroll to position [3518, 0]
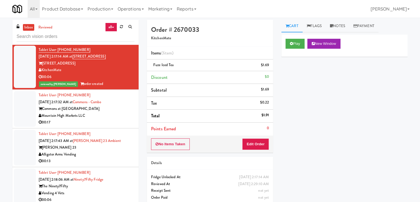
click at [117, 105] on div "Commons at [GEOGRAPHIC_DATA]" at bounding box center [87, 108] width 96 height 7
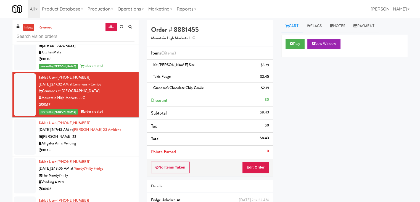
scroll to position [3546, 0]
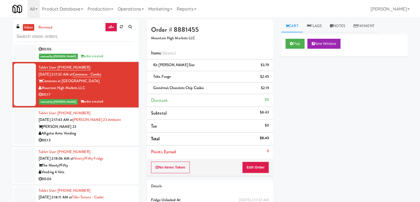
drag, startPoint x: 113, startPoint y: 114, endPoint x: 115, endPoint y: 120, distance: 7.1
click at [113, 130] on div "Alligator Arms Vending" at bounding box center [87, 133] width 96 height 7
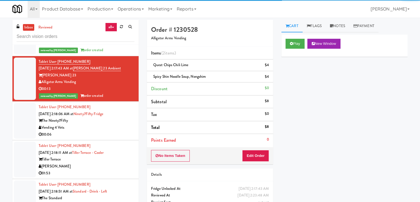
scroll to position [3601, 0]
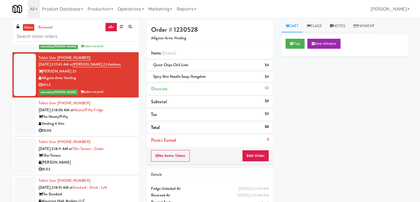
click at [126, 120] on div "Vending 4 Vets" at bounding box center [87, 123] width 96 height 7
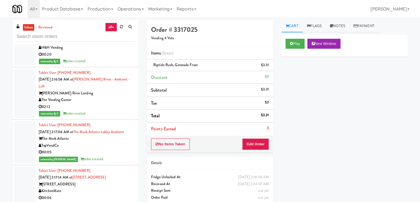
scroll to position [3390, 0]
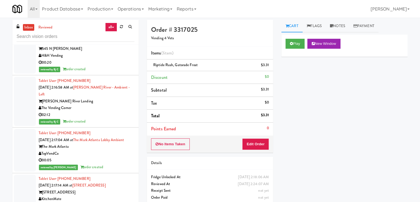
click at [117, 104] on div "The Vending Corner" at bounding box center [87, 107] width 96 height 7
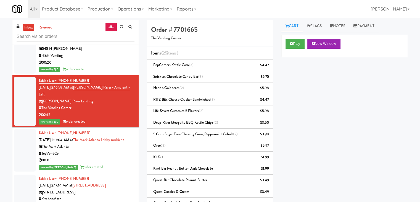
drag, startPoint x: 87, startPoint y: 63, endPoint x: 58, endPoint y: 61, distance: 29.6
click at [58, 77] on div "Tablet User · (857) 222-1658 [DATE] 2:16:58 AM at [PERSON_NAME] River - Ambient…" at bounding box center [87, 101] width 96 height 48
copy span "[PHONE_NUMBER]"
click at [335, 25] on link "Notes" at bounding box center [337, 26] width 23 height 12
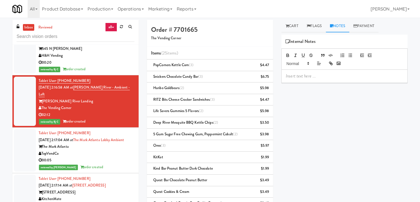
click at [308, 75] on p at bounding box center [344, 76] width 117 height 6
click at [314, 76] on p at bounding box center [344, 76] width 117 height 6
click at [306, 75] on p "BJ: #POTENTAILFRAUD" at bounding box center [344, 76] width 117 height 6
click at [296, 76] on p "BJ: # POTENTIALFRAUD" at bounding box center [344, 76] width 117 height 6
click at [340, 78] on p "BJ: #POTENTIALFRAUD" at bounding box center [344, 76] width 117 height 6
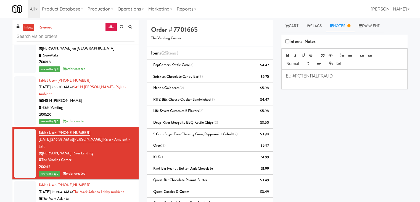
scroll to position [3334, 0]
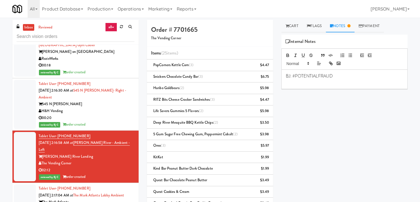
click at [299, 84] on p at bounding box center [344, 82] width 117 height 6
drag, startPoint x: 316, startPoint y: 76, endPoint x: 298, endPoint y: 77, distance: 17.4
click at [298, 77] on p "BJ: #POTENTIALFRAUD" at bounding box center [344, 76] width 117 height 6
click at [376, 77] on p "BJ: #PotentialFraud Customer took a large item" at bounding box center [344, 76] width 117 height 6
click at [340, 88] on p "multiple transactions that" at bounding box center [344, 88] width 117 height 6
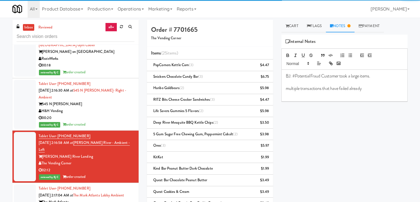
click at [369, 86] on p "multiple transactions that have failed already" at bounding box center [344, 88] width 117 height 6
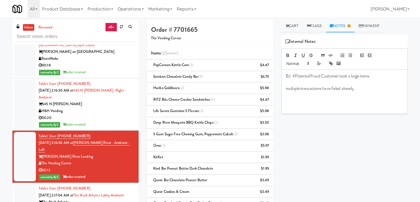
click at [313, 99] on p at bounding box center [344, 101] width 117 height 6
click at [362, 89] on p "multiple transactions have failed already." at bounding box center [344, 88] width 117 height 6
click at [336, 102] on p at bounding box center [344, 101] width 117 height 6
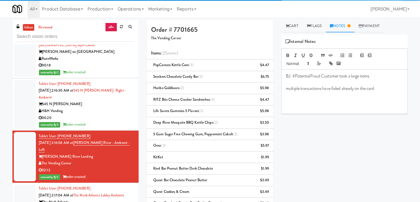
click at [340, 105] on p at bounding box center [344, 107] width 117 height 6
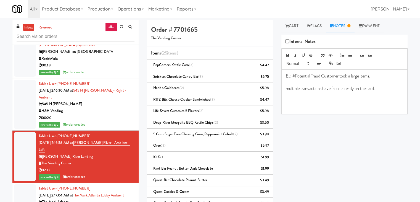
click at [338, 102] on p at bounding box center [344, 101] width 117 height 6
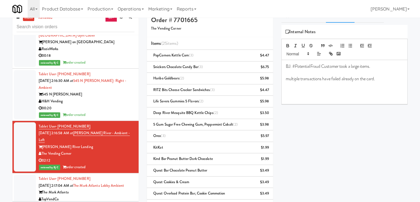
scroll to position [0, 0]
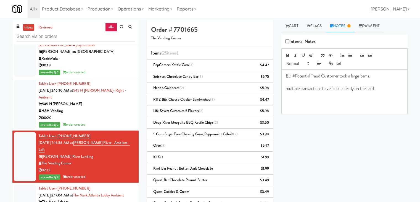
click at [309, 100] on p at bounding box center [344, 101] width 117 height 6
click at [310, 94] on p at bounding box center [344, 94] width 117 height 6
click at [318, 103] on p at bounding box center [344, 101] width 117 height 6
click at [319, 98] on p at bounding box center [344, 101] width 117 height 6
click at [319, 95] on p at bounding box center [344, 94] width 117 height 6
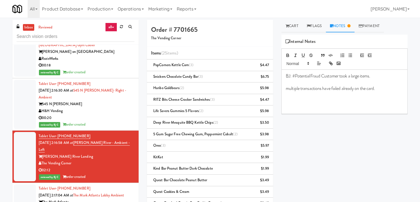
click at [297, 102] on p at bounding box center [344, 101] width 117 height 6
drag, startPoint x: 186, startPoint y: 52, endPoint x: 148, endPoint y: 51, distance: 38.1
click at [148, 51] on li "Items (25 items )" at bounding box center [210, 53] width 126 height 13
copy span "Items (25 items )"
click at [286, 100] on p "Took" at bounding box center [344, 101] width 117 height 6
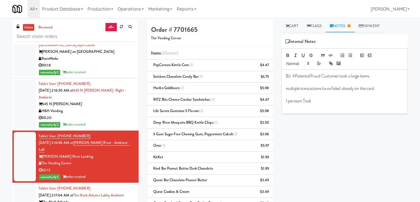
click at [297, 100] on p "1 peroson Took" at bounding box center [344, 101] width 117 height 6
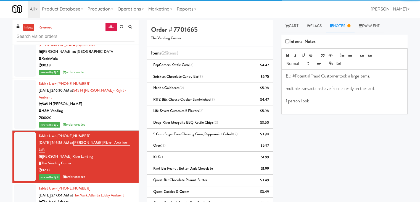
click at [314, 102] on p "1 person Took" at bounding box center [344, 101] width 117 height 6
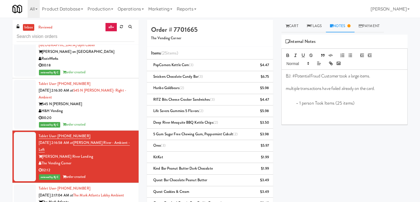
drag, startPoint x: 300, startPoint y: 103, endPoint x: 271, endPoint y: 103, distance: 28.7
click at [271, 103] on div "Order # 7701665 The Vending Corner Items (25 items ) PopCorners Kettle Corn (3)…" at bounding box center [277, 183] width 269 height 327
click at [348, 101] on p "1 person Took Items (25 items)" at bounding box center [344, 101] width 117 height 6
drag, startPoint x: 319, startPoint y: 101, endPoint x: 310, endPoint y: 100, distance: 9.4
click at [310, 100] on p "1 person Took Items (25 items)" at bounding box center [344, 101] width 117 height 6
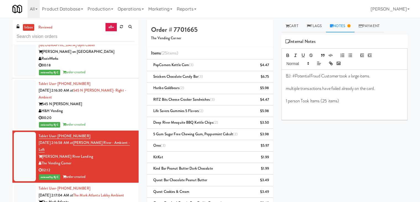
drag, startPoint x: 319, startPoint y: 101, endPoint x: 323, endPoint y: 101, distance: 4.2
click at [319, 101] on p "1 person Took Items (25 items)" at bounding box center [344, 101] width 117 height 6
drag, startPoint x: 321, startPoint y: 102, endPoint x: 310, endPoint y: 101, distance: 11.6
click at [310, 101] on p "1 person Took Items (25 items)" at bounding box center [344, 101] width 117 height 6
click at [342, 100] on p "1 person Took (25 items)" at bounding box center [344, 101] width 117 height 6
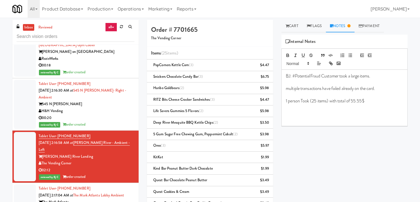
drag, startPoint x: 86, startPoint y: 117, endPoint x: 48, endPoint y: 116, distance: 38.4
click at [39, 133] on div "Tablet User · (857) 222-1658 [DATE] 2:16:58 AM at [PERSON_NAME] River - Ambient…" at bounding box center [87, 157] width 96 height 48
copy link "Tablet User · [PHONE_NUMBER]"
click at [294, 112] on p at bounding box center [344, 113] width 117 height 6
click at [295, 107] on p at bounding box center [344, 107] width 117 height 6
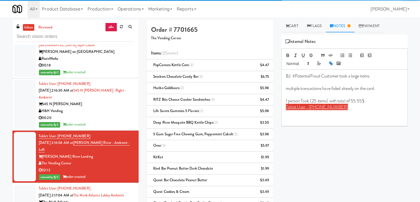
click at [306, 106] on link "Tablet User · [PHONE_NUMBER]" at bounding box center [317, 107] width 62 height 6
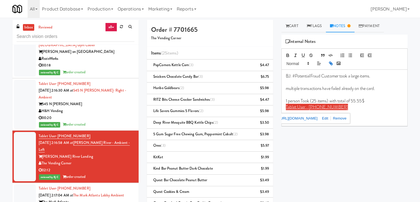
click at [359, 108] on p "Tablet User · [PHONE_NUMBER]" at bounding box center [344, 107] width 117 height 6
click at [346, 109] on p "Tablet User · [PHONE_NUMBER]" at bounding box center [344, 107] width 117 height 6
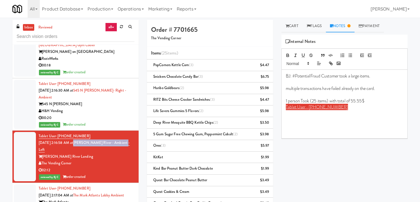
drag, startPoint x: 128, startPoint y: 126, endPoint x: 83, endPoint y: 127, distance: 45.6
click at [83, 133] on div "Tablet User · (857) 222-1658 [DATE] 2:16:58 AM at [PERSON_NAME] River - Ambient…" at bounding box center [87, 157] width 96 height 48
copy link "[PERSON_NAME] River - Ambient - Left"
click at [290, 114] on p at bounding box center [344, 113] width 117 height 6
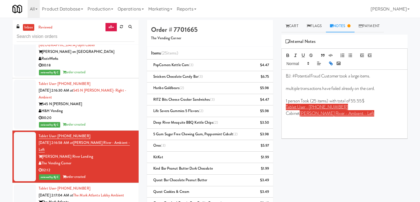
click at [298, 112] on p "Cabinet [PERSON_NAME] River - Ambient - Left" at bounding box center [344, 113] width 117 height 6
click at [300, 113] on link "[PERSON_NAME] River - Ambient - Left" at bounding box center [337, 113] width 75 height 6
click at [363, 111] on p "Cabinet: [PERSON_NAME] - Ambient - Left" at bounding box center [344, 113] width 117 height 6
drag, startPoint x: 77, startPoint y: 137, endPoint x: 43, endPoint y: 138, distance: 34.8
click at [43, 160] on div "The Vending Corner" at bounding box center [87, 163] width 96 height 7
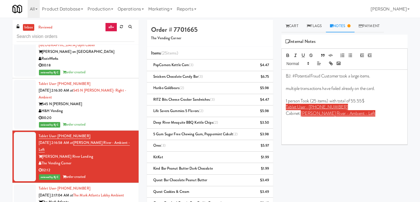
copy div "The Vending Corner"
click at [308, 121] on p "﻿" at bounding box center [344, 119] width 117 height 6
click at [297, 122] on p at bounding box center [344, 125] width 117 height 6
click at [297, 119] on p at bounding box center [344, 119] width 117 height 6
click at [352, 124] on p at bounding box center [344, 125] width 117 height 6
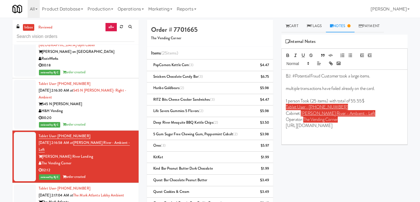
click at [378, 102] on p "1 person Took (25 items) with total of 55.55$" at bounding box center [344, 101] width 117 height 6
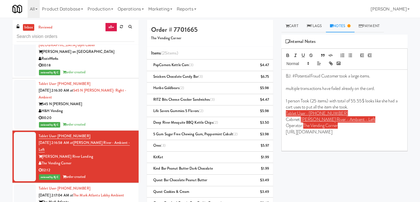
click at [333, 106] on p "1 person Took (25 items) with total of 55.55$ looks like she had a cart uses to…" at bounding box center [344, 104] width 117 height 12
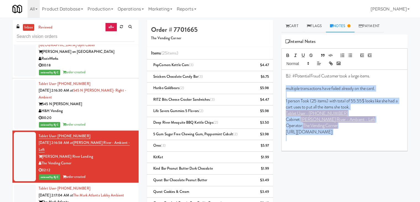
drag, startPoint x: 384, startPoint y: 135, endPoint x: 287, endPoint y: 87, distance: 108.1
click at [287, 87] on div "BJ: #PotentialFraud Customer took a large items. multiple transactions have fai…" at bounding box center [345, 110] width 126 height 81
copy div "multiple transactions have failed already on the card. 1 person Took (25 items)…"
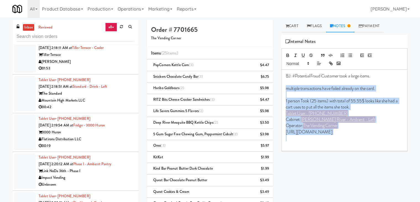
scroll to position [3749, 0]
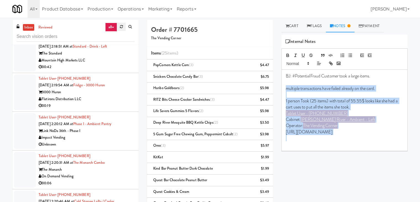
click at [121, 26] on icon at bounding box center [121, 27] width 3 height 4
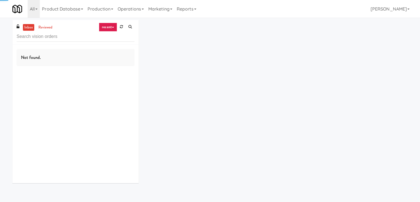
click at [103, 27] on link "recent" at bounding box center [108, 27] width 18 height 9
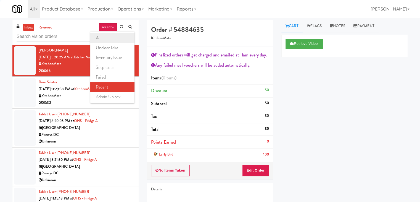
click at [105, 35] on link "all" at bounding box center [112, 38] width 44 height 10
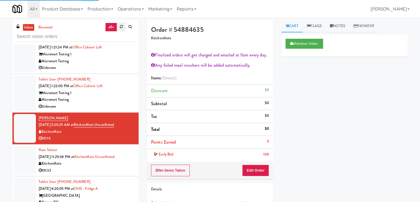
scroll to position [838, 0]
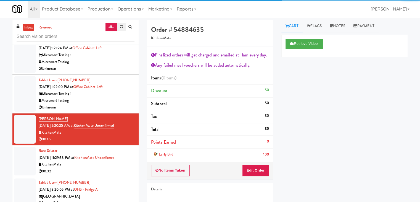
click at [121, 26] on icon at bounding box center [121, 27] width 3 height 4
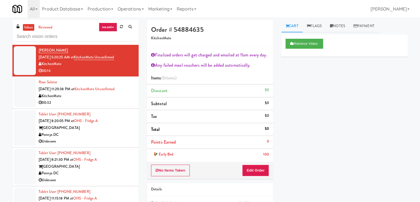
click at [112, 29] on link "recent" at bounding box center [108, 27] width 18 height 9
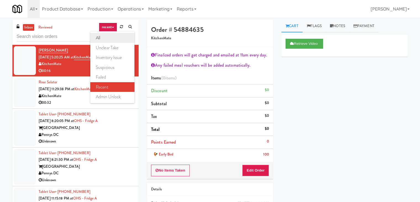
click at [109, 39] on link "all" at bounding box center [112, 38] width 44 height 10
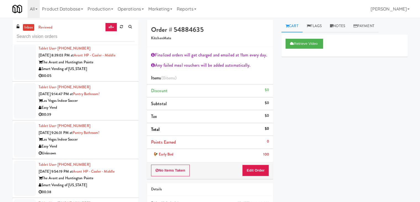
scroll to position [1832, 0]
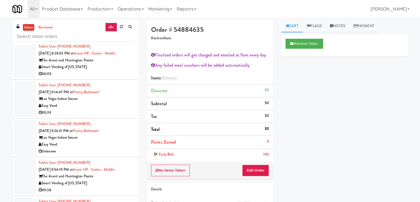
click at [110, 100] on div "Las Vegas Indoor Soccer" at bounding box center [87, 98] width 96 height 7
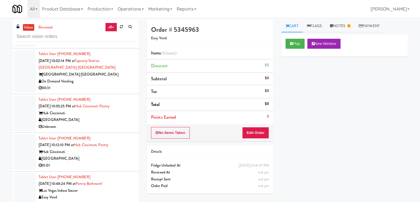
scroll to position [2108, 0]
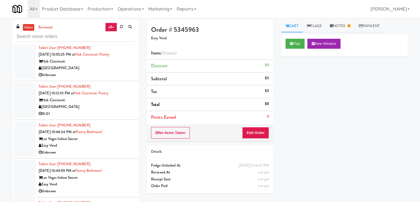
click at [116, 110] on div "01:01" at bounding box center [87, 113] width 96 height 7
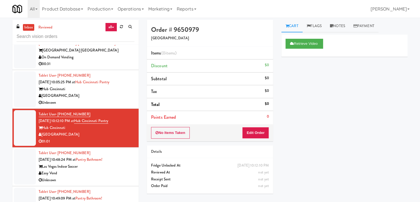
scroll to position [2136, 0]
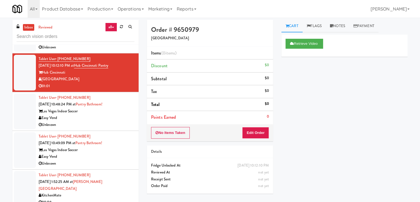
click at [122, 110] on div "Las Vegas Indoor Soccer" at bounding box center [87, 111] width 96 height 7
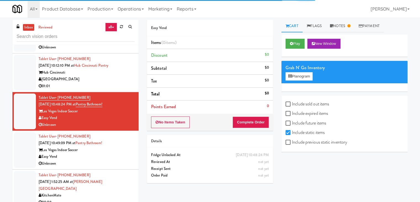
click at [123, 143] on div "Tablet User · (702) 626-9075 [DATE] 10:49:09 PM at [GEOGRAPHIC_DATA]! Las Vegas…" at bounding box center [87, 150] width 96 height 34
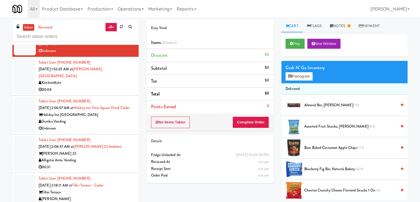
scroll to position [2218, 0]
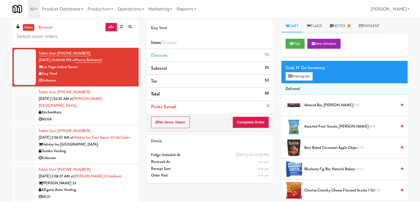
click at [130, 116] on div "00:08" at bounding box center [87, 119] width 96 height 7
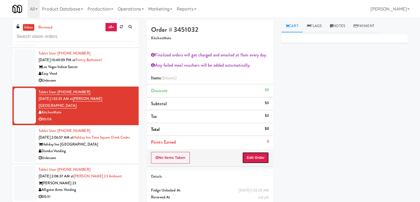
click at [259, 156] on button "Edit Order" at bounding box center [255, 158] width 27 height 12
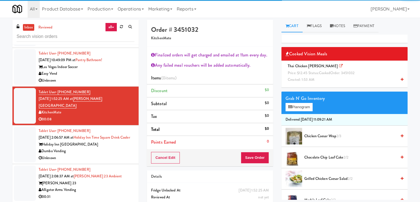
click at [333, 68] on div "Thai Chicken [PERSON_NAME] Price: $12.45 Status: cooked Order: 3451032 Created:…" at bounding box center [345, 73] width 118 height 20
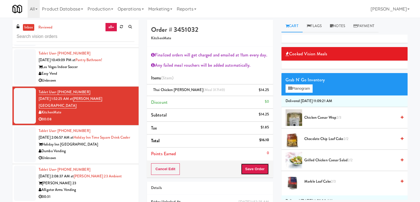
click at [258, 167] on button "Save Order" at bounding box center [255, 169] width 28 height 12
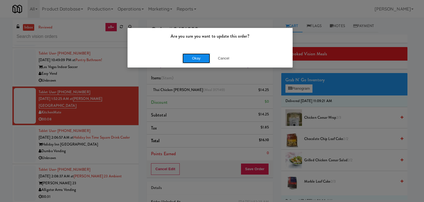
click at [196, 60] on button "Okay" at bounding box center [197, 58] width 28 height 10
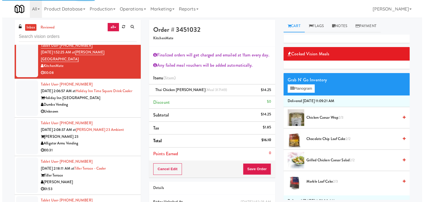
scroll to position [2274, 0]
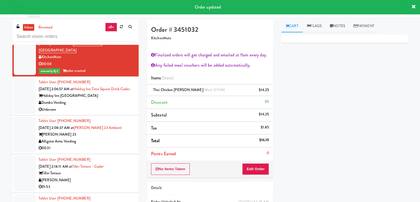
click at [108, 92] on div "Holiday Inn [GEOGRAPHIC_DATA]" at bounding box center [87, 95] width 96 height 7
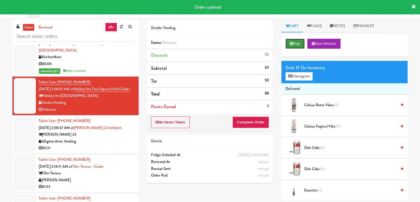
click at [300, 46] on button "Play" at bounding box center [295, 44] width 19 height 10
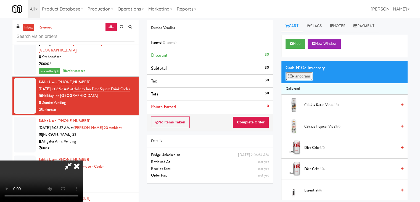
click at [298, 77] on button "Planogram" at bounding box center [299, 76] width 27 height 8
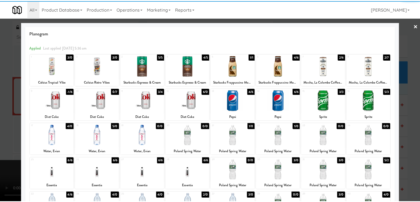
scroll to position [55, 0]
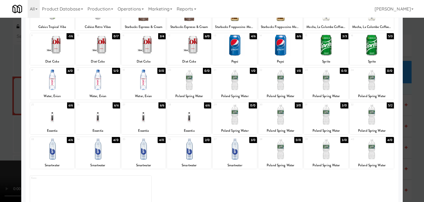
drag, startPoint x: 21, startPoint y: 121, endPoint x: 19, endPoint y: 122, distance: 2.8
click at [19, 122] on div "× Planogram Applied Last applied [DATE] 5:36 am 1 3/0 Celsius Tropical Vibe 2 3…" at bounding box center [212, 101] width 424 height 202
click at [9, 123] on div at bounding box center [212, 101] width 424 height 202
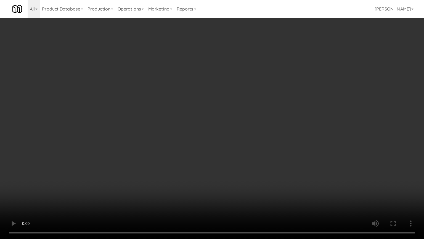
click at [239, 125] on video at bounding box center [212, 119] width 424 height 239
click at [207, 152] on video at bounding box center [212, 119] width 424 height 239
click at [243, 127] on video at bounding box center [212, 119] width 424 height 239
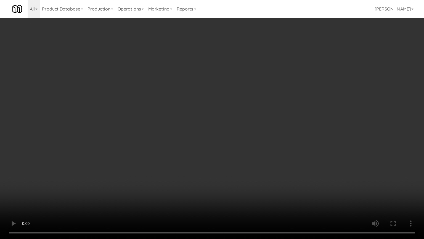
click at [243, 127] on video at bounding box center [212, 119] width 424 height 239
click at [245, 125] on video at bounding box center [212, 119] width 424 height 239
click at [253, 116] on video at bounding box center [212, 119] width 424 height 239
drag, startPoint x: 253, startPoint y: 116, endPoint x: 264, endPoint y: 90, distance: 28.3
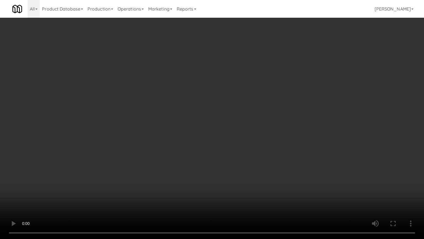
click at [253, 116] on video at bounding box center [212, 119] width 424 height 239
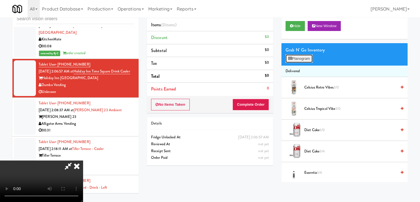
click at [307, 59] on button "Planogram" at bounding box center [299, 58] width 27 height 8
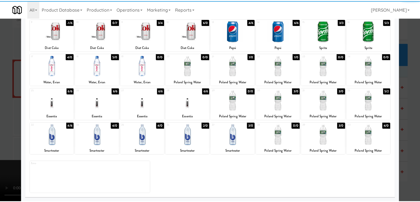
scroll to position [70, 0]
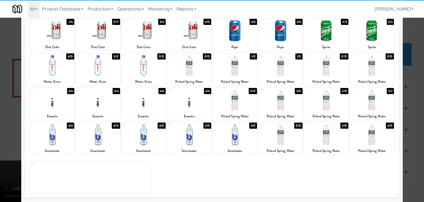
click at [379, 141] on div at bounding box center [372, 134] width 44 height 21
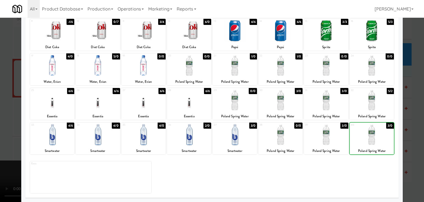
click at [379, 141] on div at bounding box center [372, 134] width 44 height 21
drag, startPoint x: 374, startPoint y: 140, endPoint x: 408, endPoint y: 143, distance: 33.6
click at [375, 140] on div at bounding box center [372, 134] width 44 height 21
click at [408, 143] on div at bounding box center [212, 101] width 424 height 202
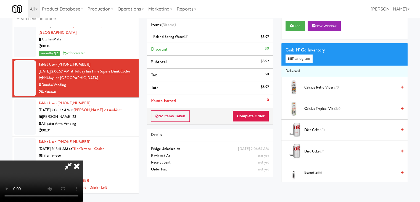
click at [83, 160] on video at bounding box center [41, 180] width 83 height 41
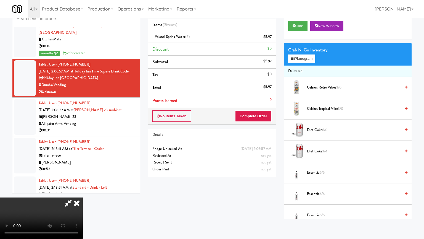
click at [83, 197] on video at bounding box center [41, 217] width 83 height 41
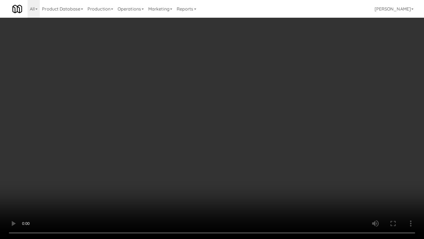
click at [325, 158] on video at bounding box center [212, 119] width 424 height 239
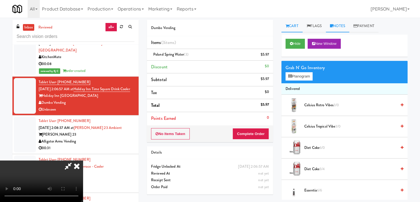
click at [342, 27] on link "Notes" at bounding box center [337, 26] width 23 height 12
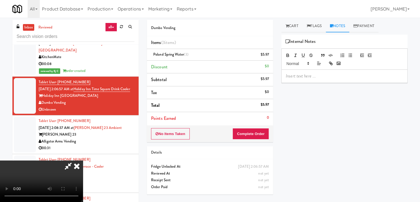
click at [302, 80] on div at bounding box center [345, 76] width 126 height 13
click at [261, 131] on button "Complete Order" at bounding box center [251, 134] width 36 height 12
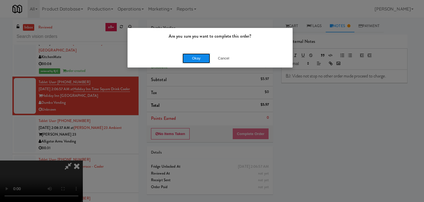
click at [186, 54] on button "Okay" at bounding box center [197, 58] width 28 height 10
click at [186, 54] on body "Are you sure you want to complete this order? Okay Cancel Okay Are you sure you…" at bounding box center [212, 119] width 424 height 202
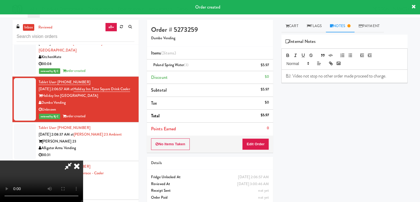
click at [83, 160] on icon at bounding box center [77, 165] width 12 height 11
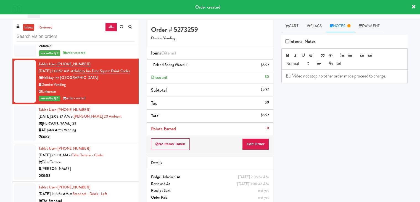
scroll to position [2301, 0]
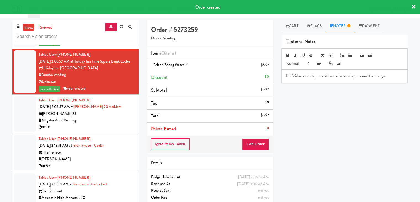
click at [114, 117] on div "Alligator Arms Vending" at bounding box center [87, 120] width 96 height 7
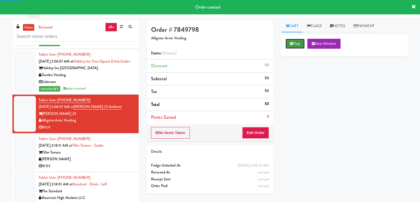
click at [300, 41] on button "Play" at bounding box center [295, 44] width 19 height 10
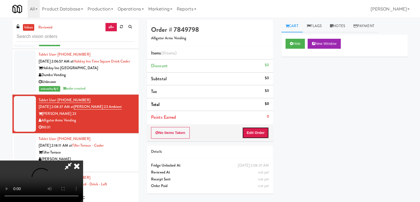
click at [255, 132] on button "Edit Order" at bounding box center [255, 133] width 27 height 12
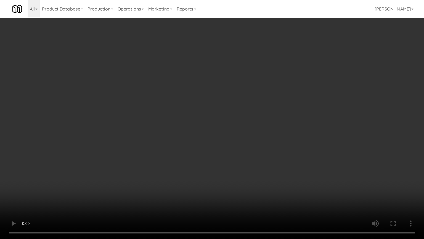
click at [275, 120] on video at bounding box center [212, 119] width 424 height 239
click at [272, 117] on video at bounding box center [212, 119] width 424 height 239
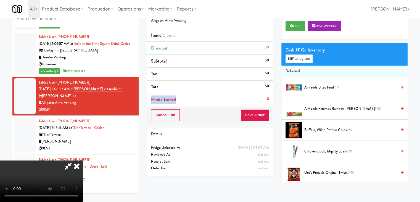
click at [272, 93] on li "Points Earned 0" at bounding box center [210, 99] width 126 height 13
click at [310, 54] on div "Grab N' Go Inventory Planogram" at bounding box center [345, 54] width 126 height 22
click at [310, 57] on button "Planogram" at bounding box center [299, 58] width 27 height 8
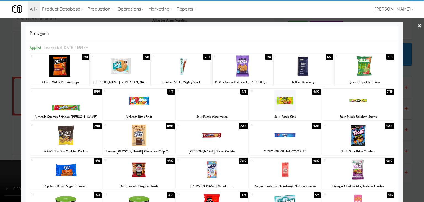
click at [363, 131] on div at bounding box center [359, 134] width 72 height 21
drag, startPoint x: 0, startPoint y: 148, endPoint x: 92, endPoint y: 136, distance: 93.1
click at [1, 148] on div at bounding box center [212, 101] width 424 height 202
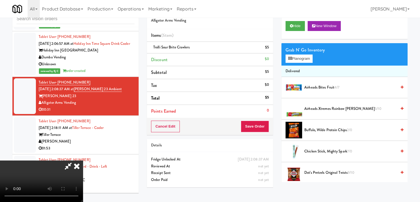
click at [83, 160] on video at bounding box center [41, 180] width 83 height 41
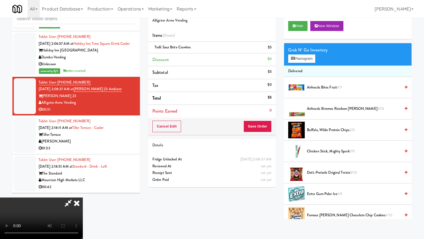
click at [83, 197] on video at bounding box center [41, 217] width 83 height 41
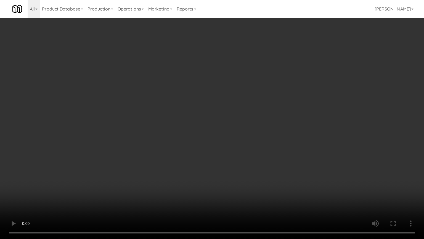
click at [249, 144] on video at bounding box center [212, 119] width 424 height 239
click at [244, 145] on video at bounding box center [212, 119] width 424 height 239
click at [245, 144] on video at bounding box center [212, 119] width 424 height 239
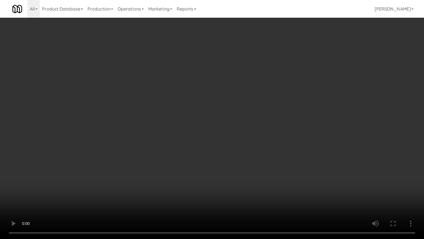
drag, startPoint x: 245, startPoint y: 144, endPoint x: 286, endPoint y: 92, distance: 65.9
click at [246, 142] on video at bounding box center [212, 119] width 424 height 239
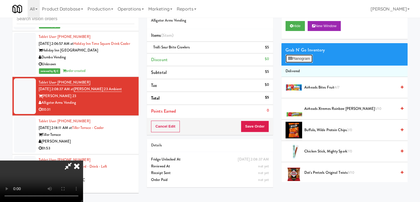
click at [308, 60] on button "Planogram" at bounding box center [299, 58] width 27 height 8
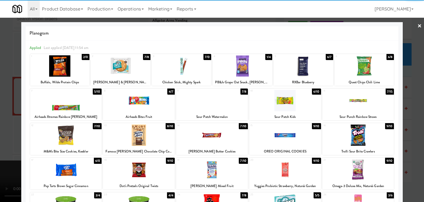
click at [376, 65] on div at bounding box center [365, 65] width 60 height 21
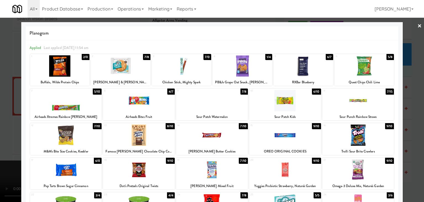
click at [419, 121] on div at bounding box center [212, 101] width 424 height 202
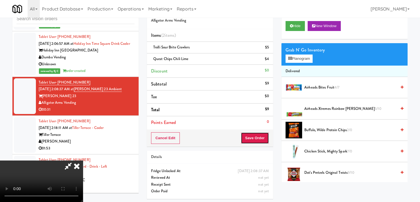
click at [259, 136] on button "Save Order" at bounding box center [255, 138] width 28 height 12
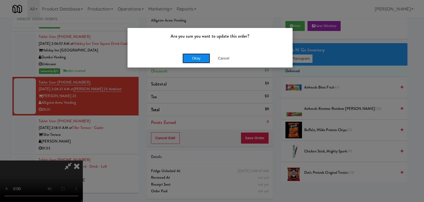
click at [191, 53] on button "Okay" at bounding box center [197, 58] width 28 height 10
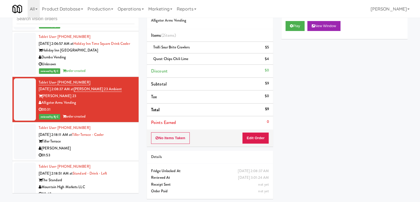
click at [104, 140] on div "Tiller Terrace" at bounding box center [87, 141] width 96 height 7
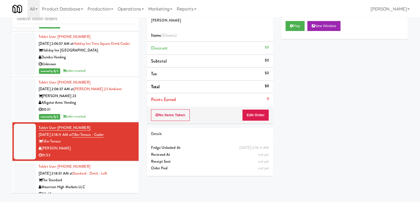
scroll to position [2191, 0]
